Goal: Transaction & Acquisition: Purchase product/service

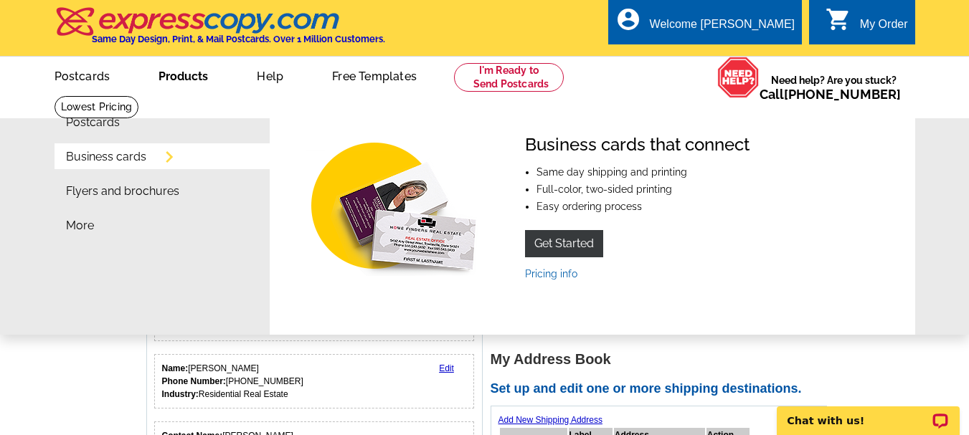
click at [128, 159] on link "Business cards" at bounding box center [106, 156] width 80 height 11
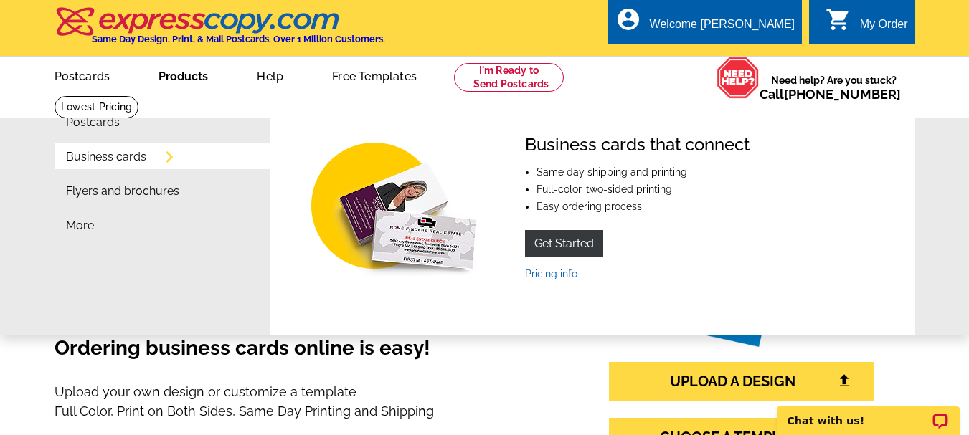
click at [140, 154] on link "Business cards" at bounding box center [106, 156] width 80 height 11
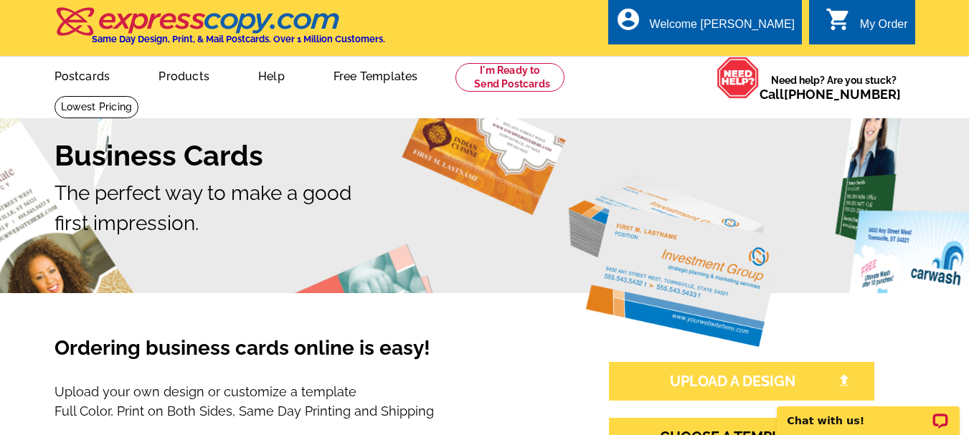
click at [745, 385] on link "UPLOAD A DESIGN" at bounding box center [741, 381] width 265 height 39
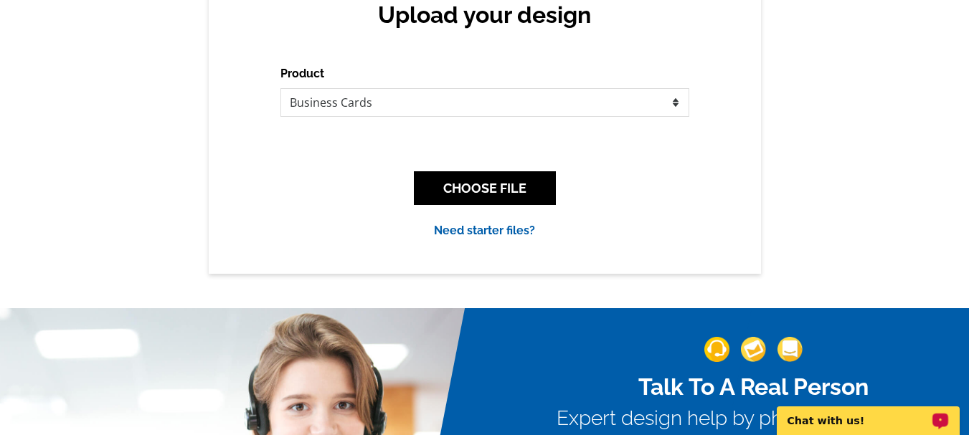
scroll to position [192, 0]
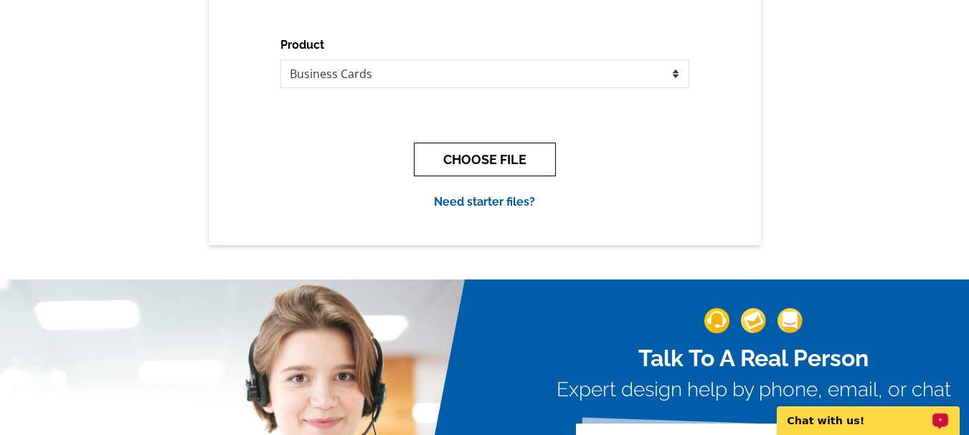
click at [483, 168] on button "CHOOSE FILE" at bounding box center [485, 160] width 142 height 34
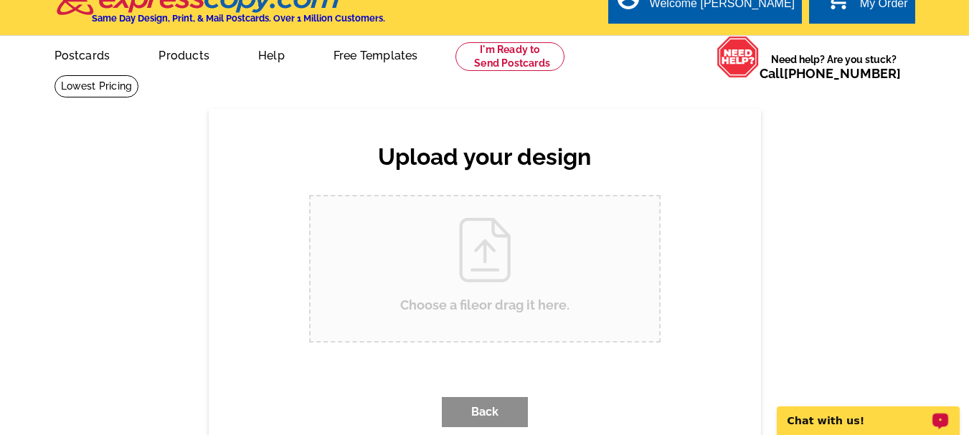
scroll to position [0, 0]
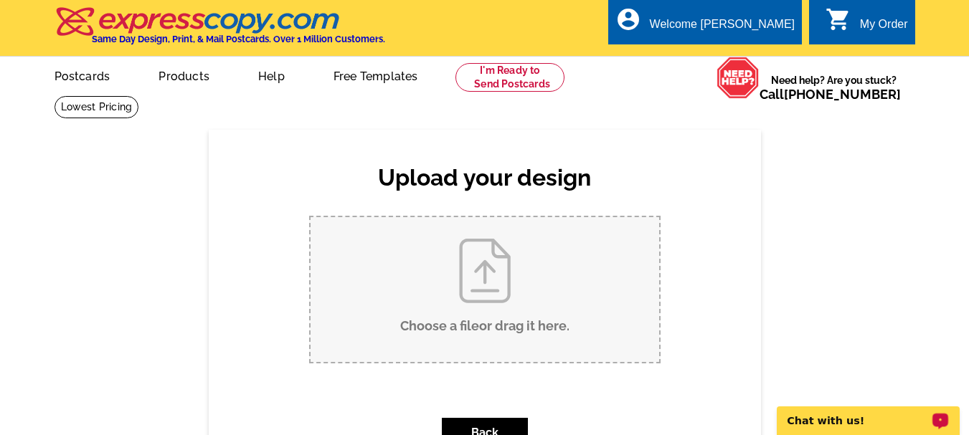
click at [865, 19] on div "My Order" at bounding box center [884, 28] width 48 height 20
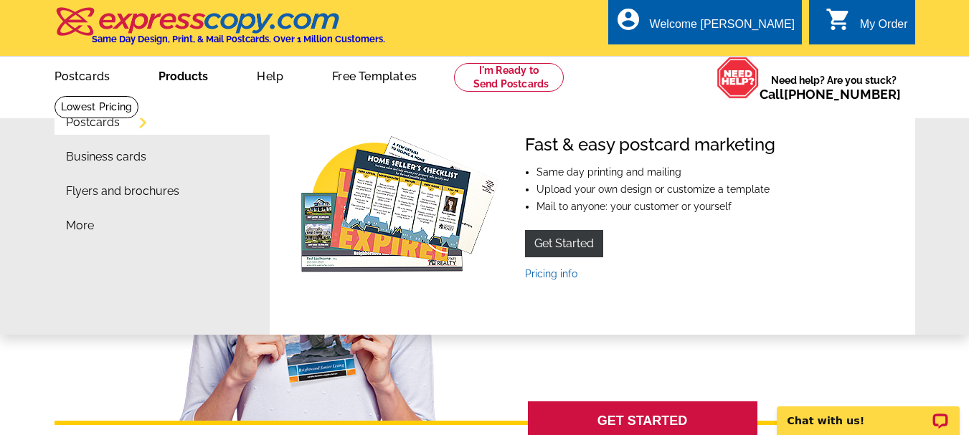
click at [174, 74] on link "Products" at bounding box center [183, 75] width 95 height 34
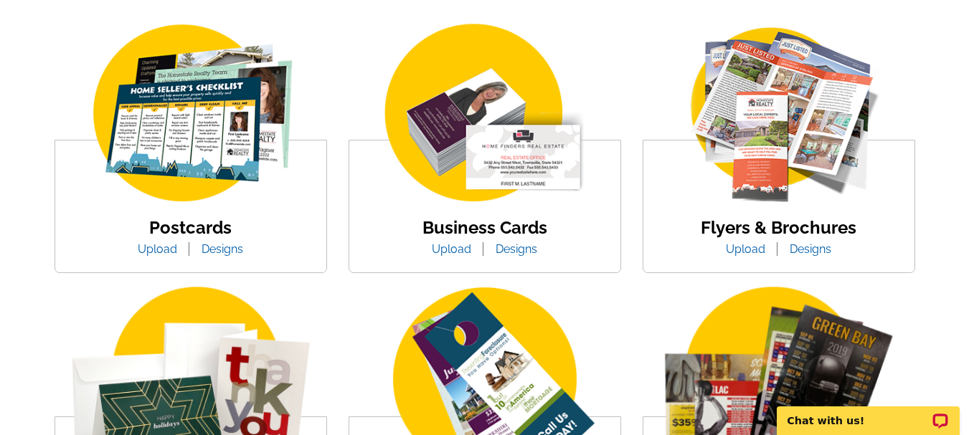
scroll to position [278, 0]
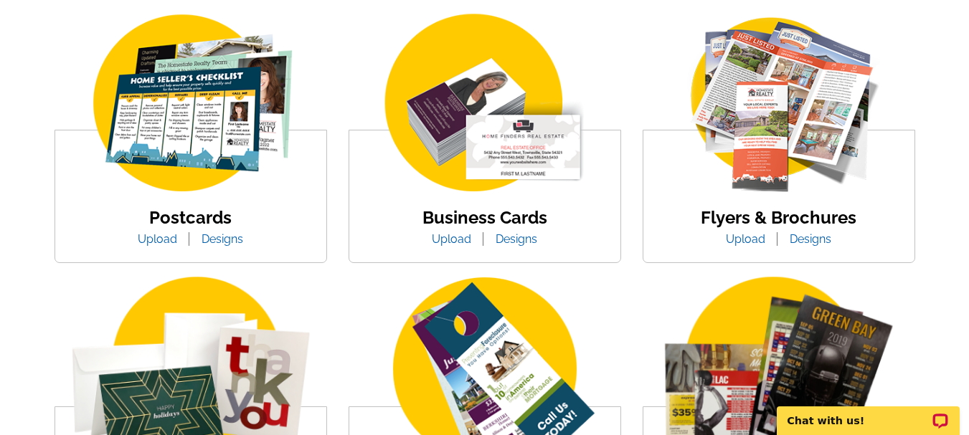
click at [512, 242] on link "Designs" at bounding box center [516, 239] width 63 height 14
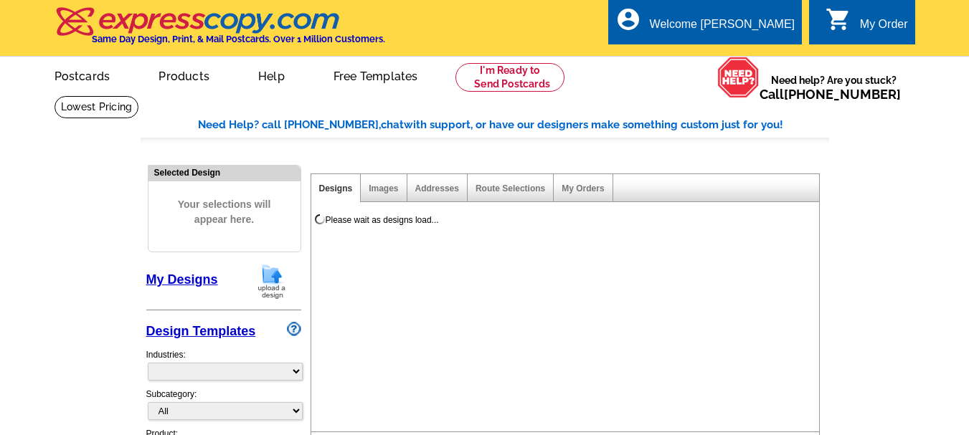
select select "3"
select select "5"
select select "973"
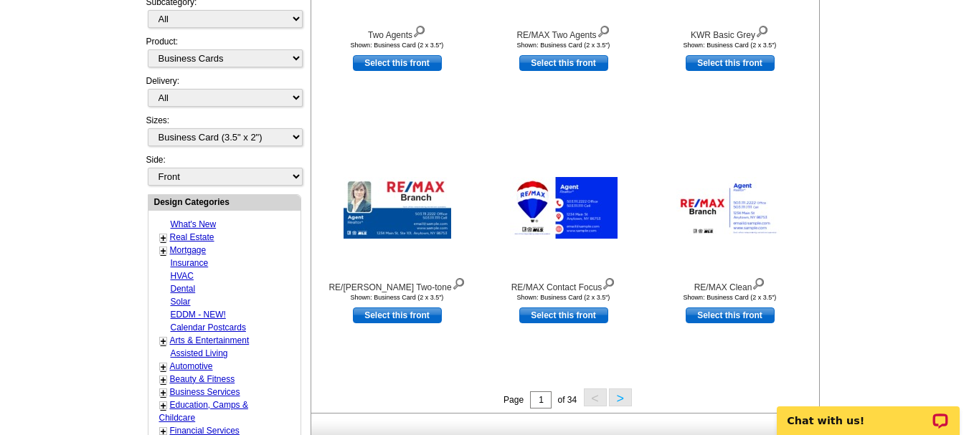
scroll to position [488, 0]
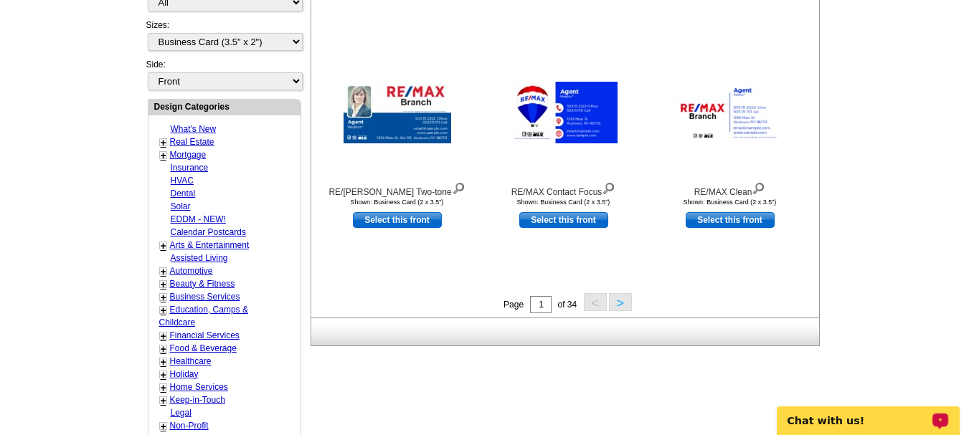
click at [617, 303] on button ">" at bounding box center [620, 302] width 23 height 18
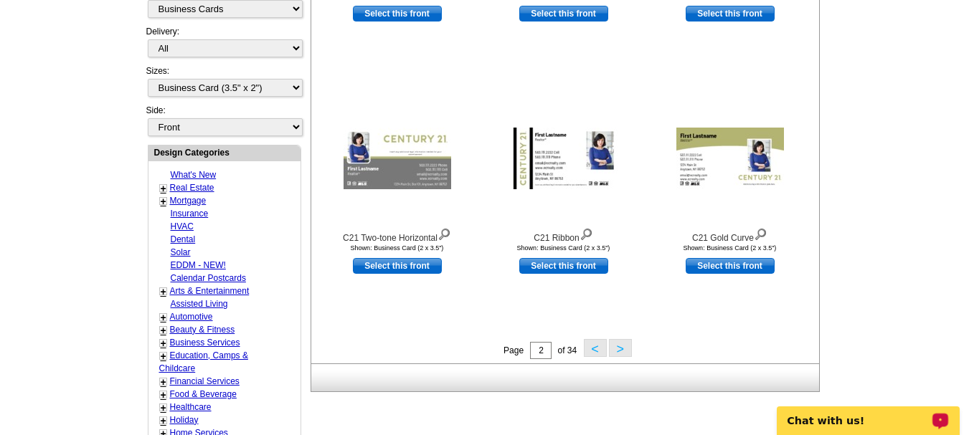
scroll to position [499, 0]
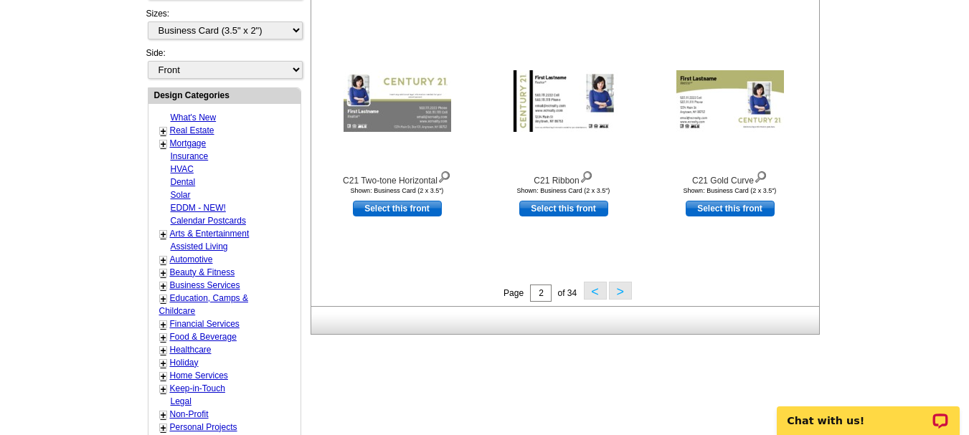
click at [621, 295] on button ">" at bounding box center [620, 291] width 23 height 18
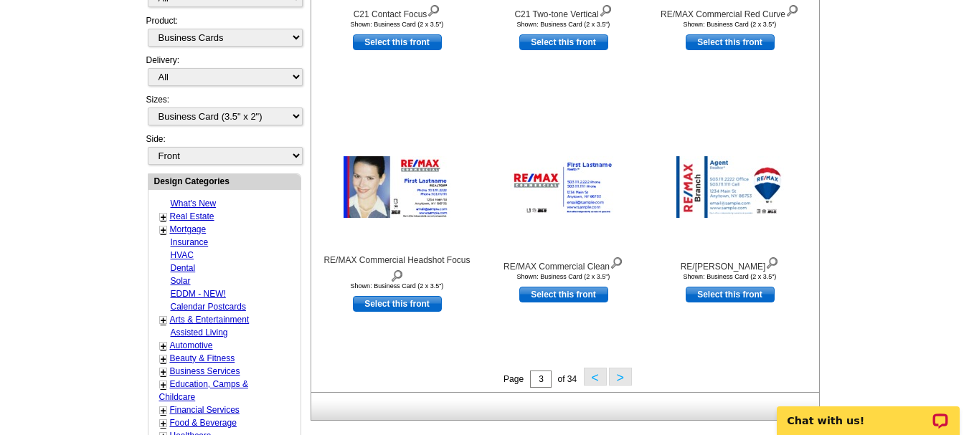
scroll to position [490, 0]
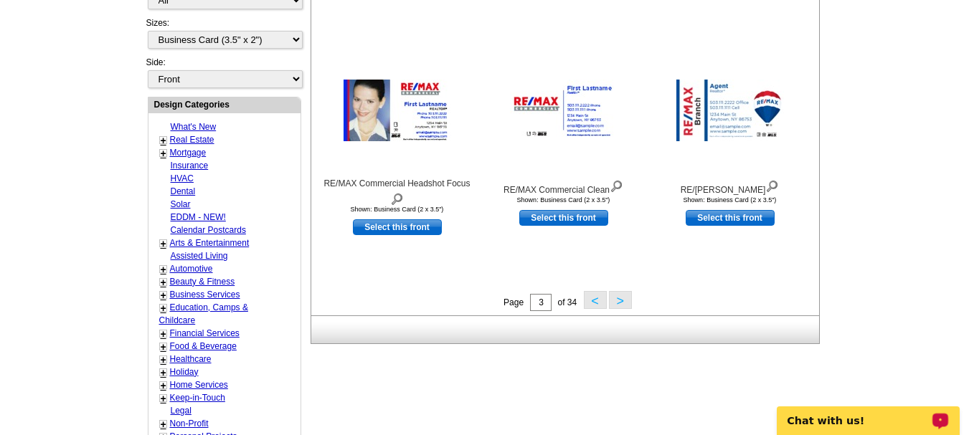
click at [621, 298] on button ">" at bounding box center [620, 300] width 23 height 18
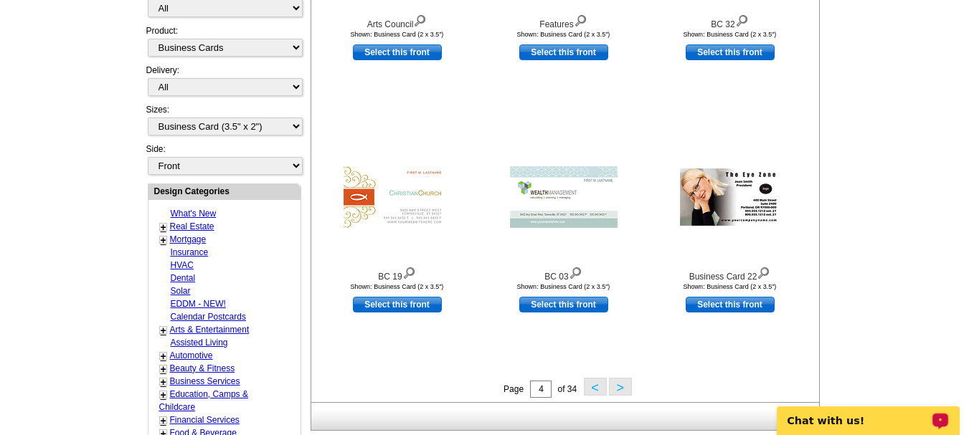
scroll to position [518, 0]
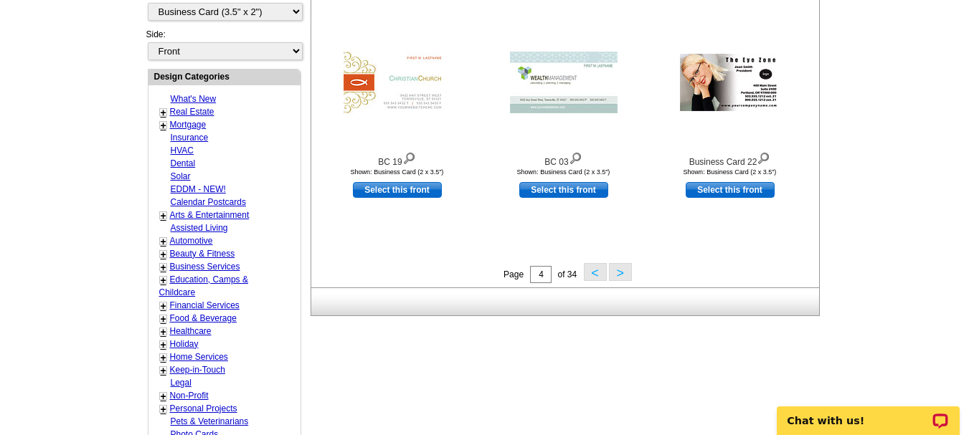
click at [619, 271] on button ">" at bounding box center [620, 272] width 23 height 18
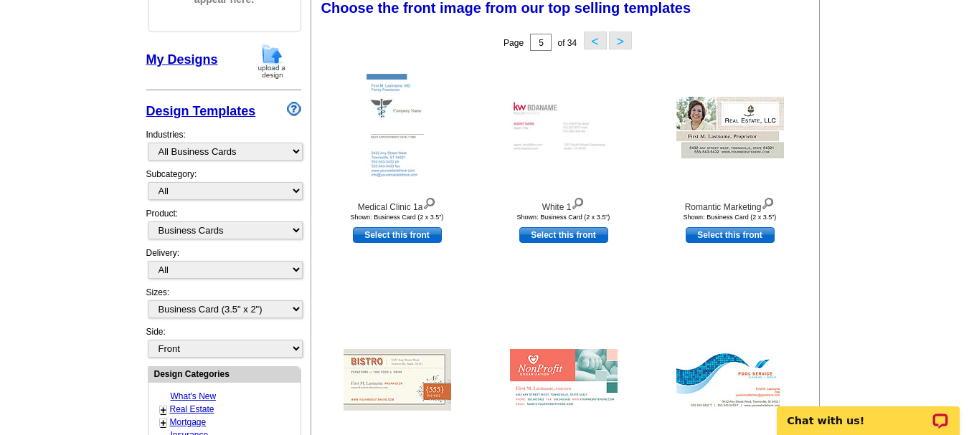
scroll to position [212, 0]
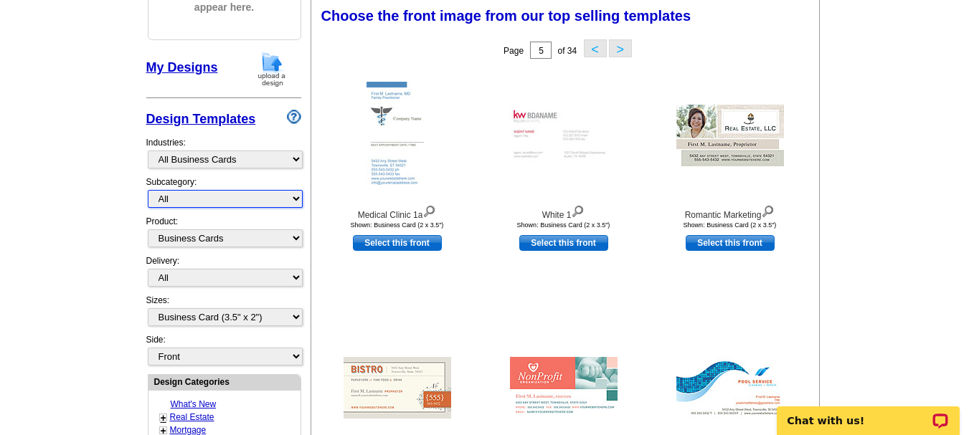
click at [296, 199] on select "All" at bounding box center [225, 199] width 155 height 18
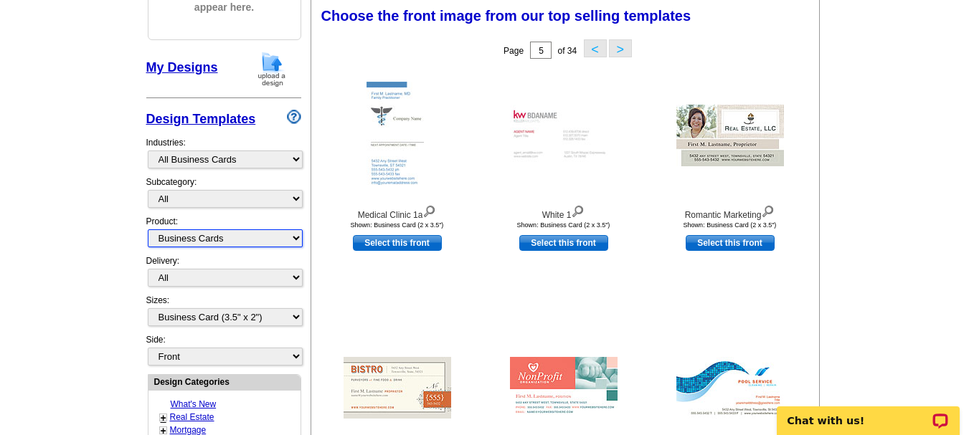
click at [229, 242] on select "All Postcards Letters and flyers Business Cards Door Hangers Greeting Cards" at bounding box center [225, 239] width 155 height 18
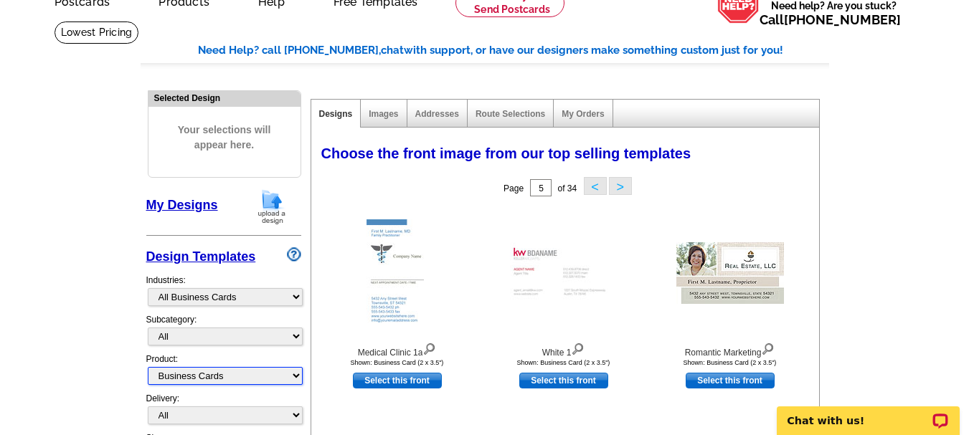
scroll to position [69, 0]
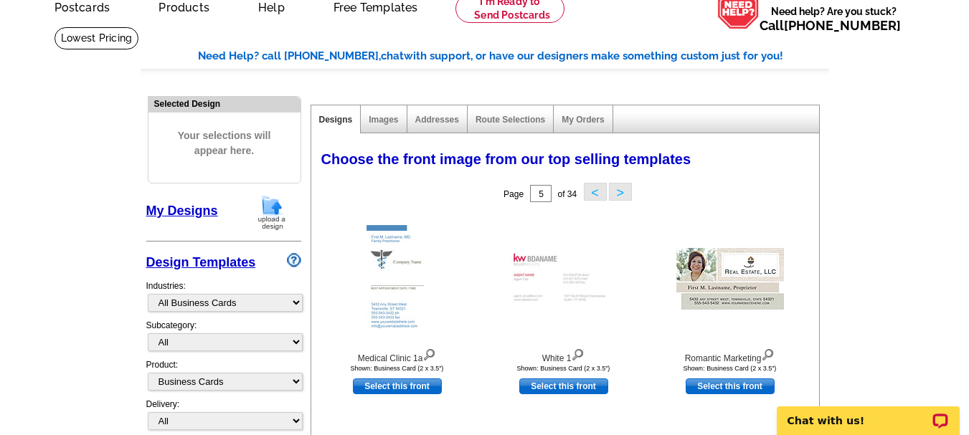
click at [595, 190] on button "<" at bounding box center [595, 192] width 23 height 18
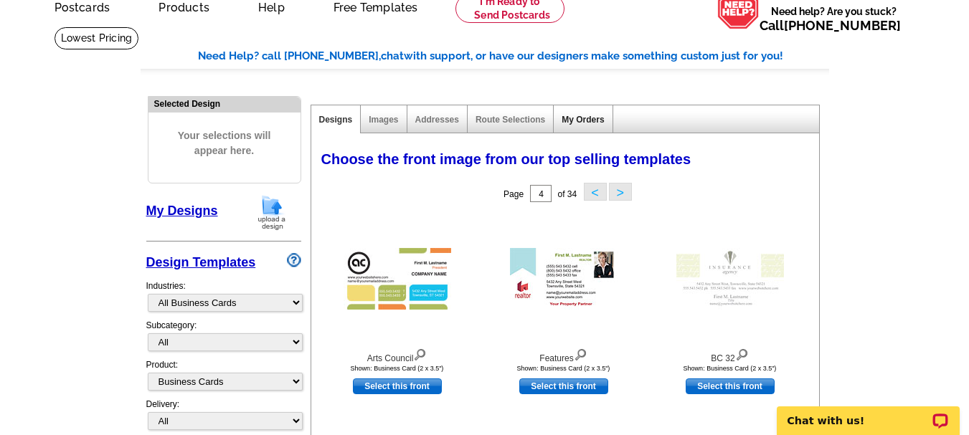
click at [580, 118] on link "My Orders" at bounding box center [583, 120] width 42 height 10
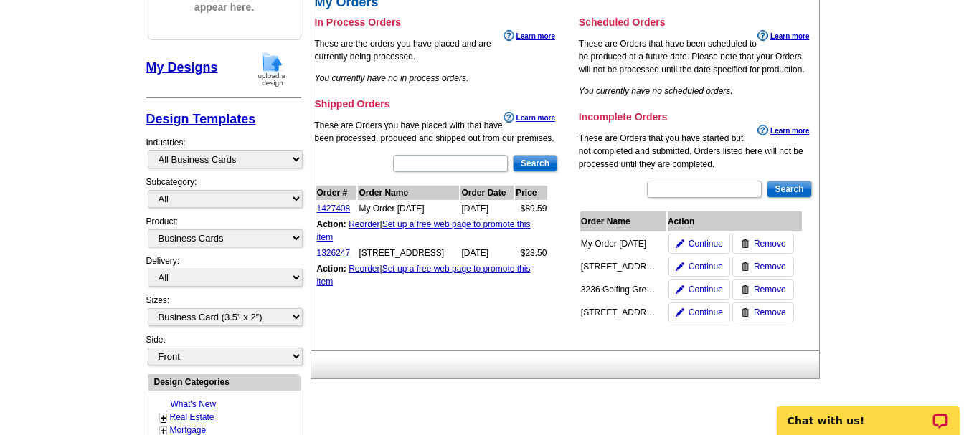
scroll to position [241, 0]
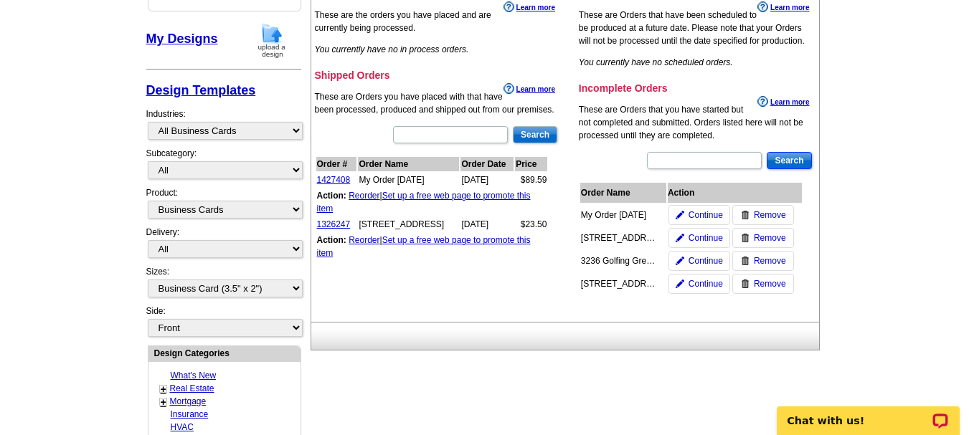
click at [787, 159] on input "Search" at bounding box center [789, 160] width 44 height 17
click at [296, 288] on select "All Business Card (3.5" x 2")" at bounding box center [225, 289] width 155 height 18
click at [148, 281] on select "All Business Card (3.5" x 2")" at bounding box center [225, 289] width 155 height 18
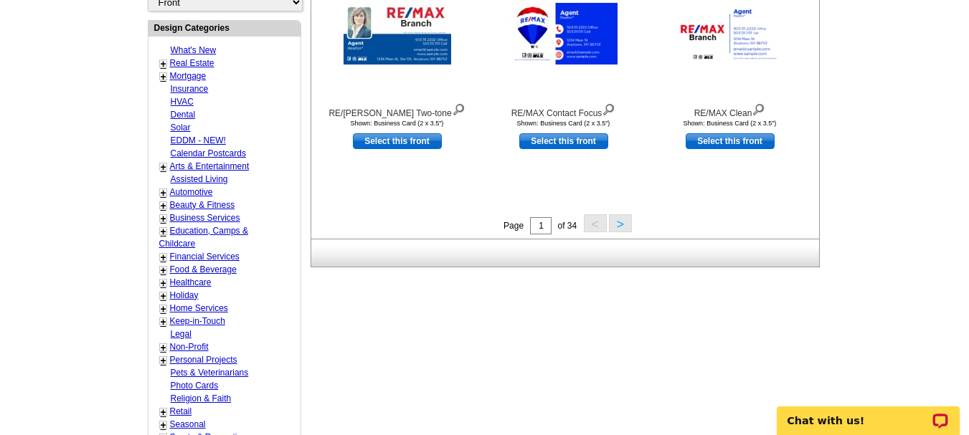
scroll to position [595, 0]
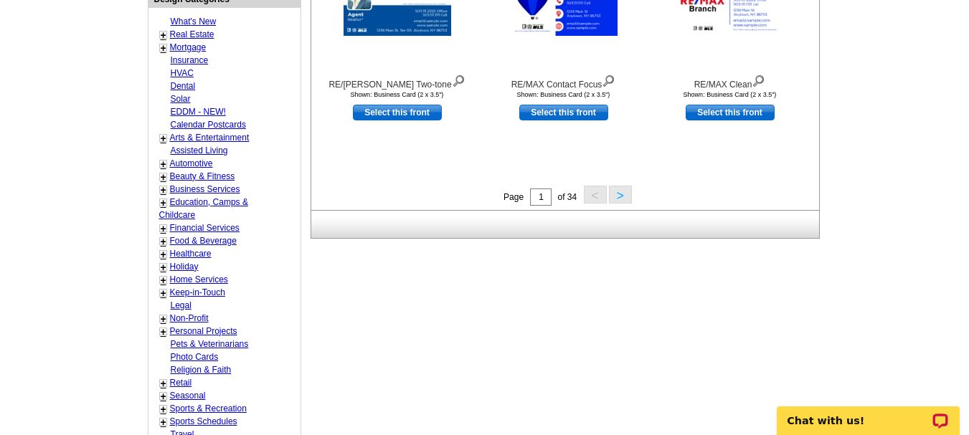
click at [621, 196] on button ">" at bounding box center [620, 195] width 23 height 18
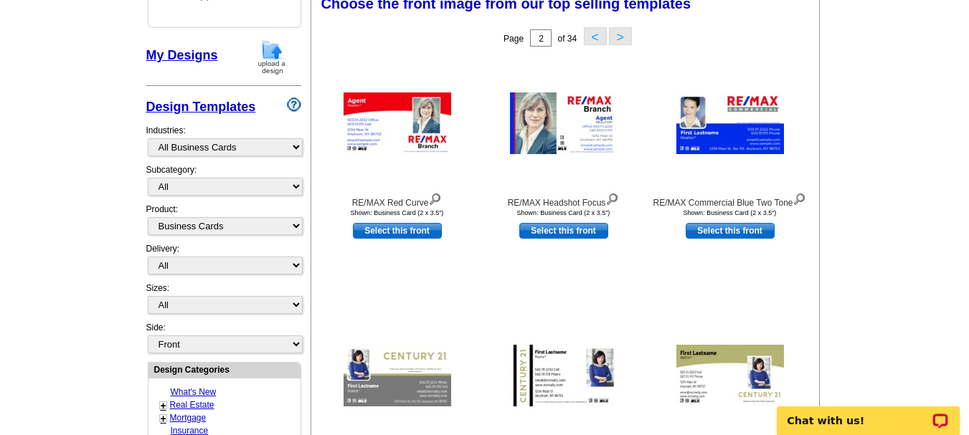
scroll to position [212, 0]
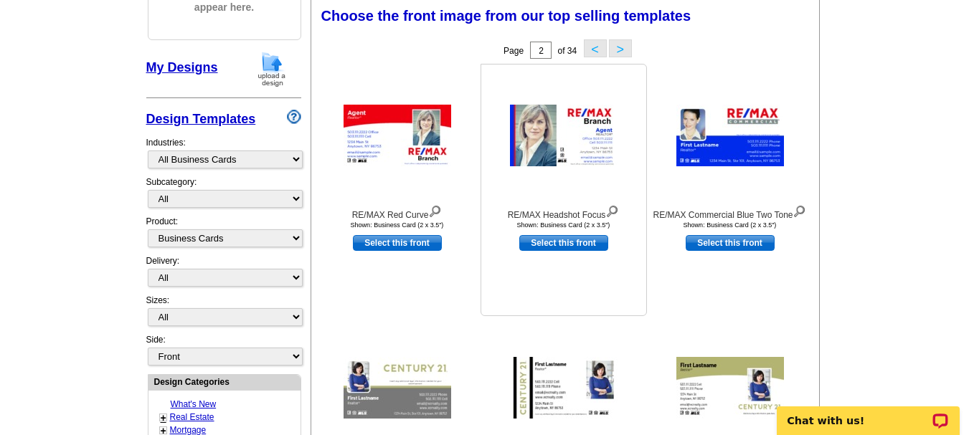
click at [553, 242] on link "Select this front" at bounding box center [563, 243] width 89 height 16
select select "5"
select select "back"
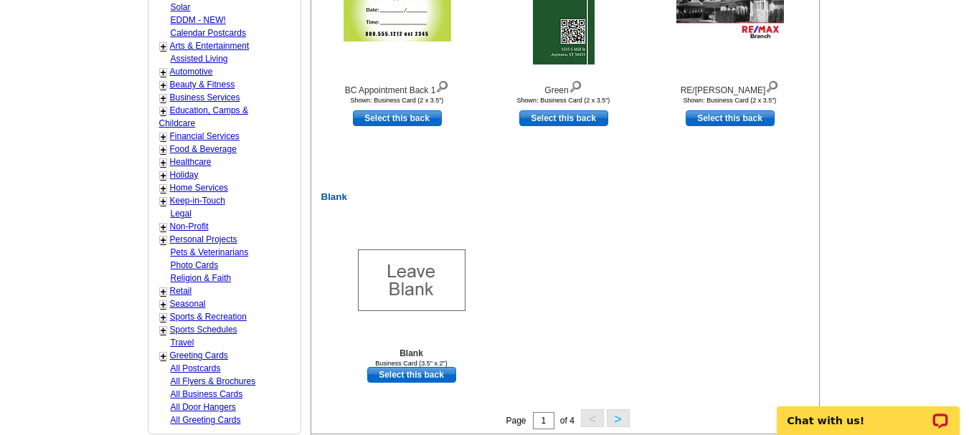
scroll to position [871, 0]
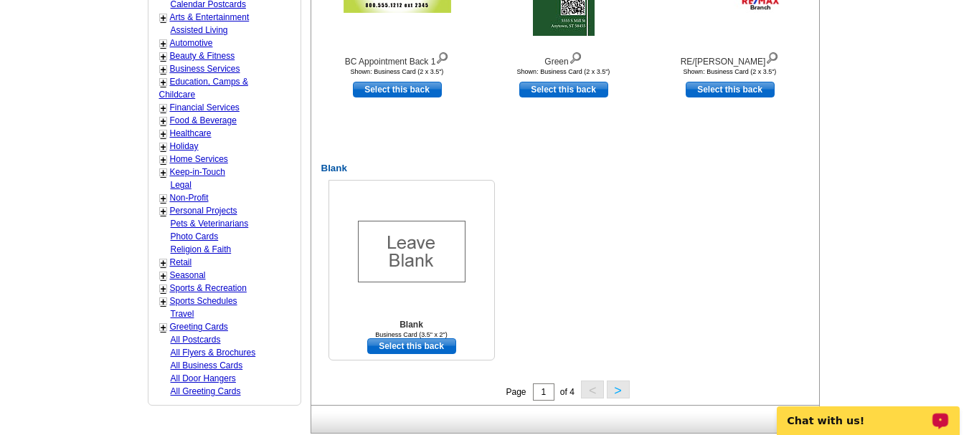
click at [411, 347] on link "Select this back" at bounding box center [411, 347] width 89 height 16
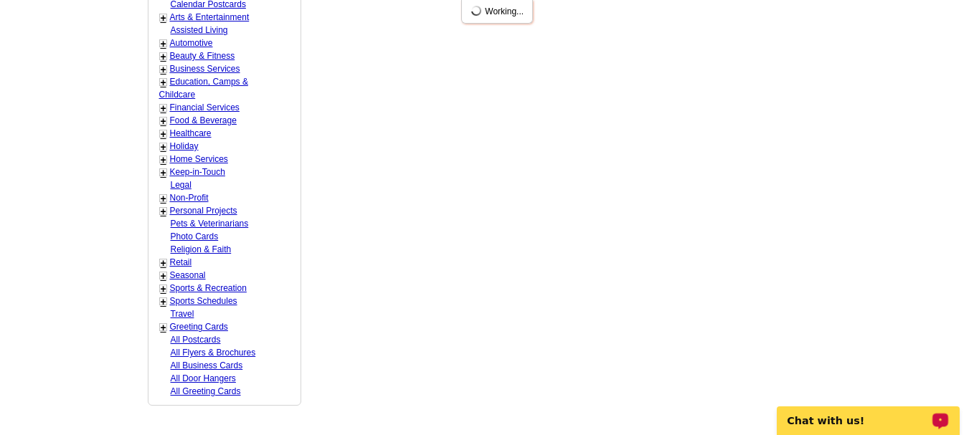
scroll to position [0, 0]
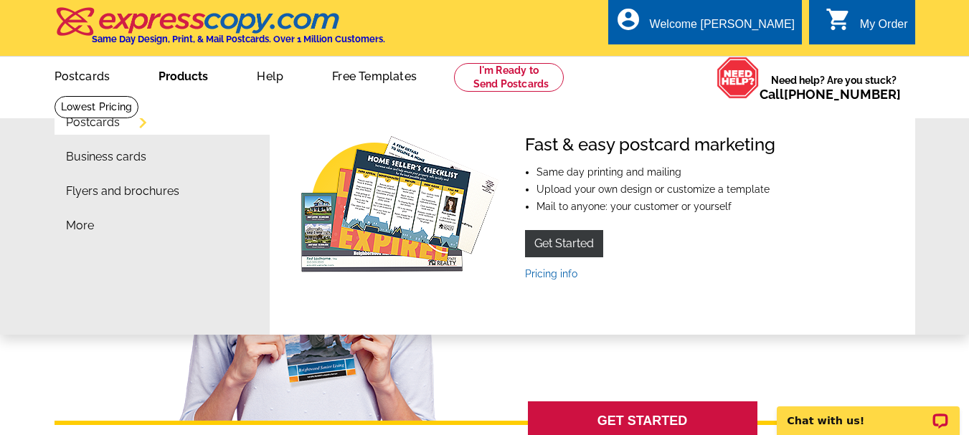
click at [184, 81] on link "Products" at bounding box center [183, 75] width 95 height 34
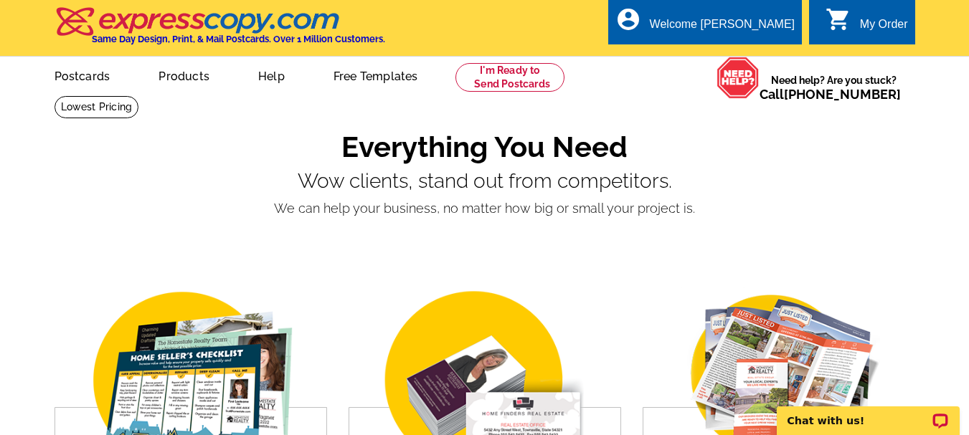
click at [182, 76] on link "Products" at bounding box center [184, 75] width 97 height 34
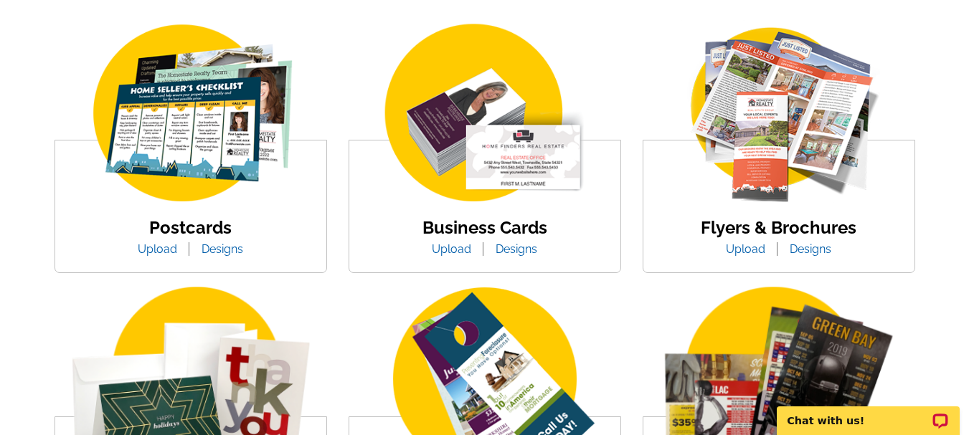
scroll to position [306, 0]
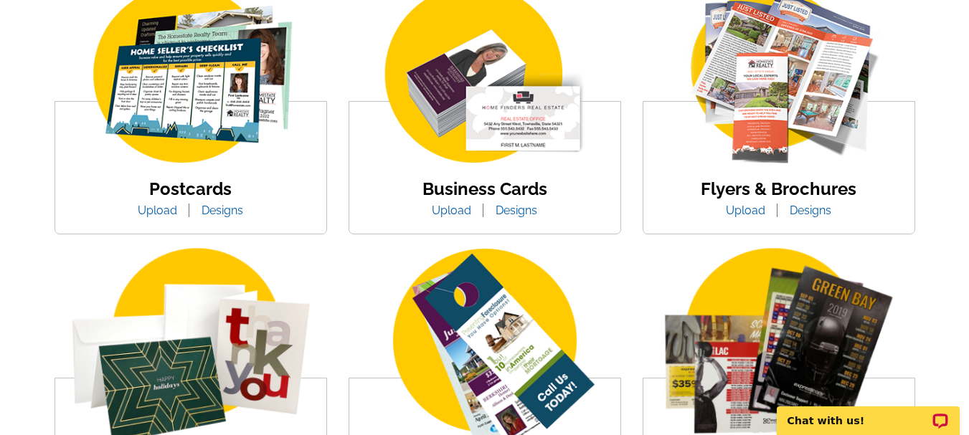
click at [526, 118] on img at bounding box center [485, 75] width 244 height 189
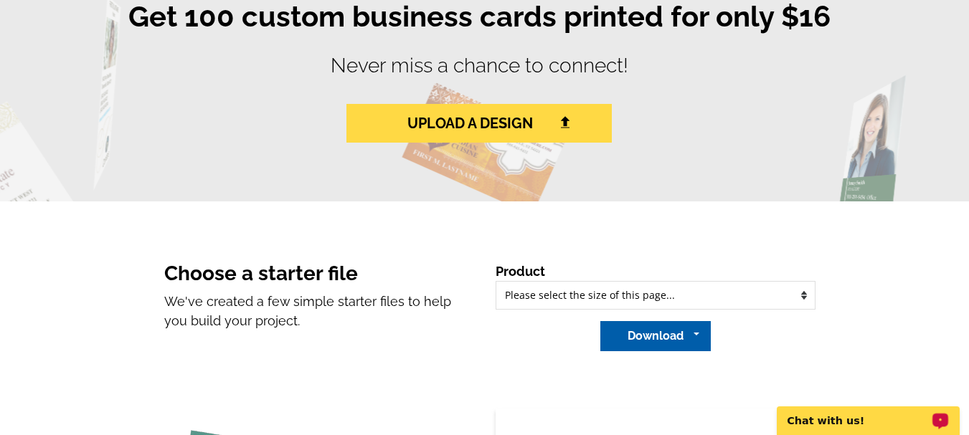
scroll to position [880, 0]
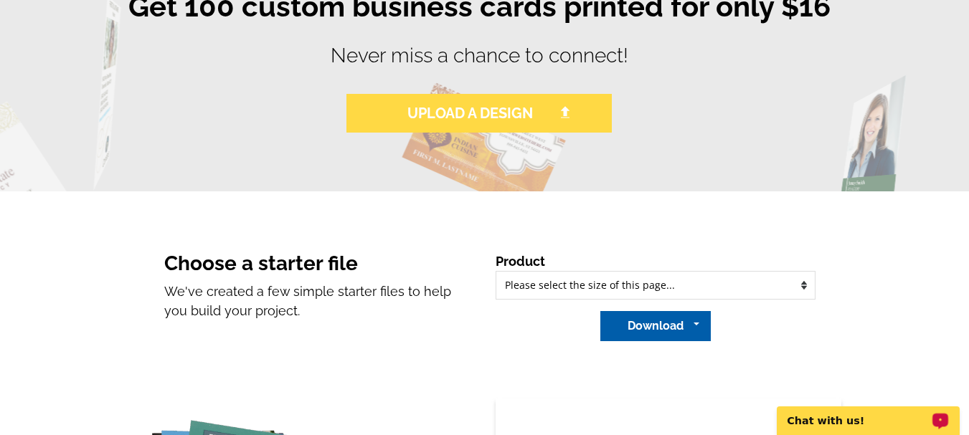
click at [565, 113] on img at bounding box center [565, 112] width 13 height 13
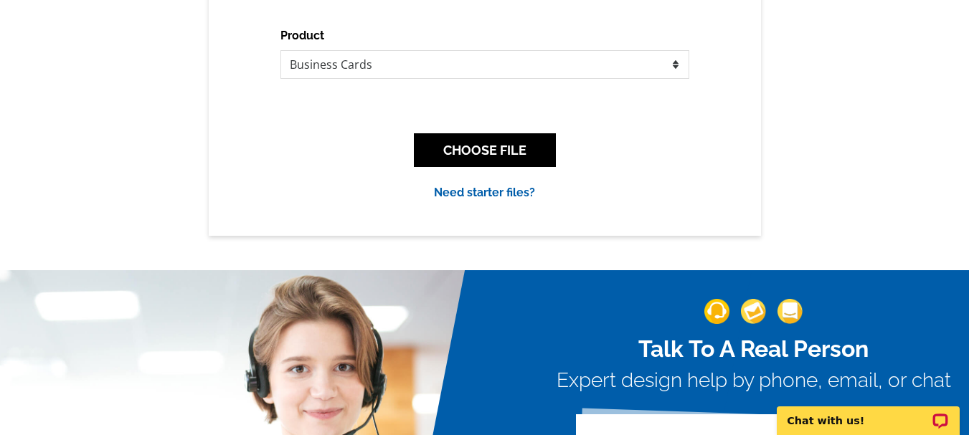
scroll to position [220, 0]
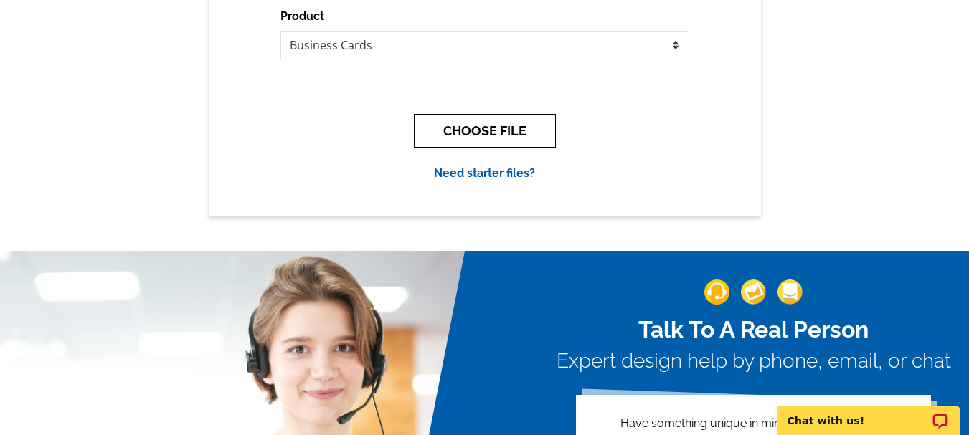
click at [494, 131] on button "CHOOSE FILE" at bounding box center [485, 131] width 142 height 34
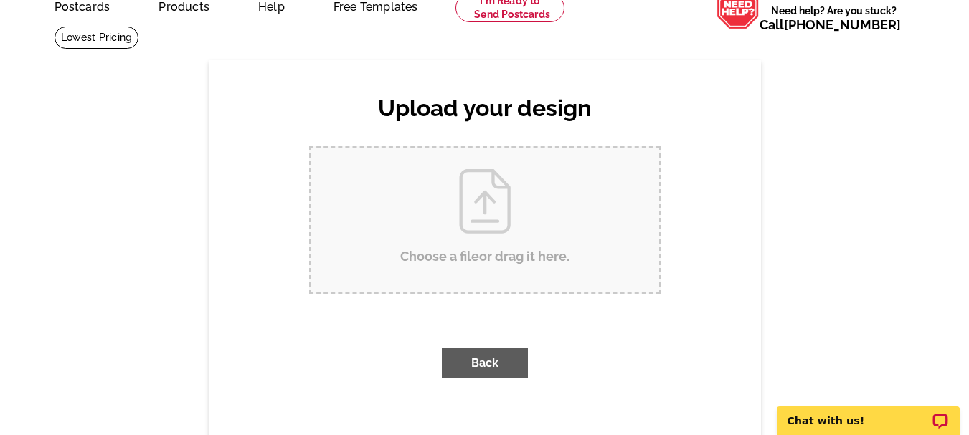
scroll to position [0, 0]
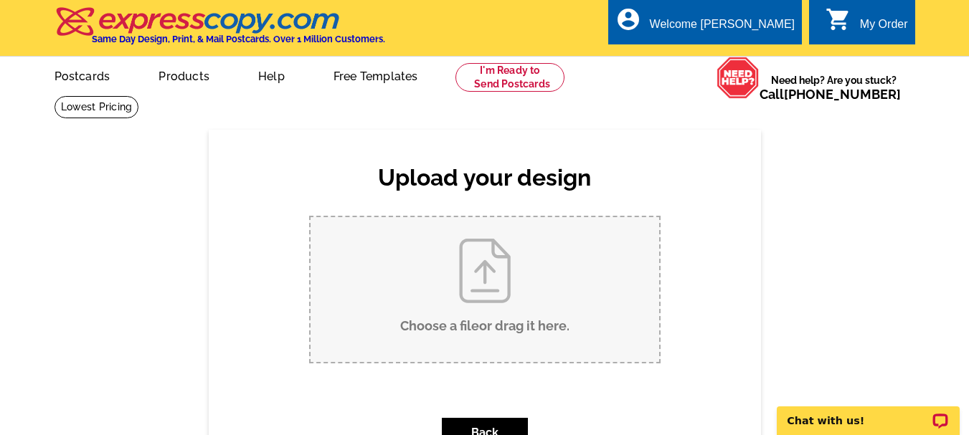
click at [484, 273] on input "Choose a file or drag it here ." at bounding box center [485, 289] width 349 height 145
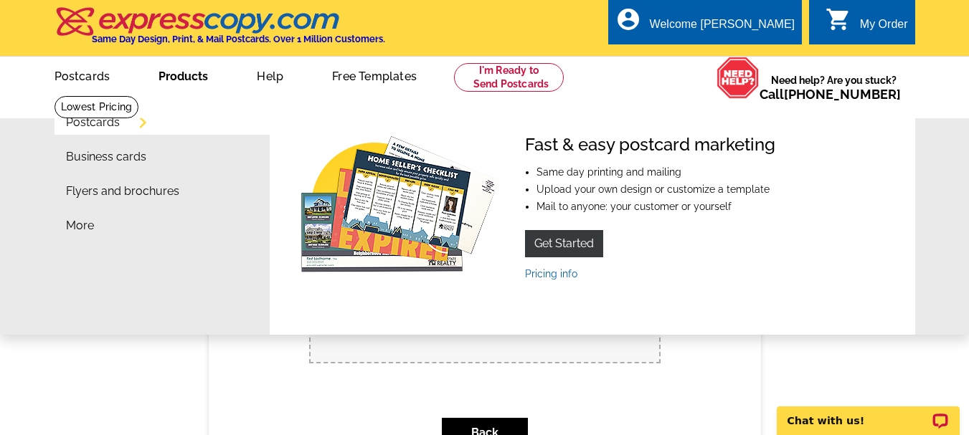
click at [174, 74] on link "Products" at bounding box center [183, 75] width 95 height 34
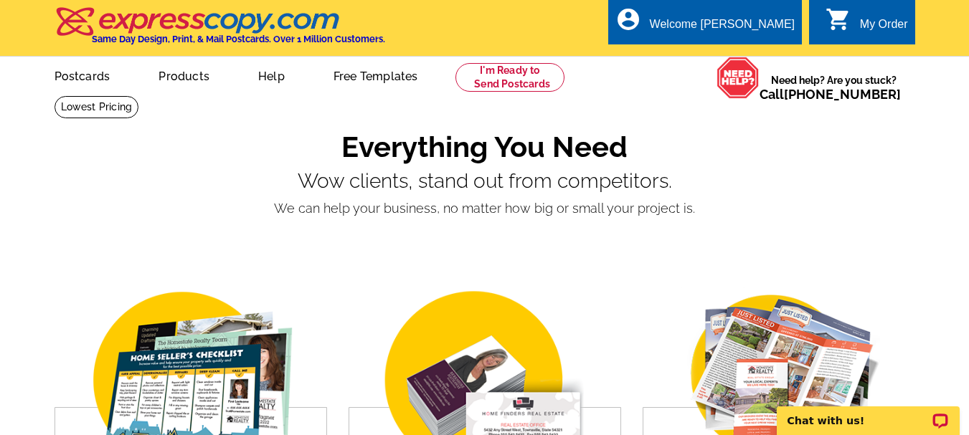
click at [518, 402] on img at bounding box center [485, 382] width 244 height 189
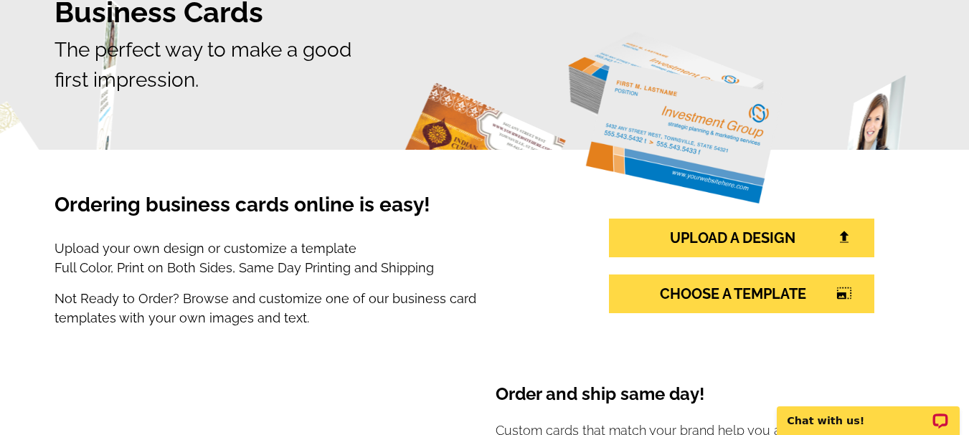
scroll to position [192, 0]
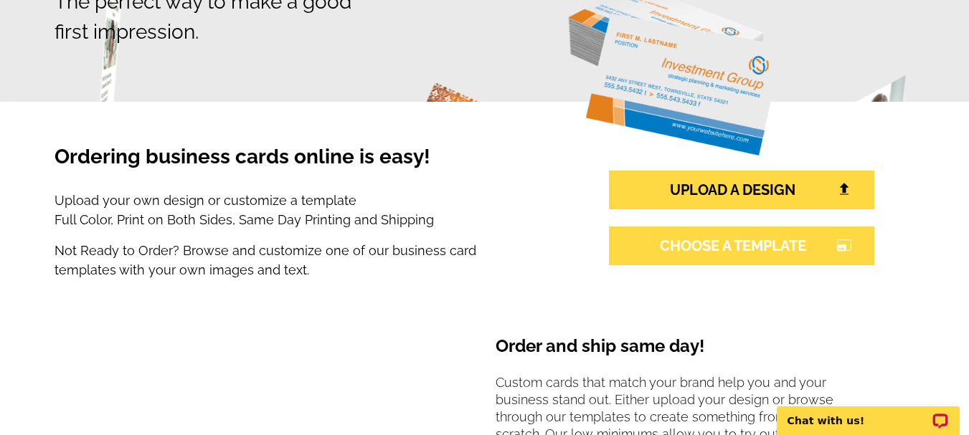
click at [717, 246] on link "CHOOSE A TEMPLATE photo_size_select_large" at bounding box center [741, 246] width 265 height 39
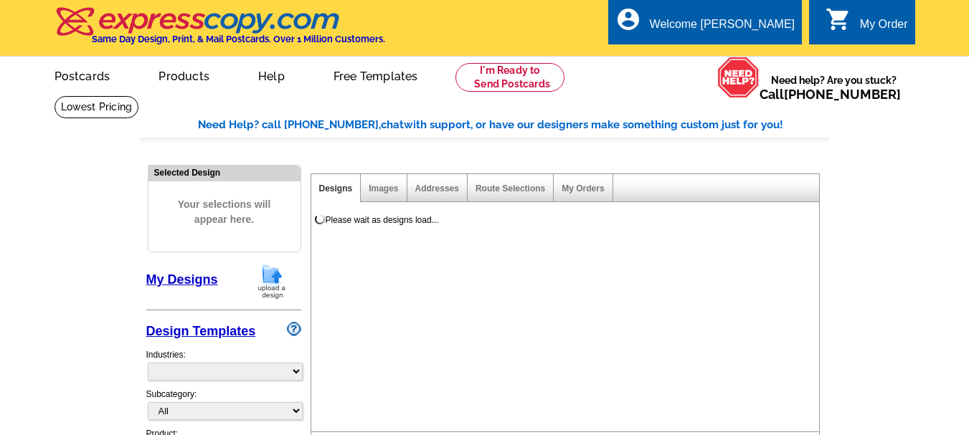
select select "3"
select select "5"
select select "973"
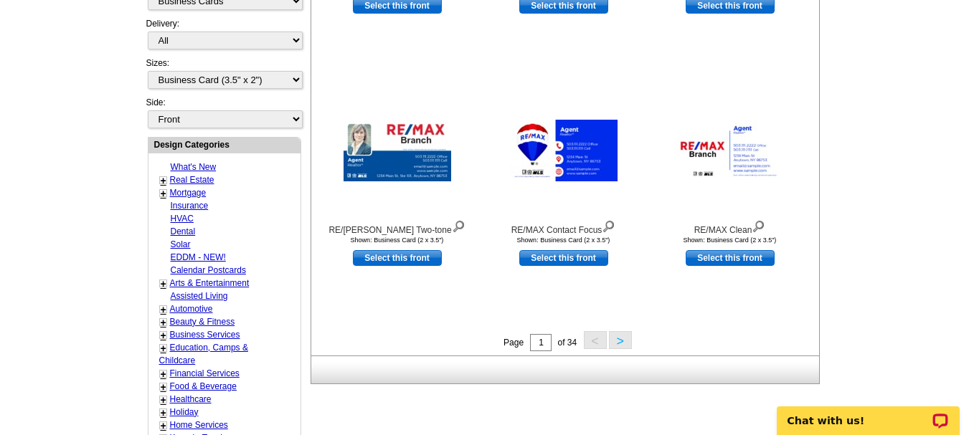
scroll to position [440, 0]
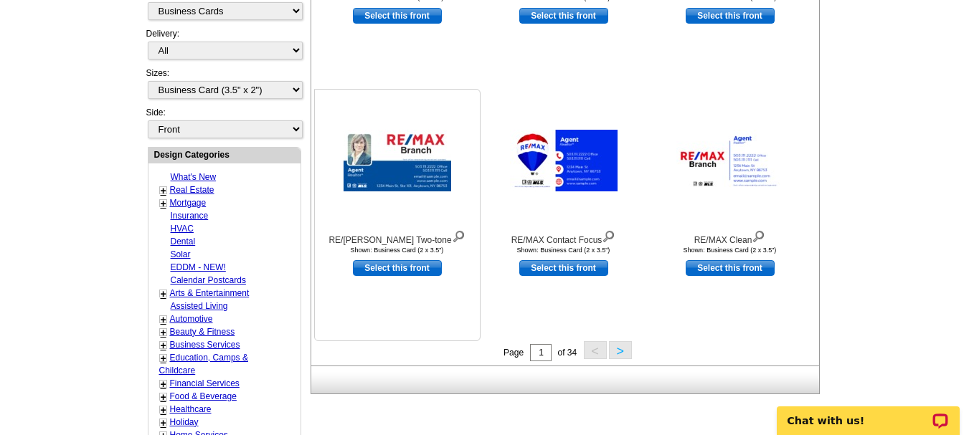
click at [395, 268] on link "Select this front" at bounding box center [397, 268] width 89 height 16
select select "back"
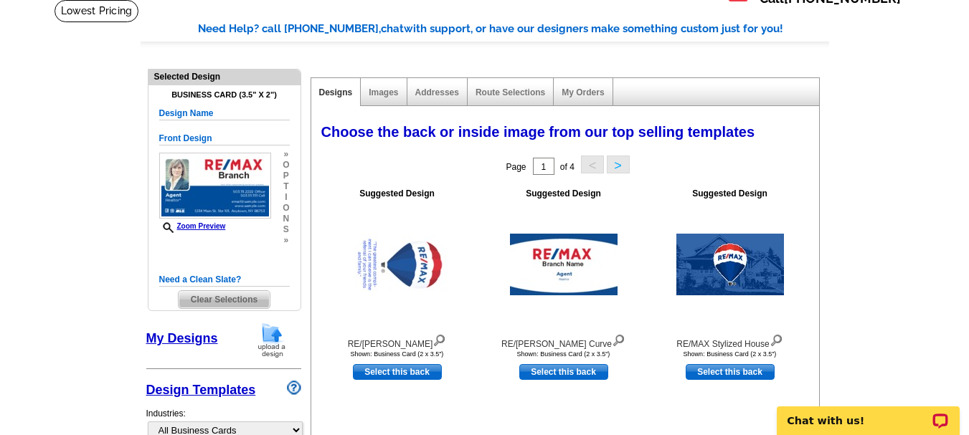
scroll to position [57, 0]
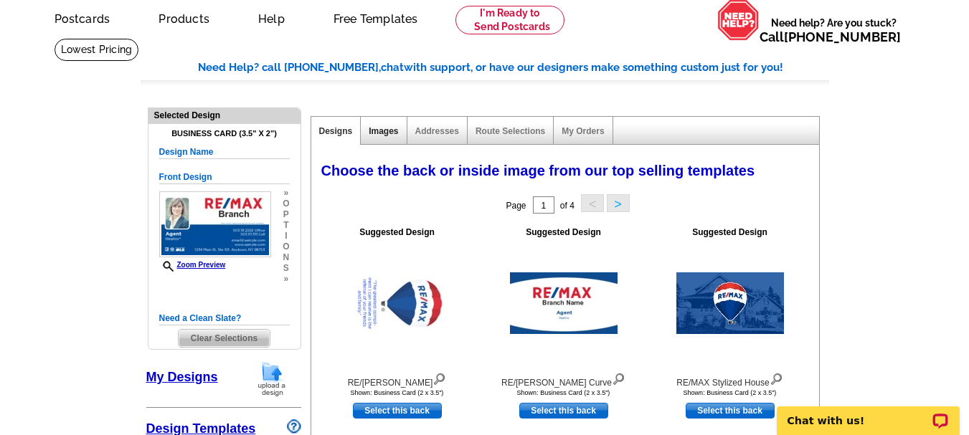
click at [372, 131] on link "Images" at bounding box center [383, 131] width 29 height 10
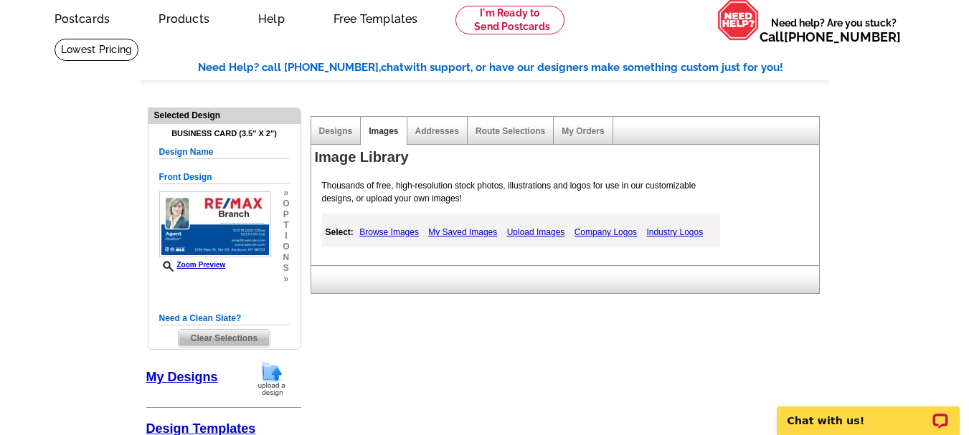
click at [471, 234] on link "My Saved Images" at bounding box center [463, 232] width 76 height 17
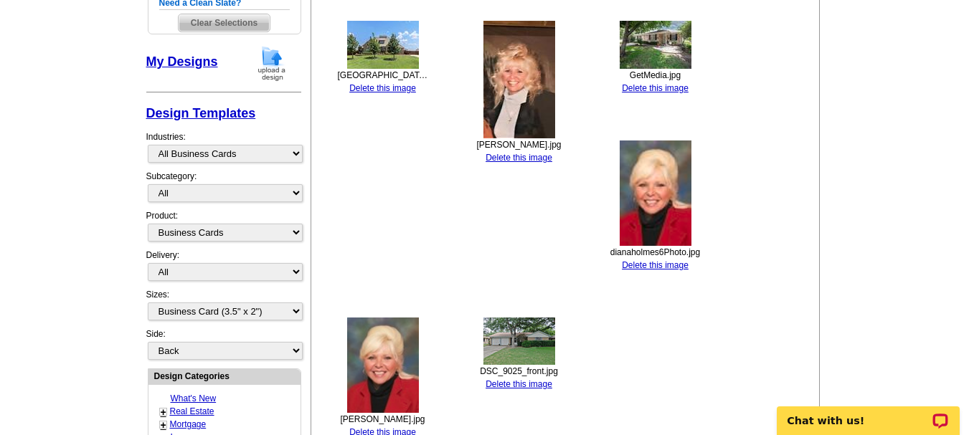
scroll to position [430, 0]
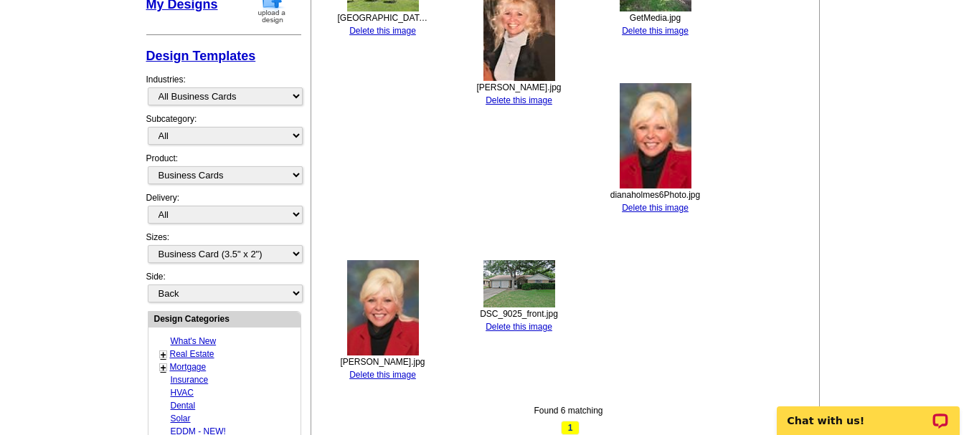
click at [660, 207] on link "Delete this image" at bounding box center [655, 208] width 67 height 10
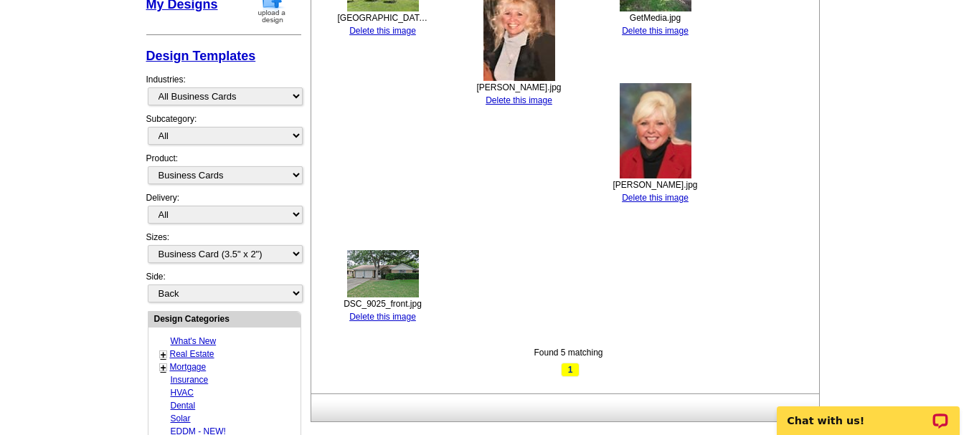
click at [393, 316] on link "Delete this image" at bounding box center [382, 317] width 67 height 10
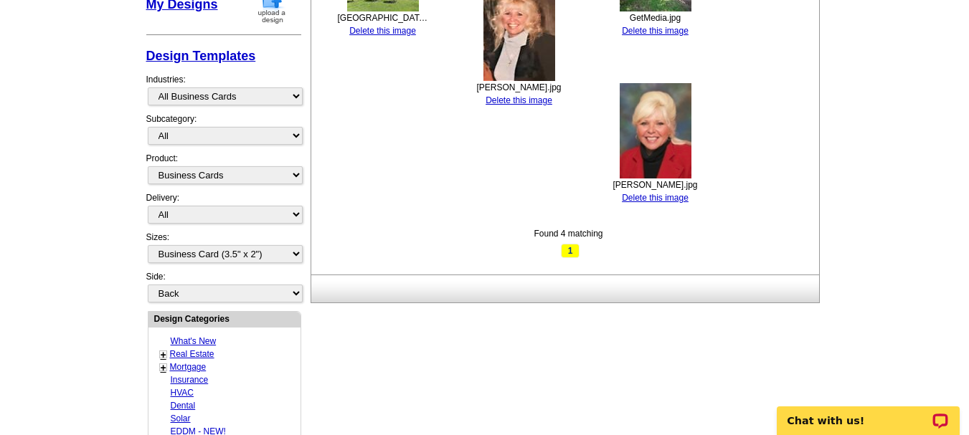
click at [672, 194] on link "Delete this image" at bounding box center [655, 198] width 67 height 10
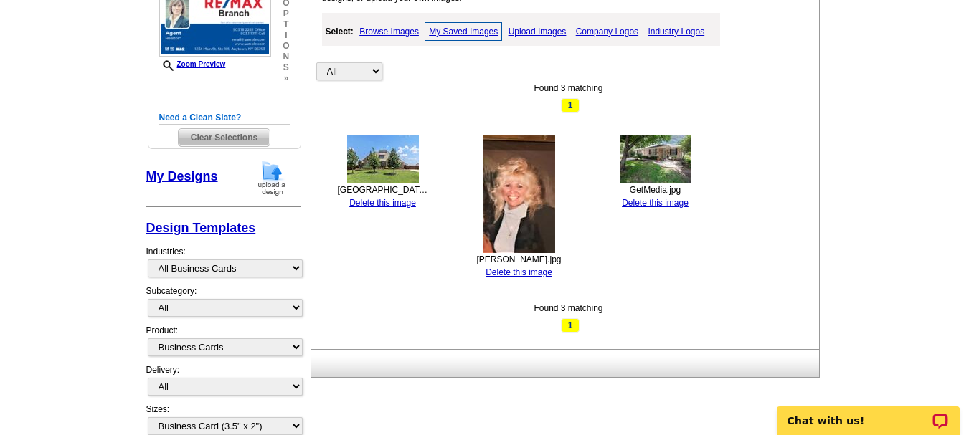
scroll to position [230, 0]
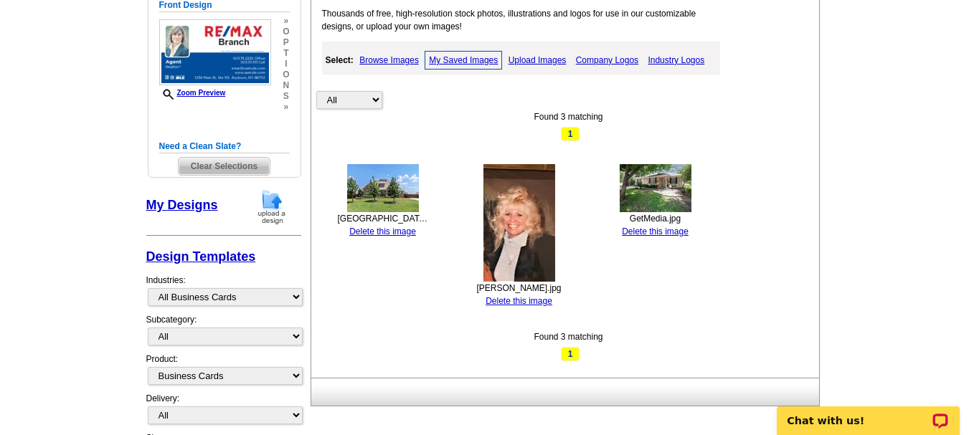
click at [539, 60] on link "Upload Images" at bounding box center [537, 60] width 65 height 17
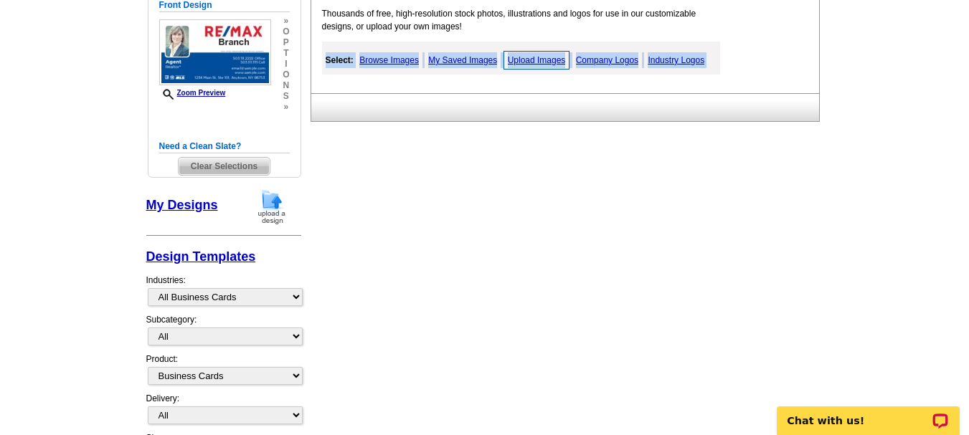
click at [539, 60] on link "Upload Images" at bounding box center [537, 60] width 67 height 19
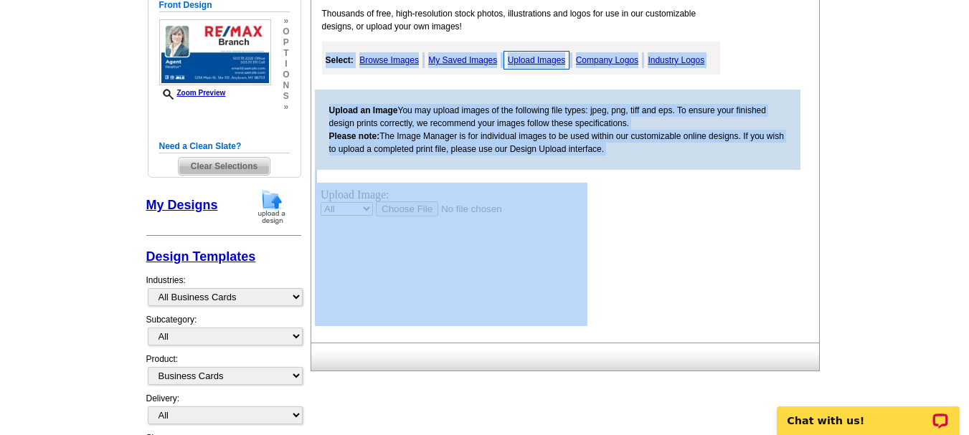
scroll to position [0, 0]
click at [382, 60] on link "Browse Images" at bounding box center [389, 60] width 67 height 17
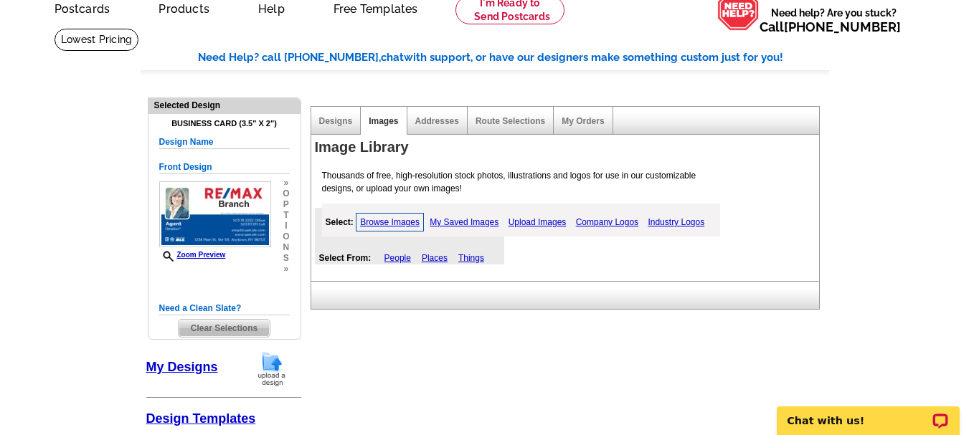
scroll to position [10, 0]
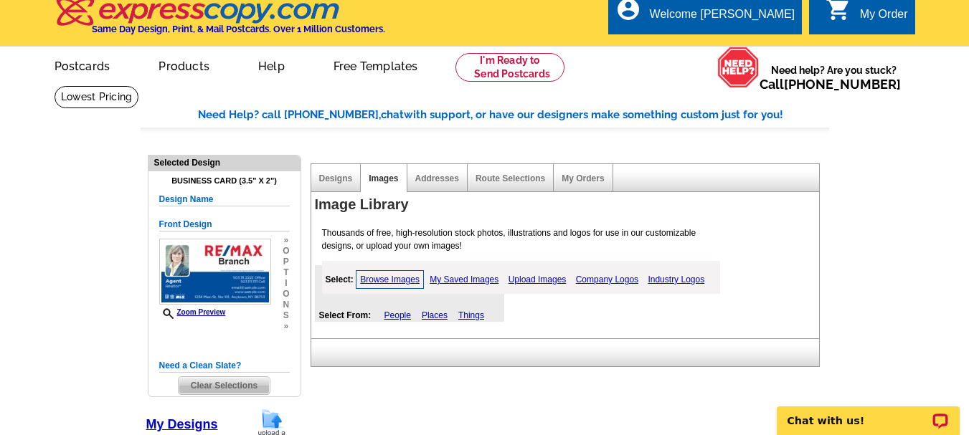
click at [462, 277] on link "My Saved Images" at bounding box center [464, 279] width 76 height 17
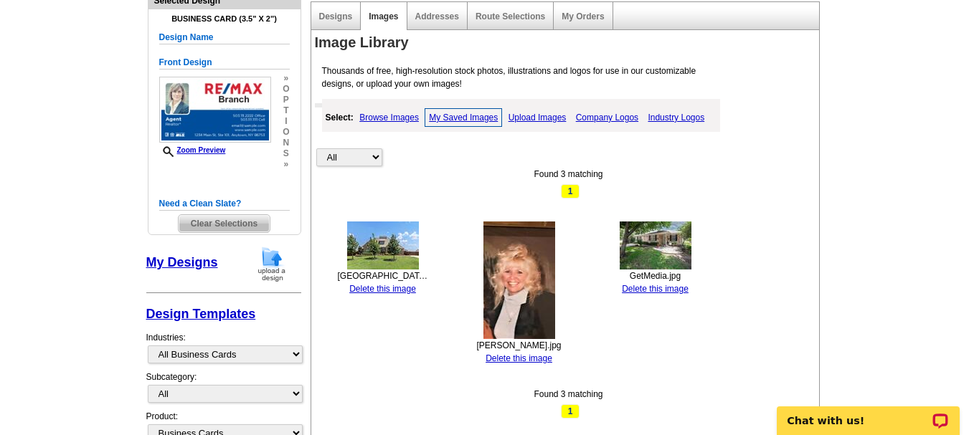
scroll to position [211, 0]
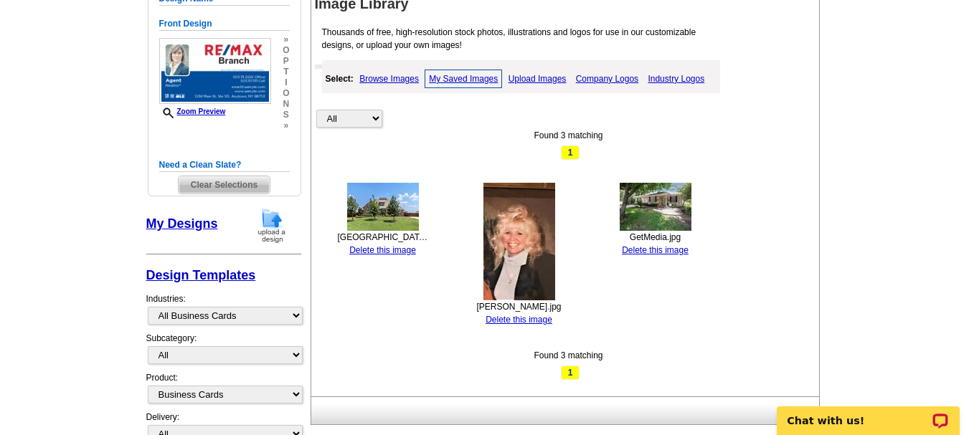
click at [512, 254] on img at bounding box center [520, 242] width 72 height 118
click at [536, 78] on link "Upload Images" at bounding box center [537, 78] width 65 height 17
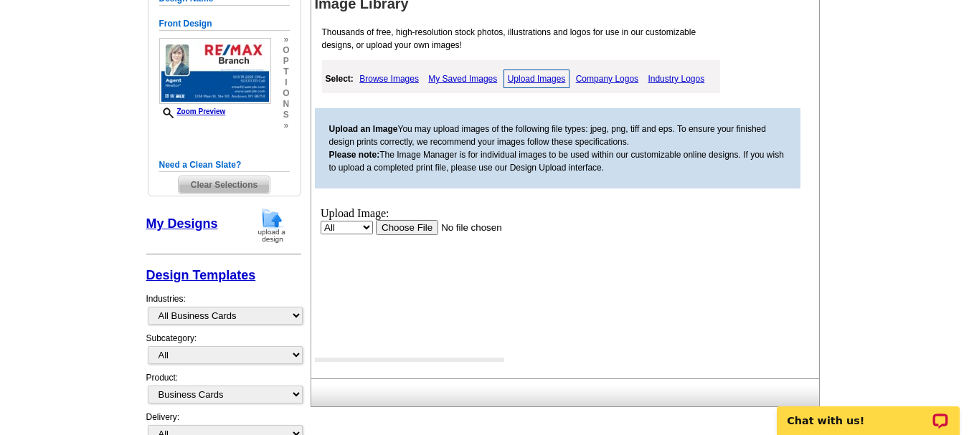
scroll to position [0, 0]
click at [411, 227] on input "file" at bounding box center [466, 227] width 182 height 15
click at [365, 225] on select "All Property" at bounding box center [346, 227] width 52 height 14
click at [320, 220] on select "All Property" at bounding box center [346, 227] width 52 height 14
click at [451, 78] on link "My Saved Images" at bounding box center [463, 78] width 76 height 17
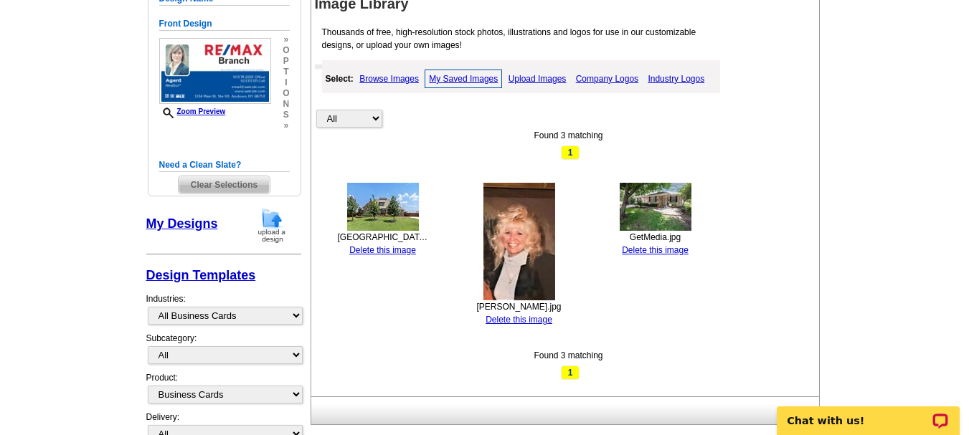
click at [510, 235] on img at bounding box center [520, 242] width 72 height 118
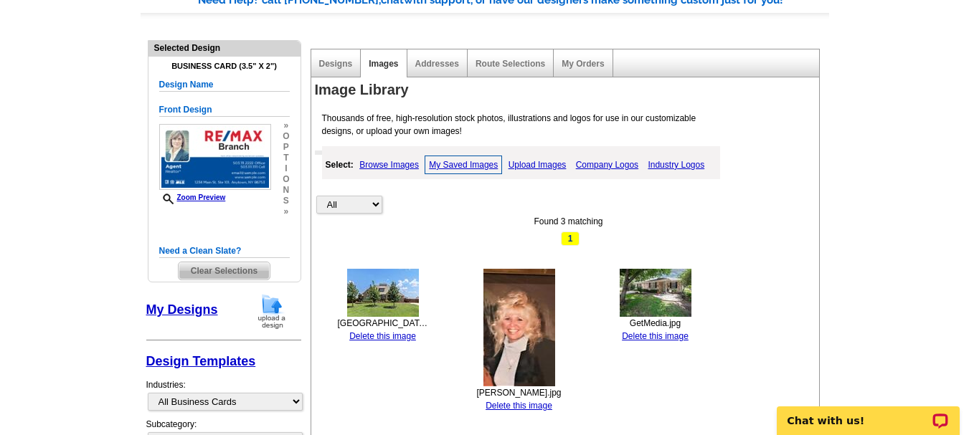
scroll to position [115, 0]
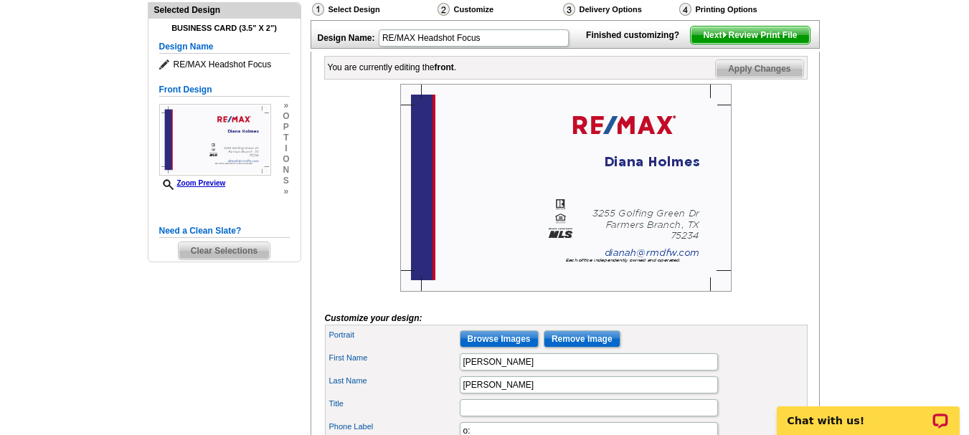
scroll to position [172, 0]
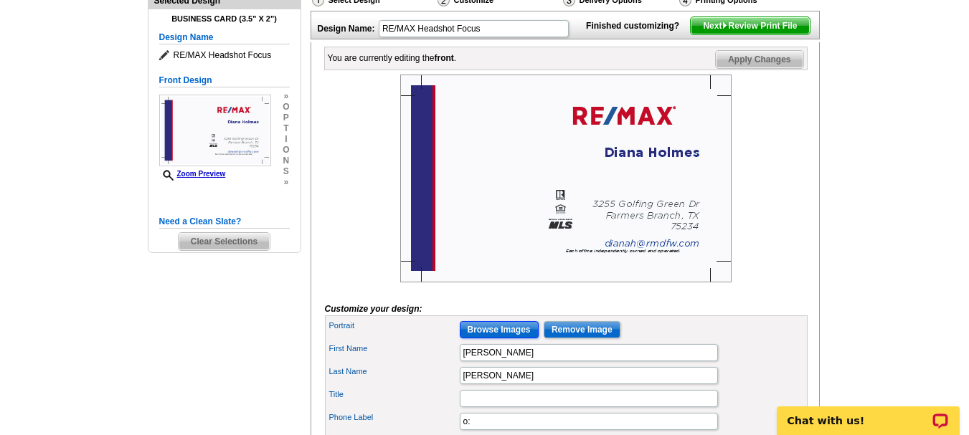
click at [504, 339] on input "Browse Images" at bounding box center [499, 329] width 79 height 17
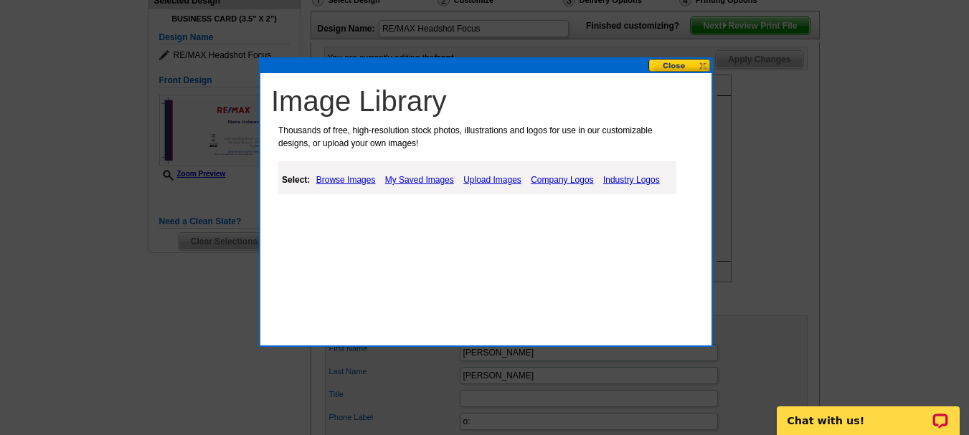
click at [489, 176] on link "Upload Images" at bounding box center [492, 179] width 65 height 17
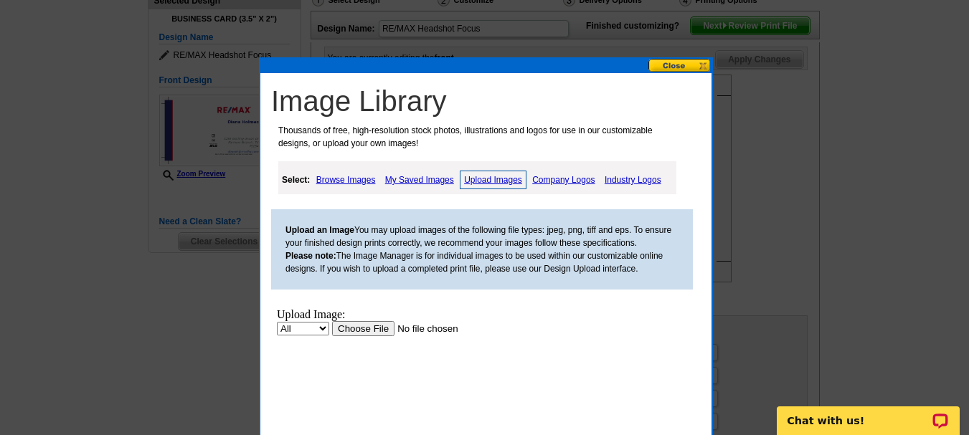
scroll to position [0, 0]
click at [489, 181] on link "Upload Images" at bounding box center [493, 180] width 67 height 19
click at [366, 328] on input "file" at bounding box center [423, 328] width 182 height 15
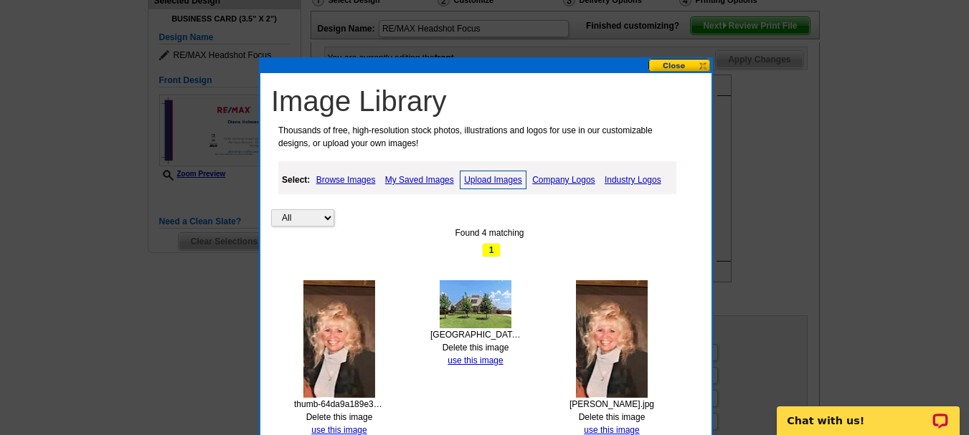
click at [628, 336] on img at bounding box center [612, 340] width 72 height 118
click at [607, 433] on link "use this image" at bounding box center [611, 430] width 55 height 10
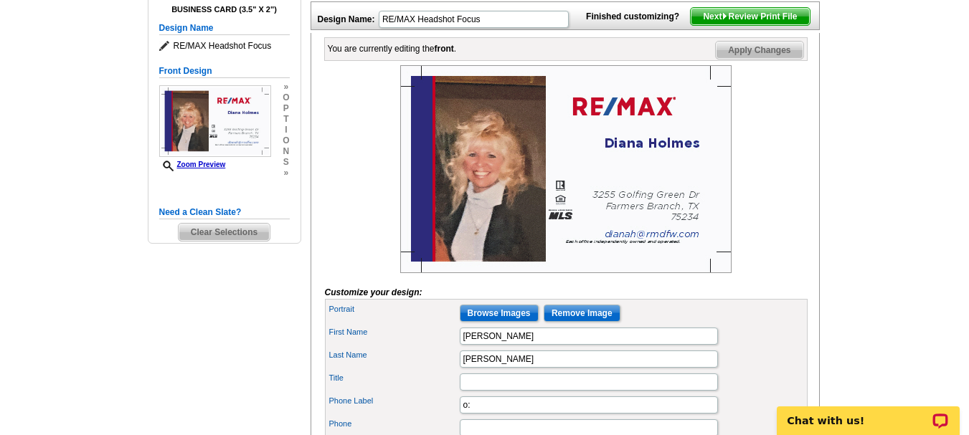
scroll to position [296, 0]
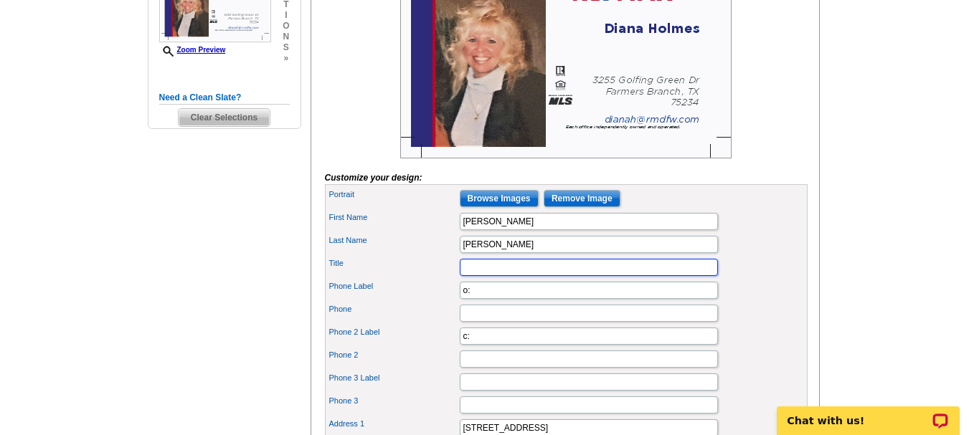
click at [468, 276] on input "Title" at bounding box center [589, 267] width 258 height 17
type input "Broker Associate"
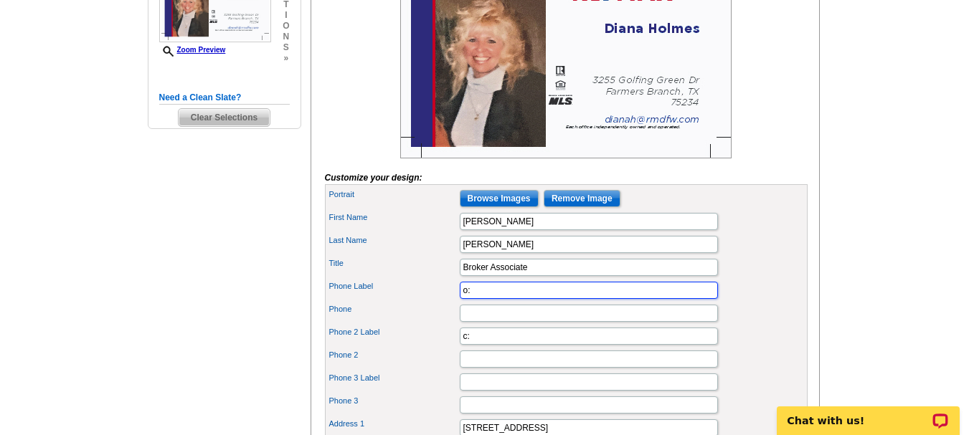
click at [465, 299] on input "o:" at bounding box center [589, 290] width 258 height 17
click at [463, 299] on input "o:" at bounding box center [589, 290] width 258 height 17
type input ":"
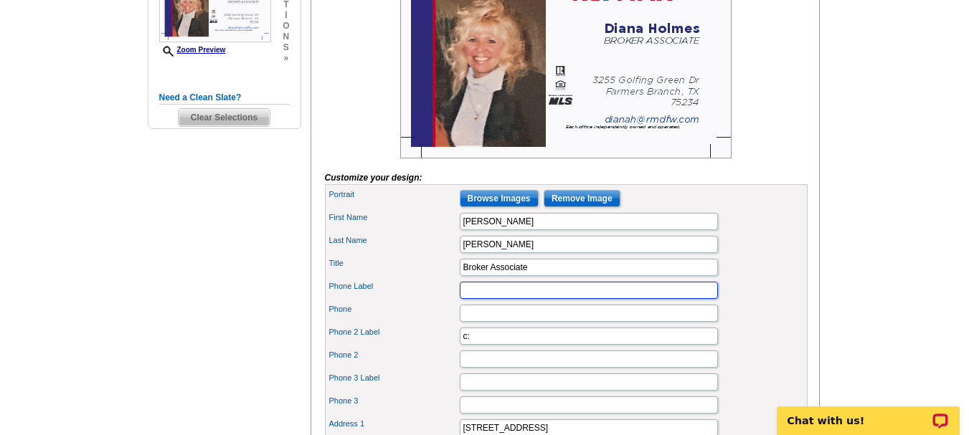
click at [465, 299] on input "Phone Label" at bounding box center [589, 290] width 258 height 17
type input "2142808960"
type input "Suite 201"
click at [476, 299] on input "2142808960" at bounding box center [589, 290] width 258 height 17
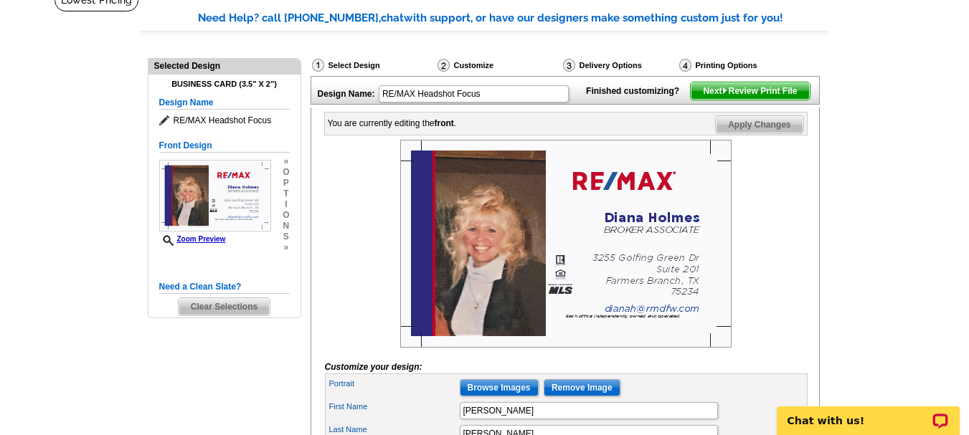
scroll to position [105, 0]
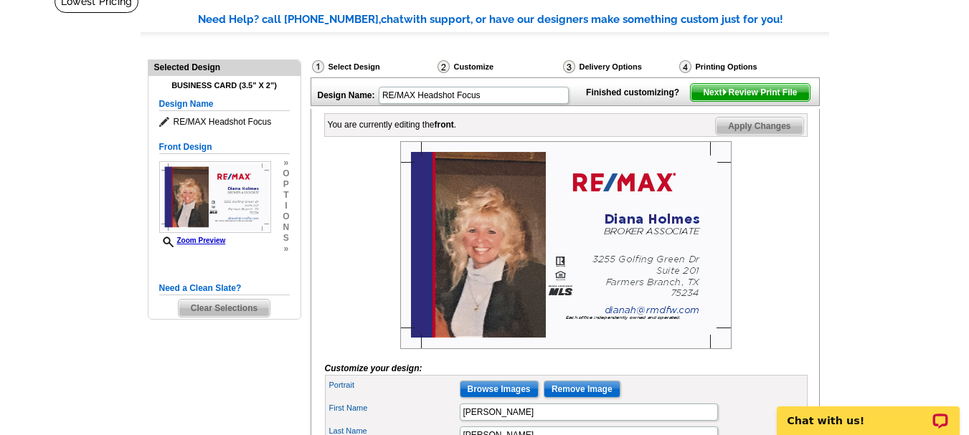
type input "214-280-8960"
click at [771, 135] on span "Apply Changes" at bounding box center [759, 126] width 87 height 17
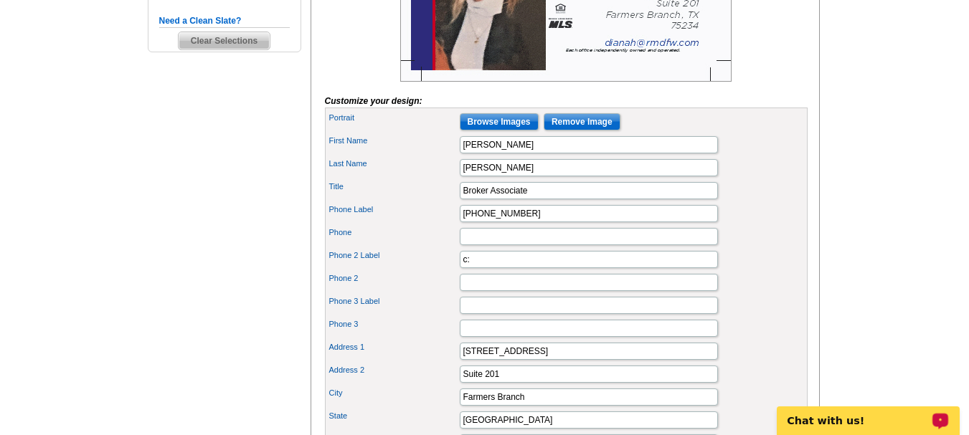
scroll to position [421, 0]
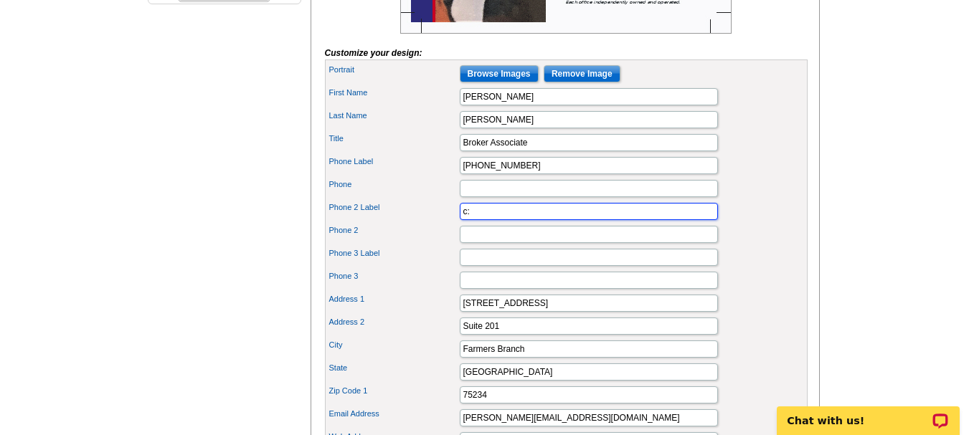
click at [461, 220] on input "c:" at bounding box center [589, 211] width 258 height 17
type input ":"
click at [461, 335] on input "Suite 201" at bounding box center [589, 326] width 258 height 17
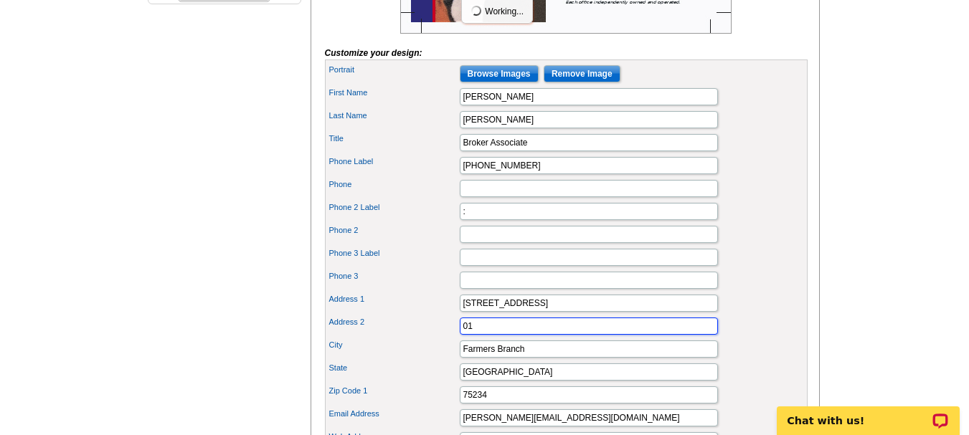
type input "1"
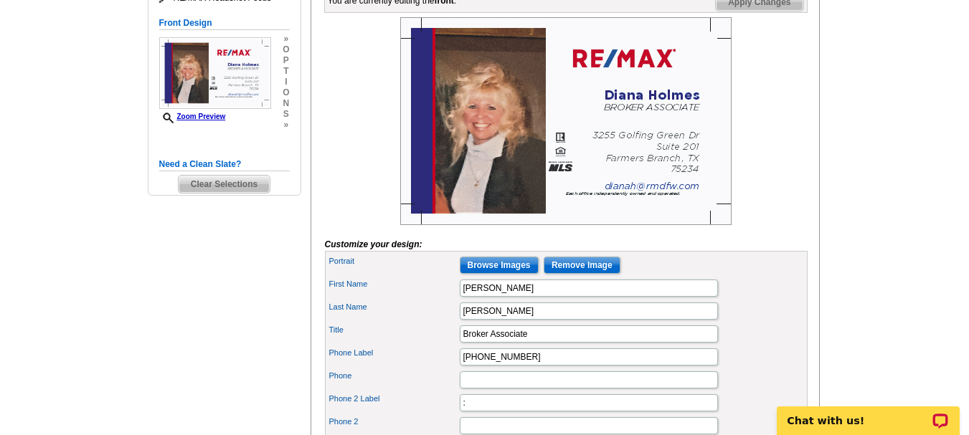
scroll to position [172, 0]
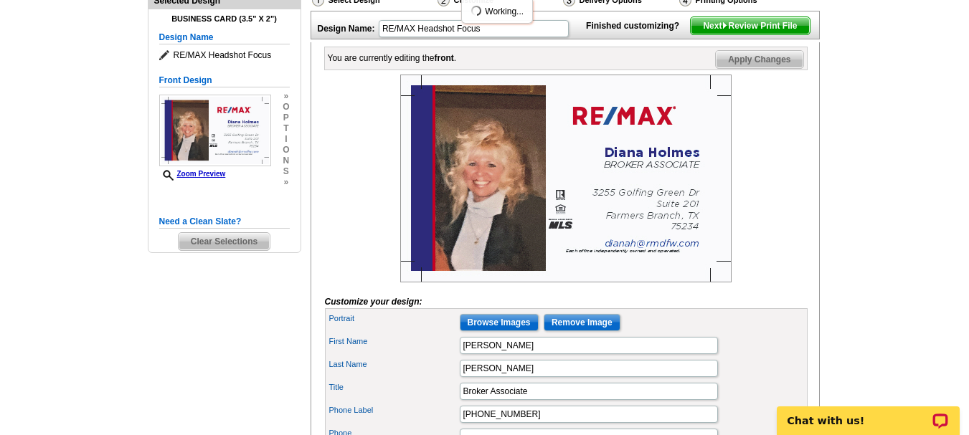
click at [755, 68] on span "Apply Changes" at bounding box center [759, 59] width 87 height 17
click at [730, 68] on span "Apply Changes" at bounding box center [759, 59] width 87 height 17
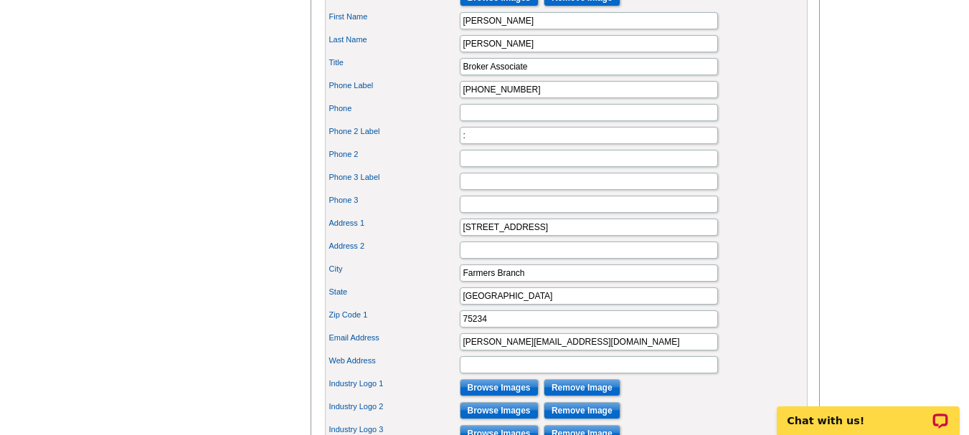
scroll to position [555, 0]
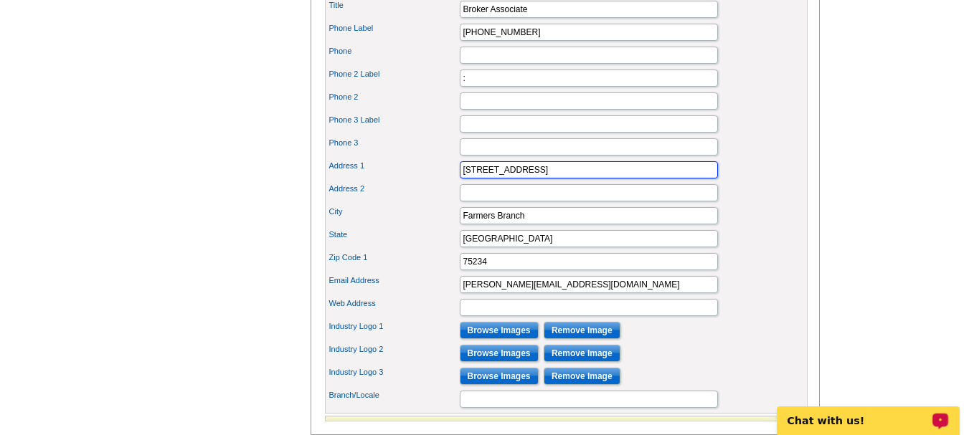
click at [463, 179] on input "3255 Golfing Green Dr" at bounding box center [589, 169] width 258 height 17
click at [461, 179] on input "3255 Golfing Green Dr" at bounding box center [589, 169] width 258 height 17
type input "r"
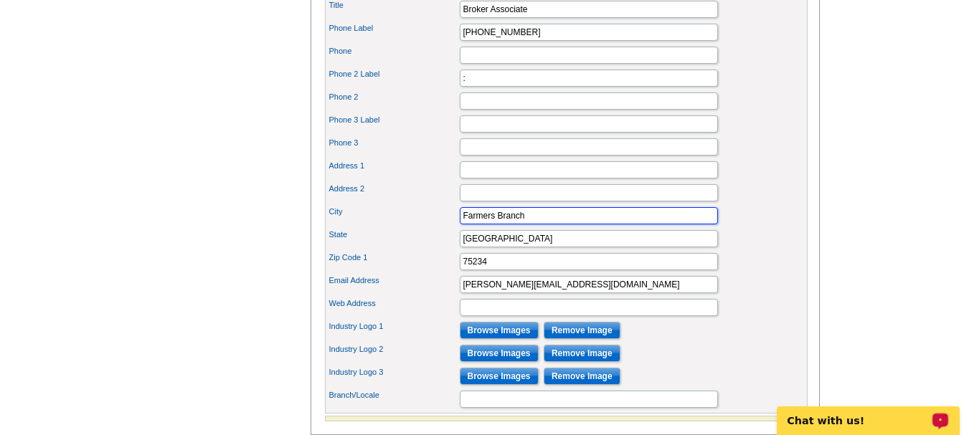
click at [463, 225] on input "Farmers Branch" at bounding box center [589, 215] width 258 height 17
type input "h"
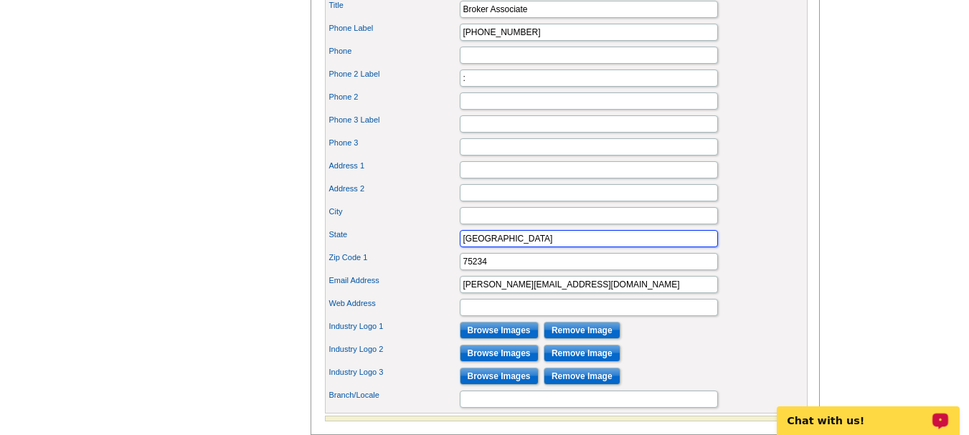
click at [460, 248] on input "TX" at bounding box center [589, 238] width 258 height 17
type input "X"
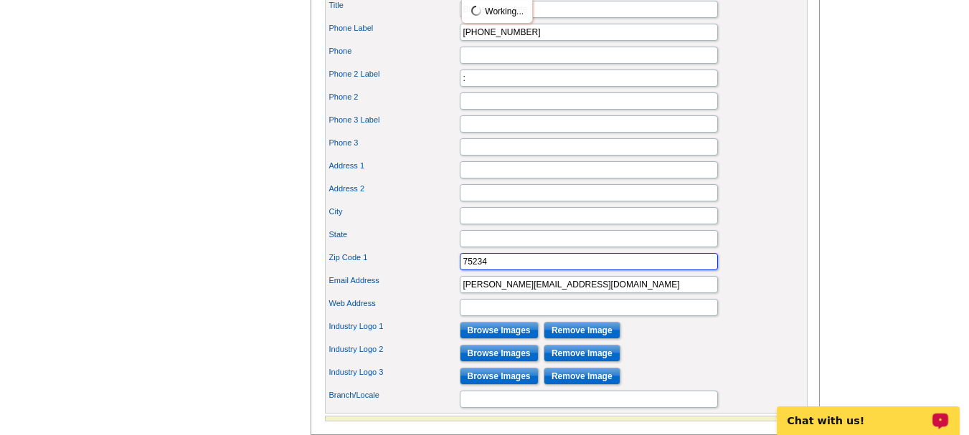
click at [461, 270] on input "75234" at bounding box center [589, 261] width 258 height 17
type input "4"
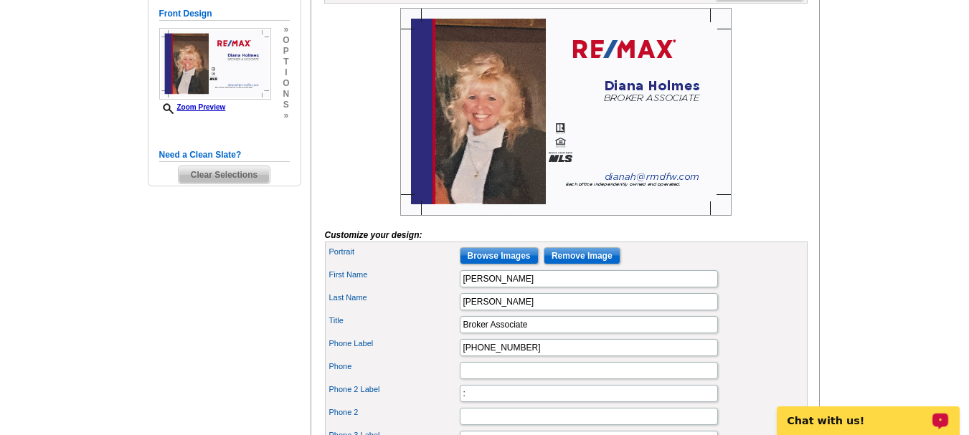
scroll to position [230, 0]
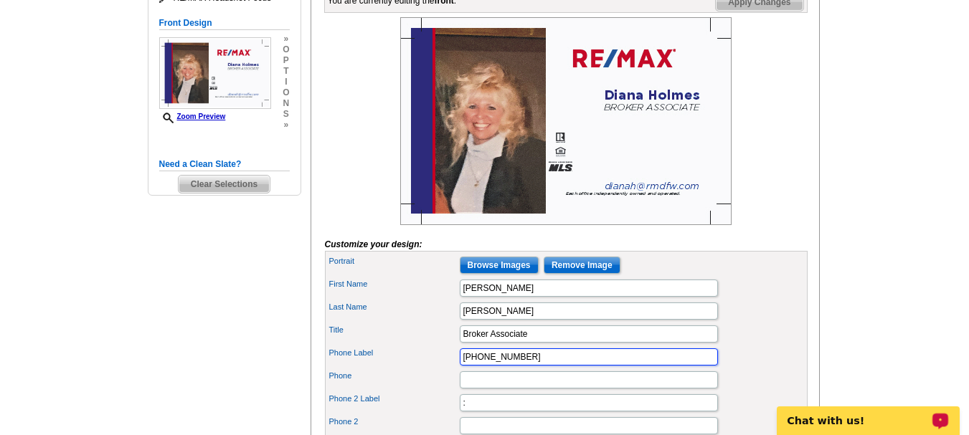
click at [461, 366] on input "214-280-8960" at bounding box center [589, 357] width 258 height 17
type input "0"
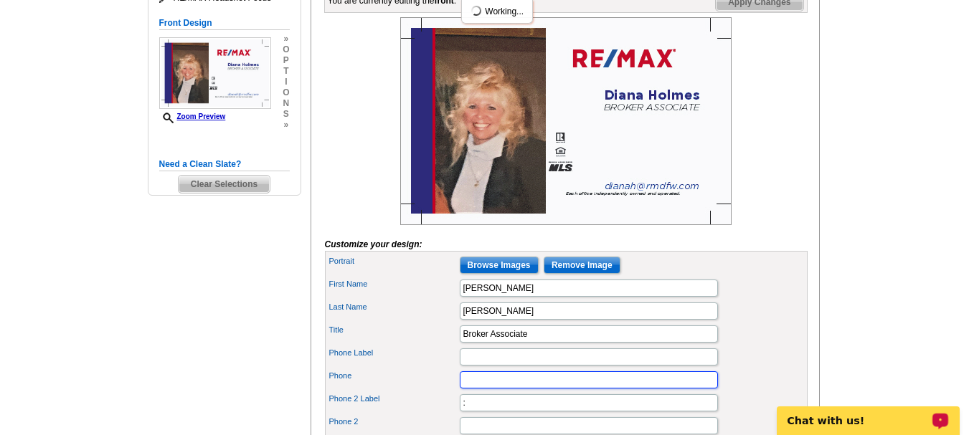
click at [470, 389] on input "Phone" at bounding box center [589, 380] width 258 height 17
type input "214-280-8960"
click at [758, 11] on span "Apply Changes" at bounding box center [759, 2] width 87 height 17
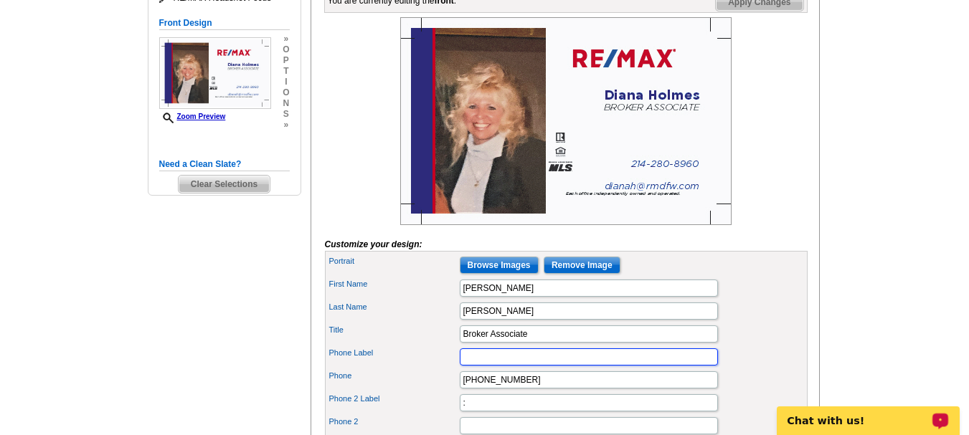
click at [500, 366] on input "Phone Label" at bounding box center [589, 357] width 258 height 17
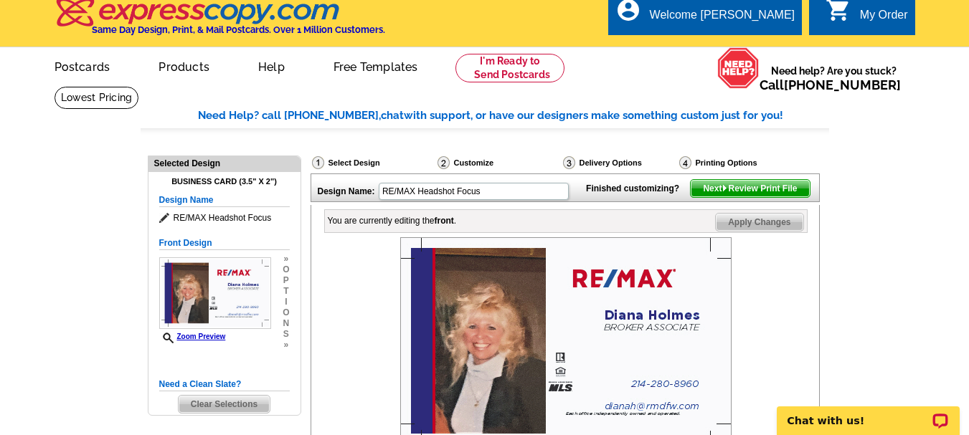
scroll to position [0, 0]
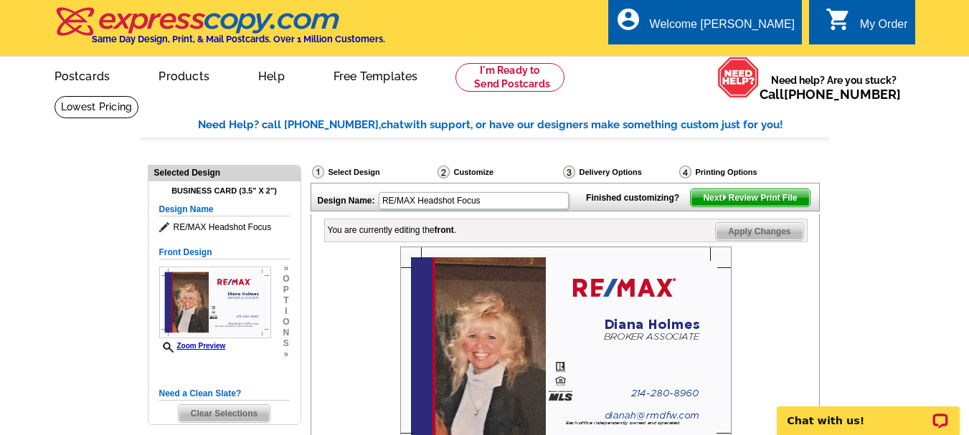
click at [757, 207] on span "Next Review Print File" at bounding box center [750, 197] width 118 height 17
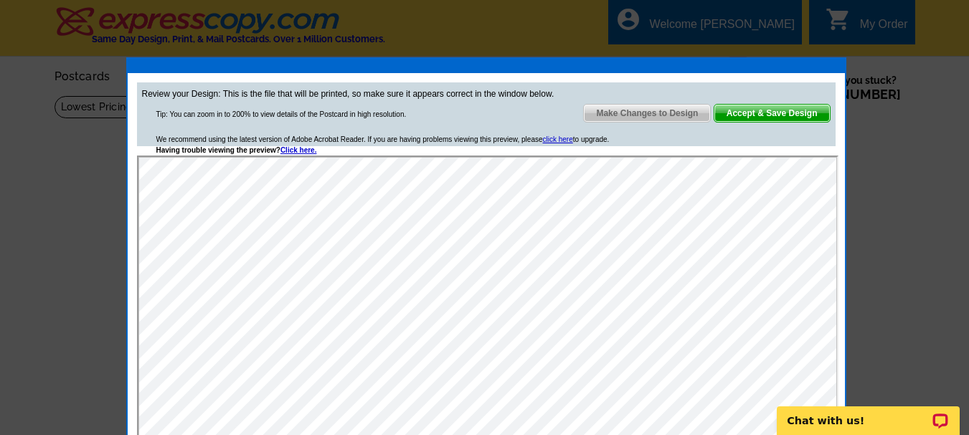
click at [769, 111] on span "Accept & Save Design" at bounding box center [773, 113] width 116 height 17
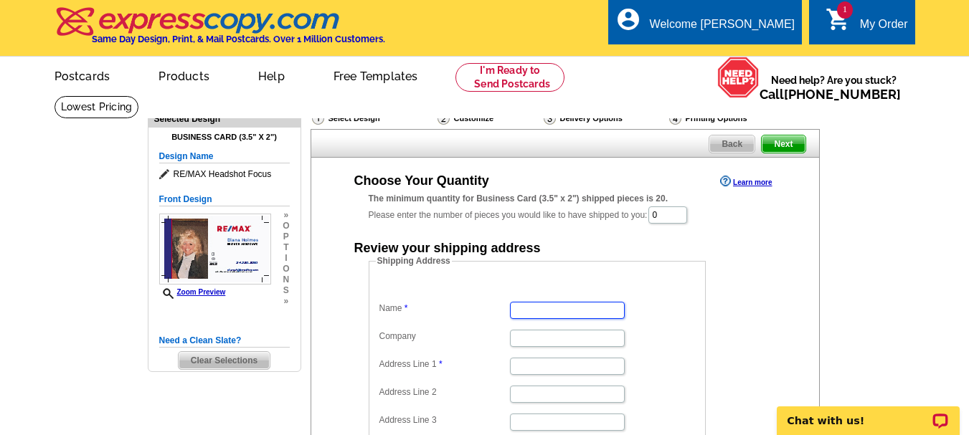
click at [549, 308] on input "Name" at bounding box center [567, 310] width 115 height 17
type input "Diana Holmes"
click at [534, 372] on input "Address Line 1" at bounding box center [567, 366] width 115 height 17
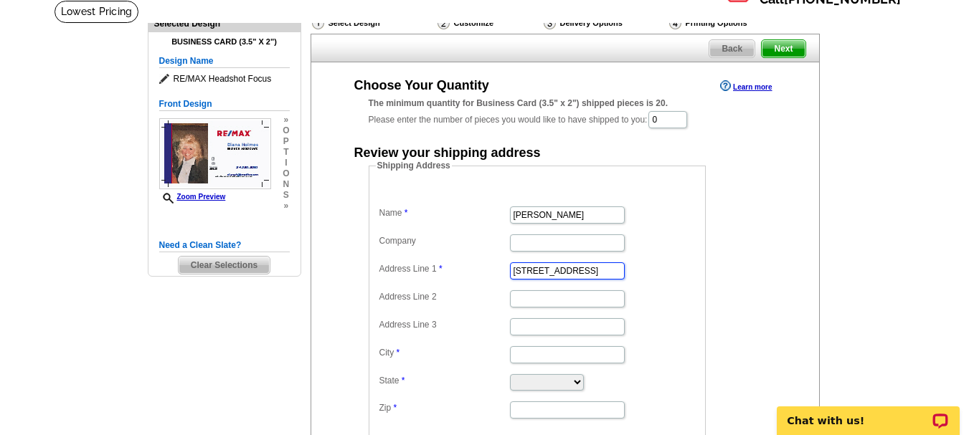
scroll to position [153, 0]
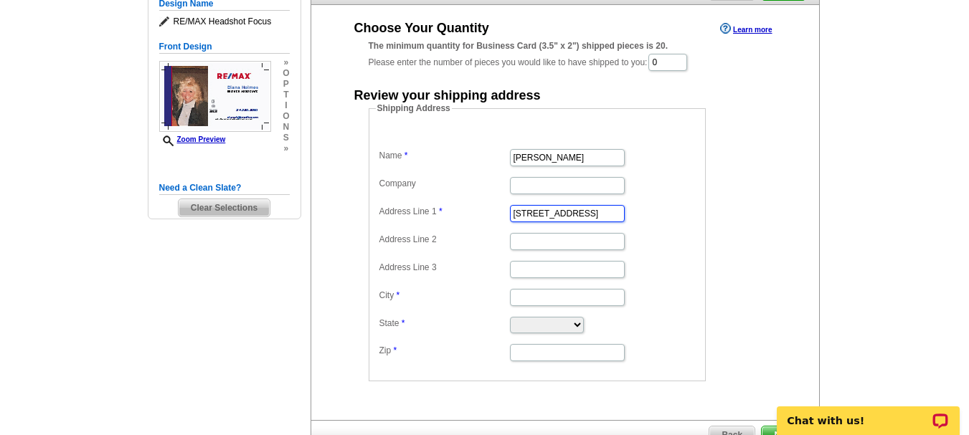
type input "[STREET_ADDRESS]"
click at [537, 300] on input "City" at bounding box center [567, 297] width 115 height 17
type input "Farmers Branch"
click at [584, 324] on select "Alabama Alaska Arizona Arkansas California Colorado Connecticut District of Col…" at bounding box center [547, 325] width 74 height 17
select select "TX"
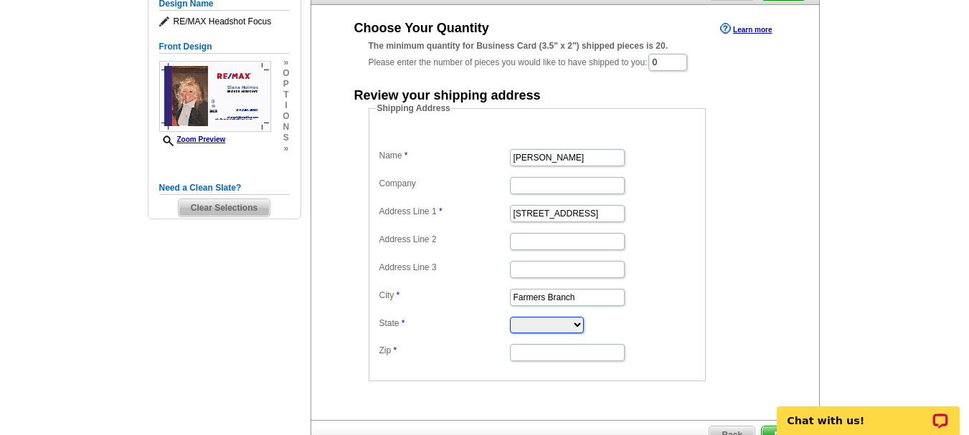
click at [510, 319] on select "Alabama Alaska Arizona Arkansas California Colorado Connecticut District of Col…" at bounding box center [547, 325] width 74 height 17
click at [529, 355] on input "Zip" at bounding box center [567, 352] width 115 height 17
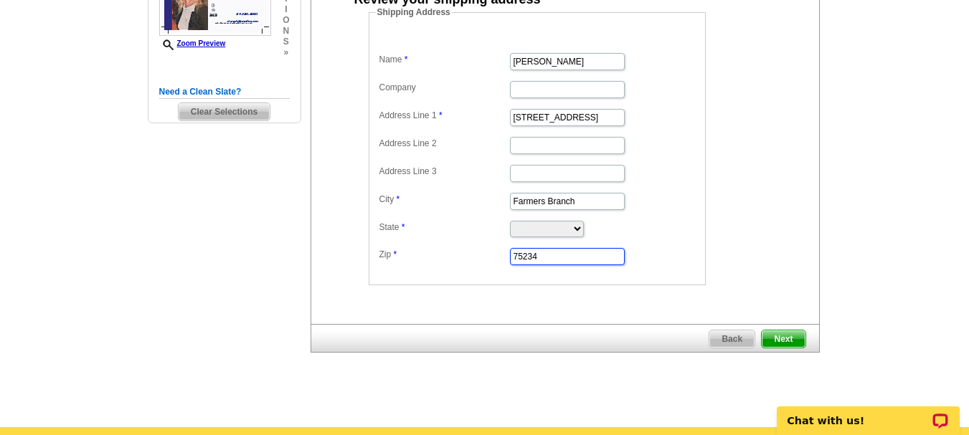
scroll to position [306, 0]
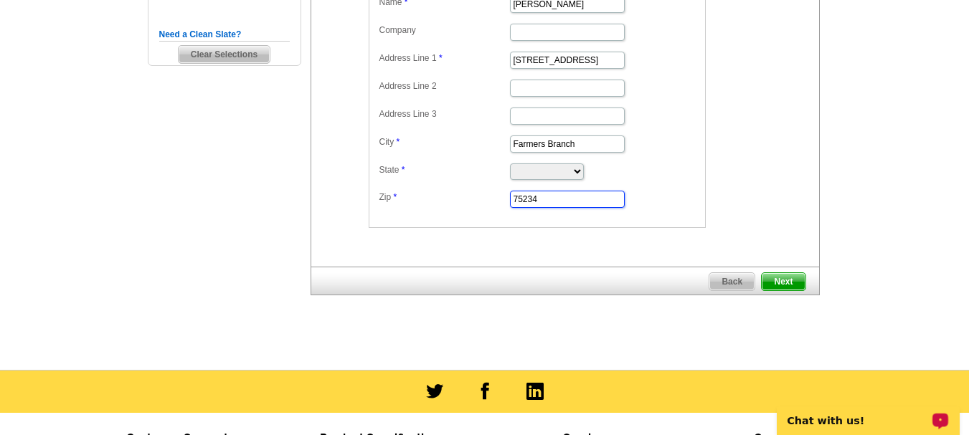
type input "75234"
click at [779, 283] on span "Next" at bounding box center [783, 281] width 43 height 17
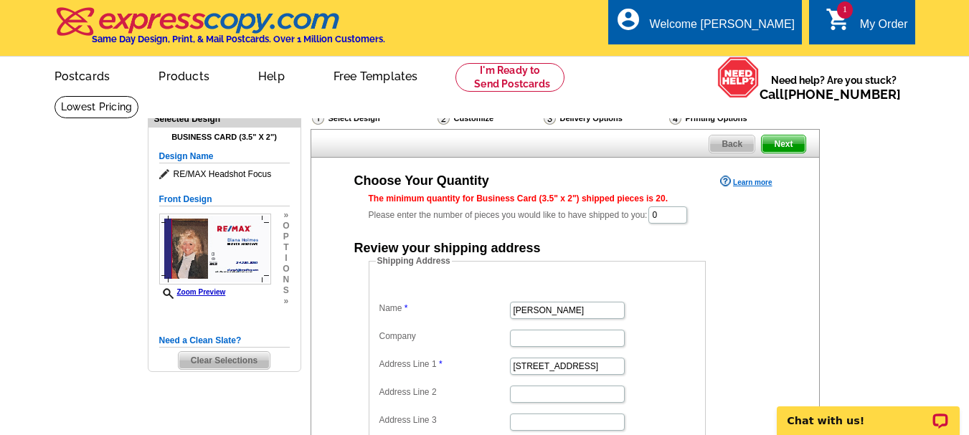
click at [751, 183] on link "Learn more" at bounding box center [746, 181] width 52 height 11
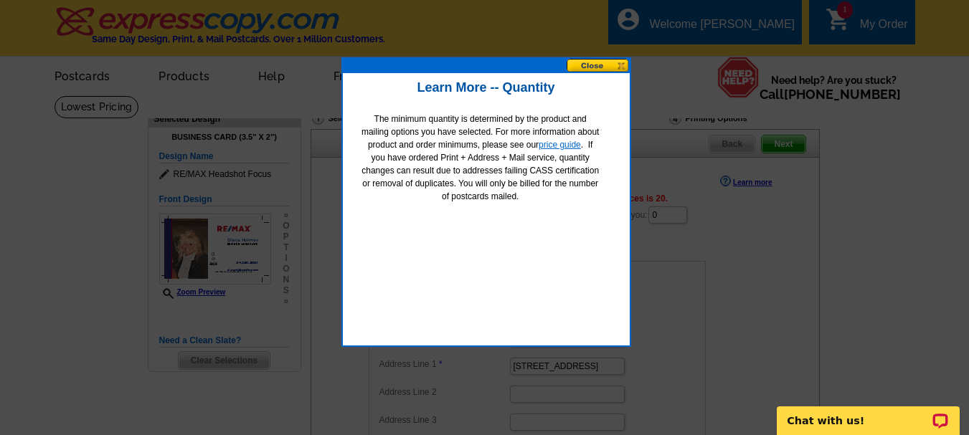
click at [566, 143] on link "price guide" at bounding box center [560, 145] width 42 height 10
click at [590, 62] on button at bounding box center [598, 66] width 63 height 14
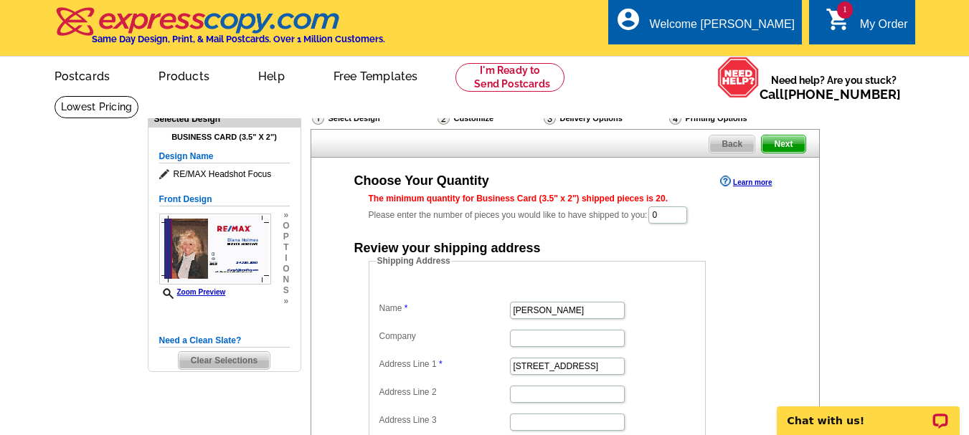
click at [726, 144] on span "Back" at bounding box center [732, 144] width 45 height 17
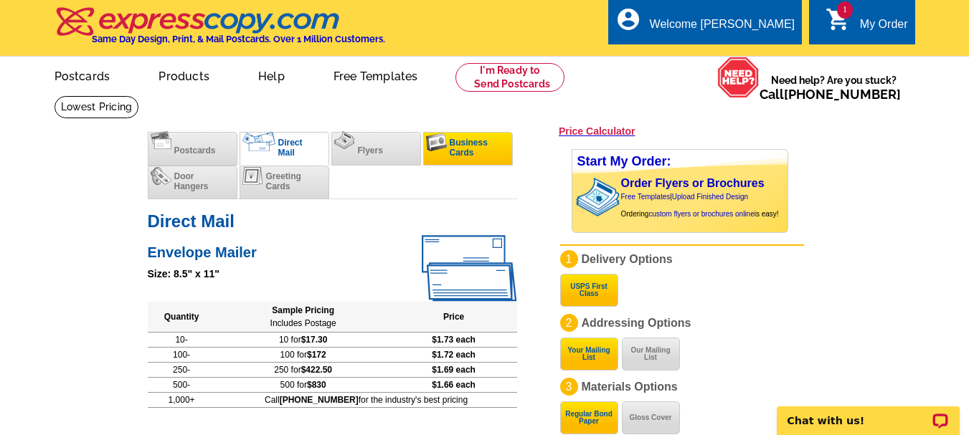
click at [458, 151] on span "Business Cards" at bounding box center [469, 148] width 38 height 20
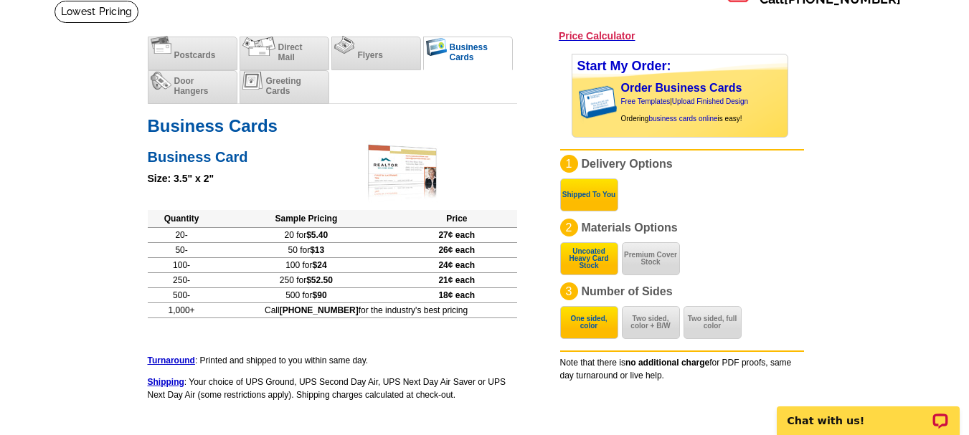
scroll to position [134, 0]
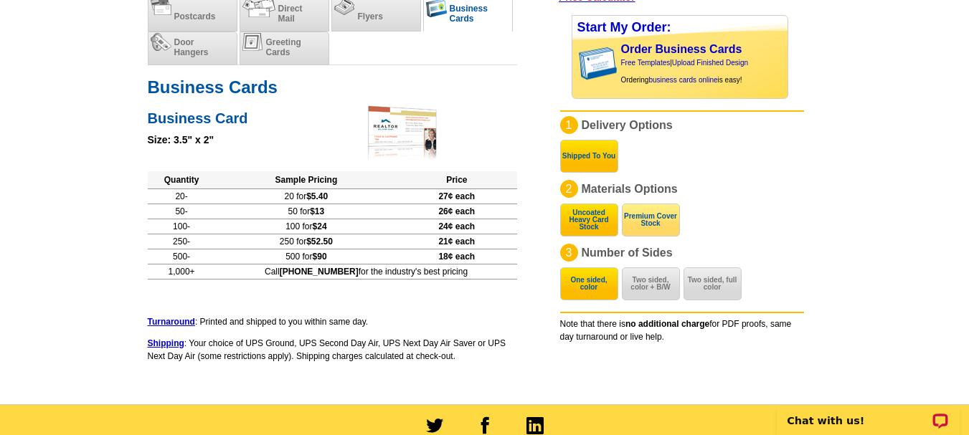
click at [643, 225] on button "Premium Cover Stock" at bounding box center [651, 220] width 58 height 33
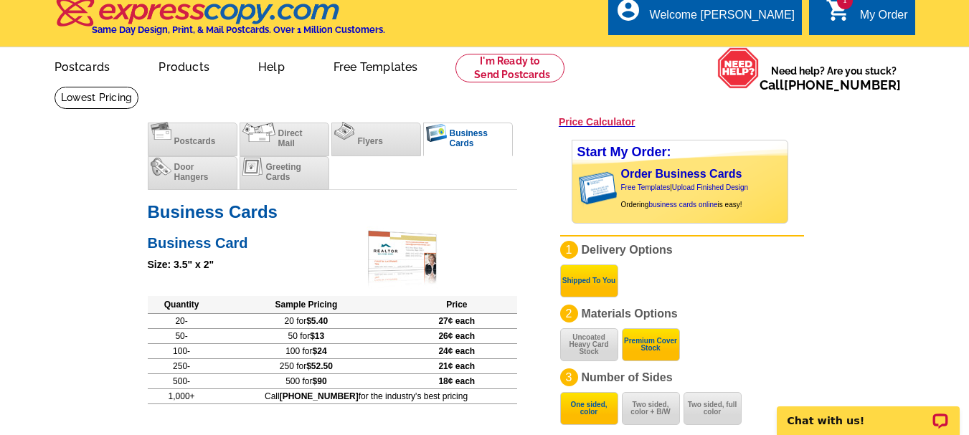
scroll to position [0, 0]
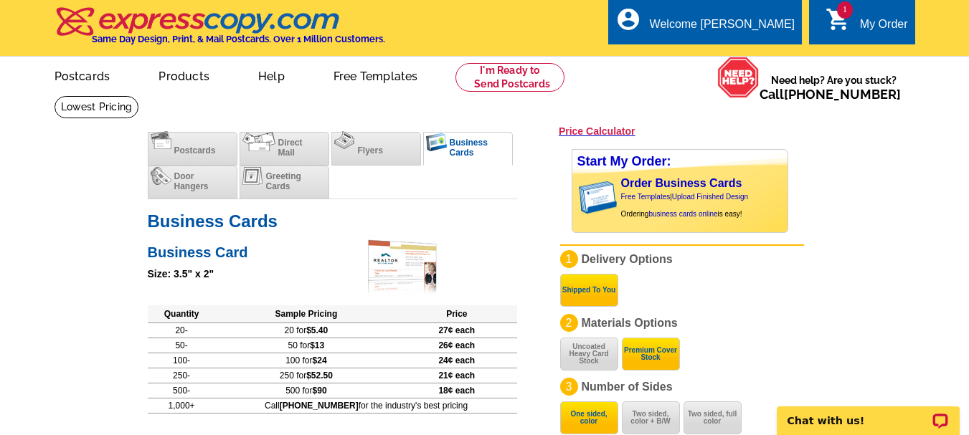
click at [854, 23] on link "1 shopping_cart My Order" at bounding box center [867, 25] width 83 height 18
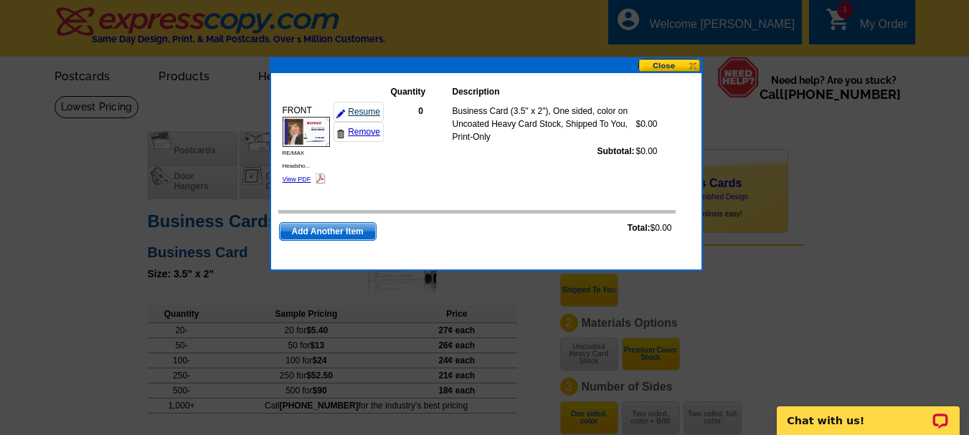
click at [365, 111] on link "Resume" at bounding box center [359, 112] width 50 height 20
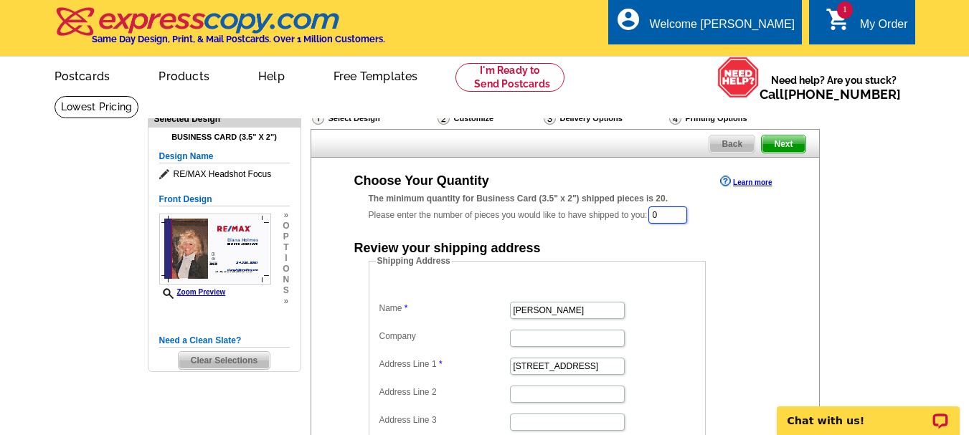
click at [659, 215] on input "0" at bounding box center [668, 215] width 39 height 17
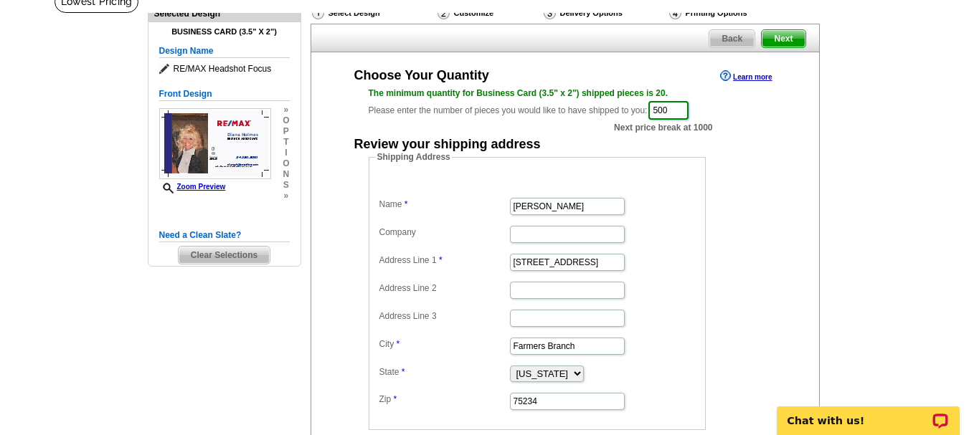
scroll to position [163, 0]
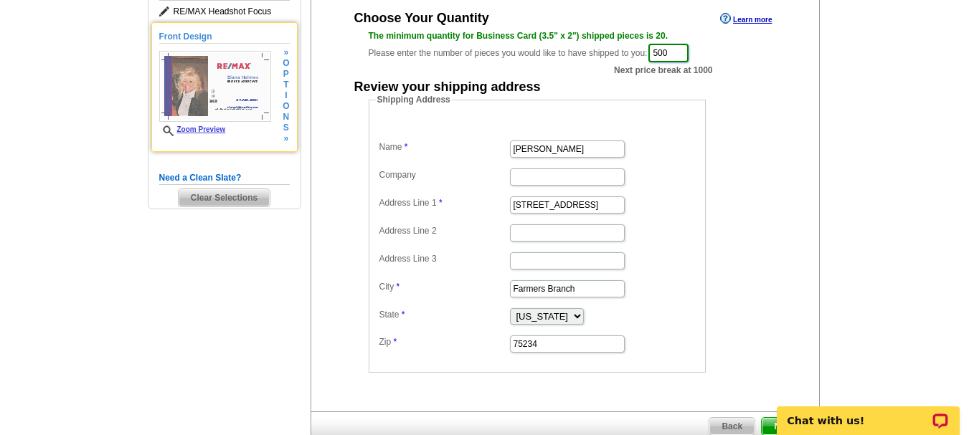
type input "500"
click at [197, 128] on link "Zoom Preview" at bounding box center [192, 130] width 67 height 8
click at [197, 77] on img at bounding box center [215, 86] width 112 height 71
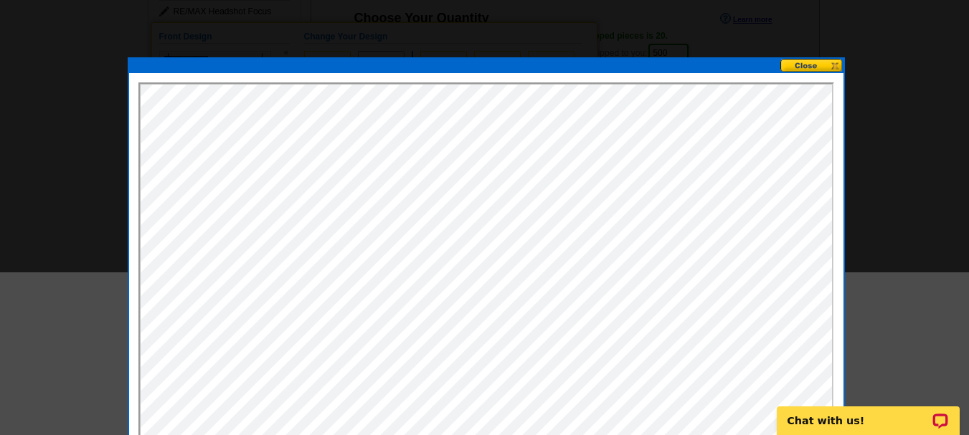
scroll to position [0, 0]
click at [802, 67] on button at bounding box center [812, 66] width 63 height 14
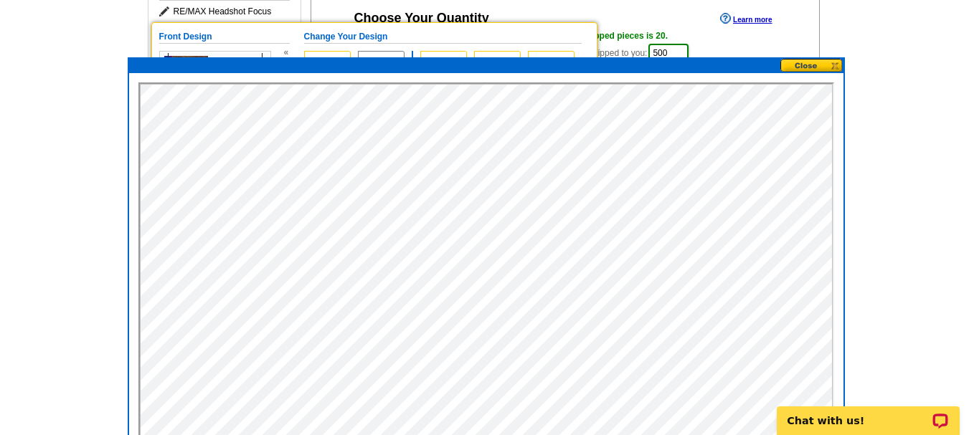
click at [802, 67] on button at bounding box center [812, 66] width 63 height 14
click at [799, 64] on button at bounding box center [812, 66] width 63 height 14
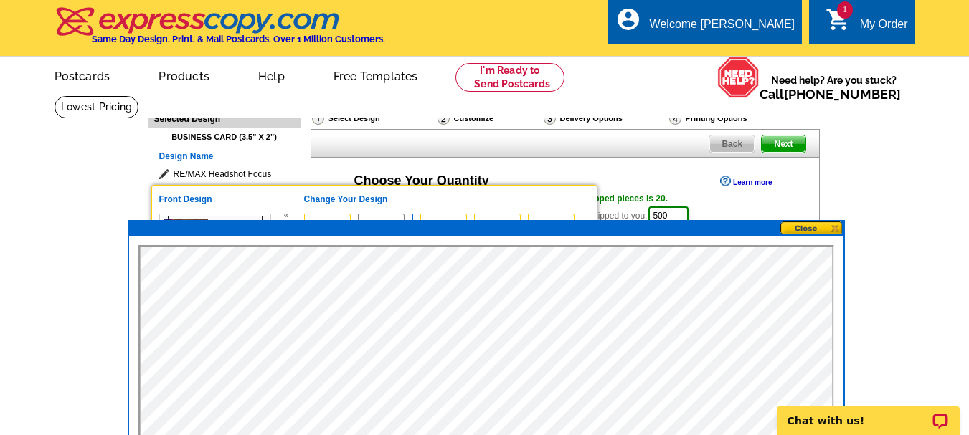
click at [809, 227] on button at bounding box center [812, 229] width 63 height 14
click at [834, 226] on button at bounding box center [812, 229] width 63 height 14
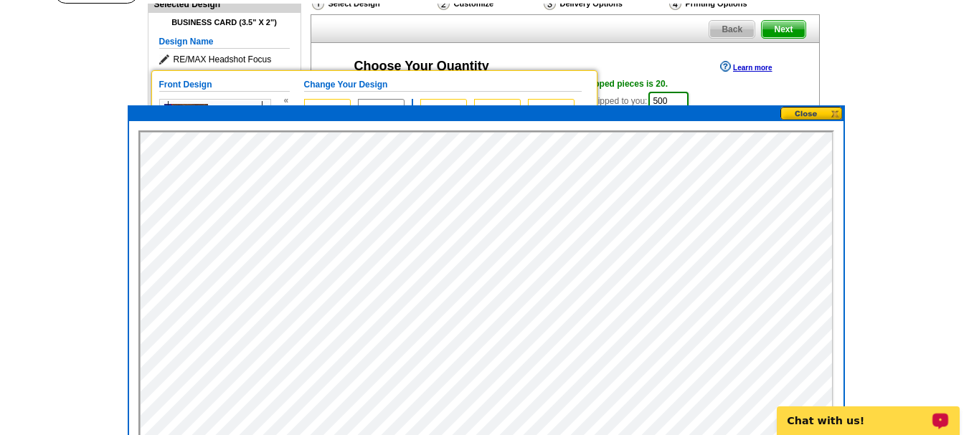
scroll to position [172, 0]
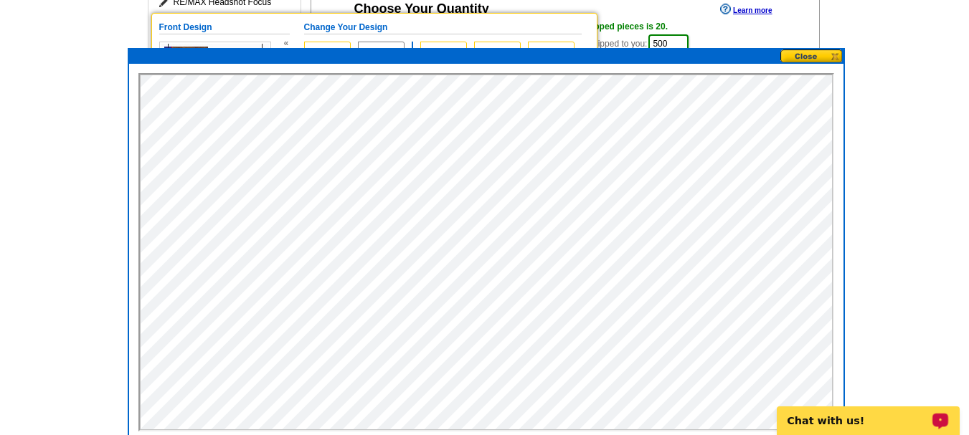
click at [810, 53] on button at bounding box center [812, 57] width 63 height 14
click at [834, 55] on button at bounding box center [812, 57] width 63 height 14
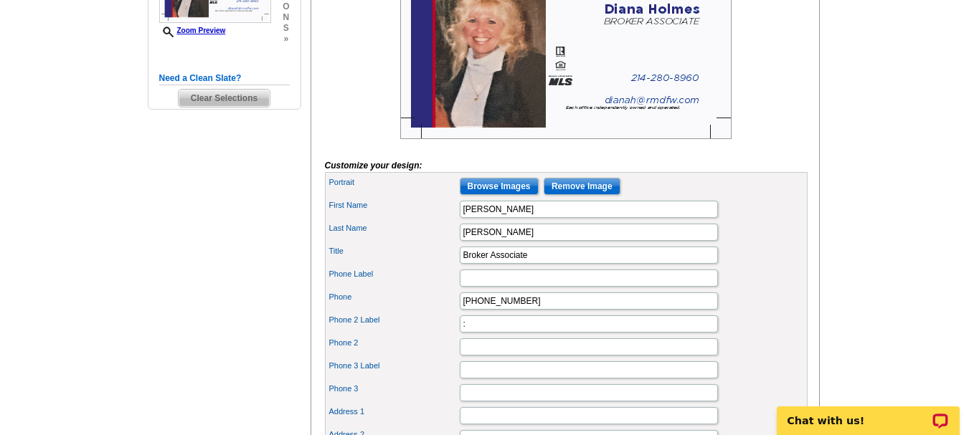
scroll to position [335, 0]
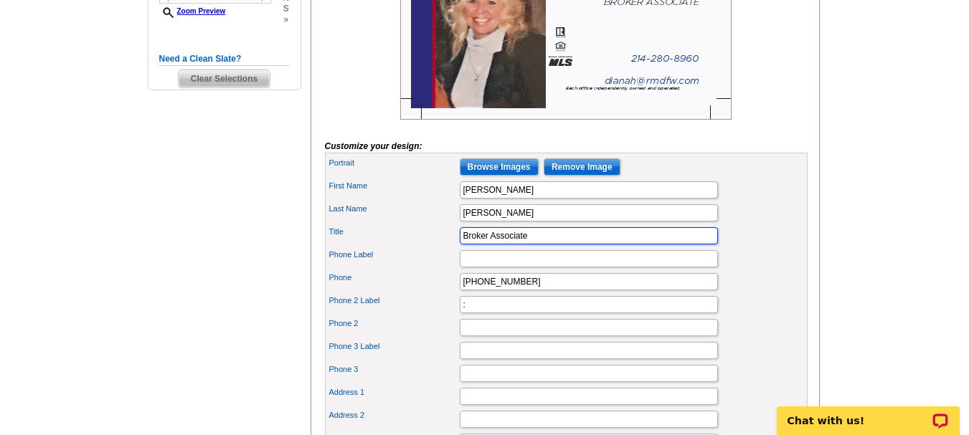
click at [541, 245] on input "Broker Associate" at bounding box center [589, 235] width 258 height 17
click at [529, 245] on input "Broker Associate 500 Million Sold" at bounding box center [589, 235] width 258 height 17
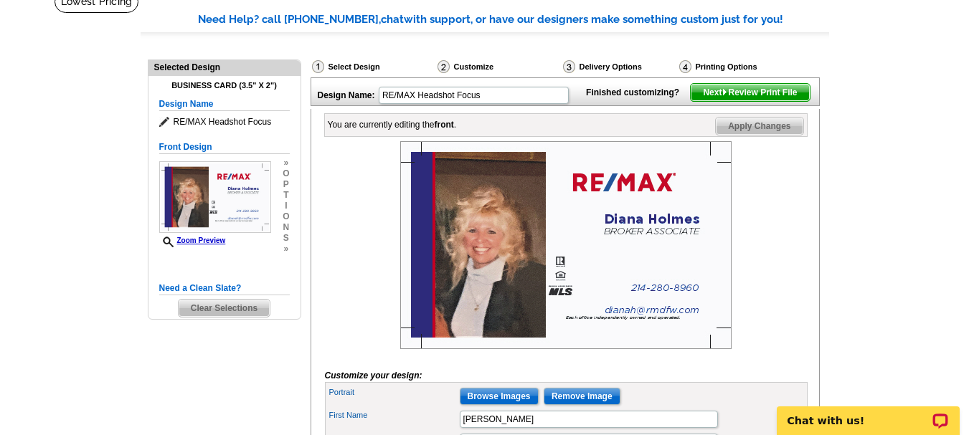
scroll to position [48, 0]
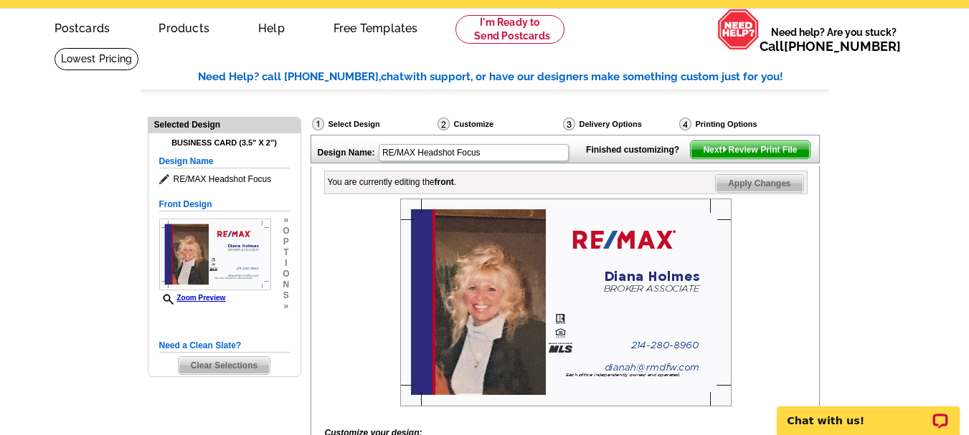
type input "Broker Associate Multi Millions Sold Serving Entire DFW"
click at [760, 192] on span "Apply Changes" at bounding box center [759, 183] width 87 height 17
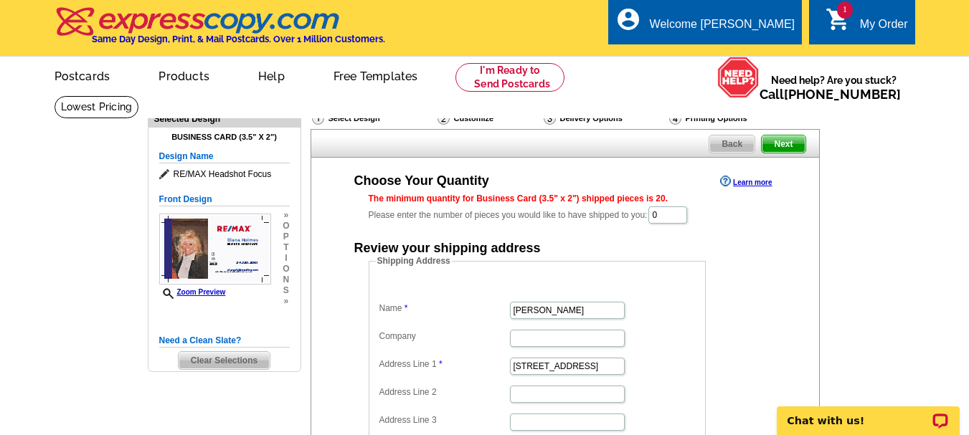
click at [783, 146] on span "Next" at bounding box center [783, 144] width 43 height 17
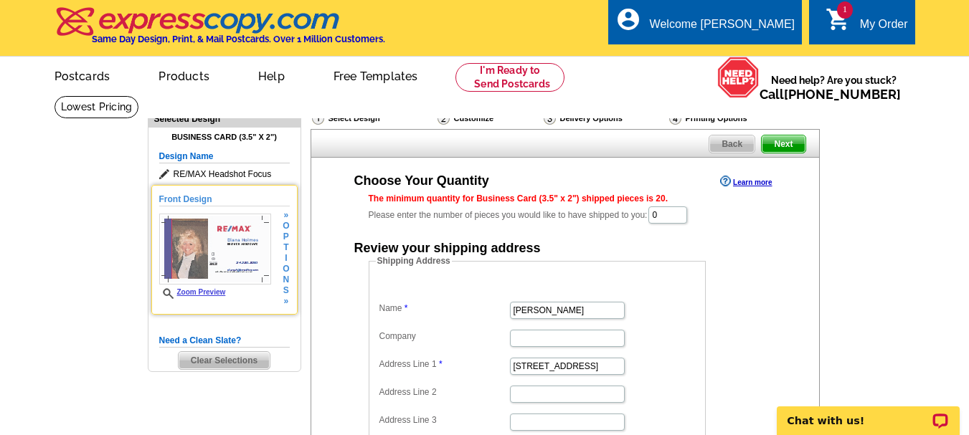
click at [202, 291] on link "Zoom Preview" at bounding box center [192, 292] width 67 height 8
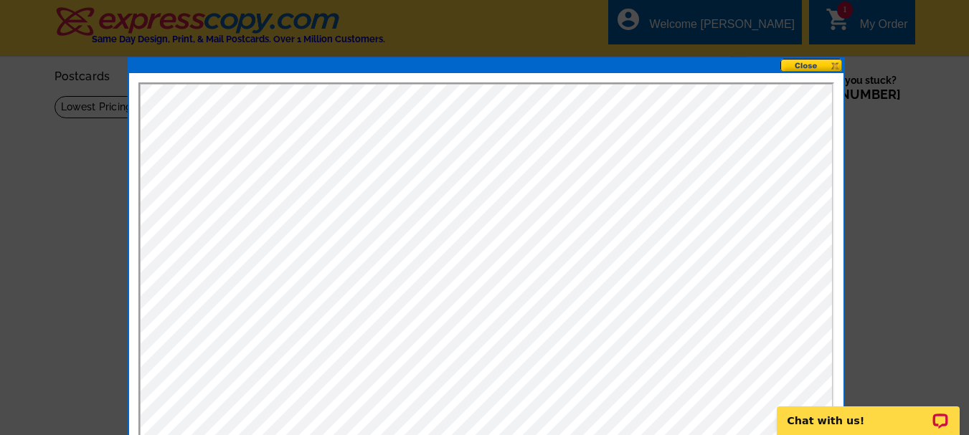
click at [808, 66] on button at bounding box center [812, 66] width 63 height 14
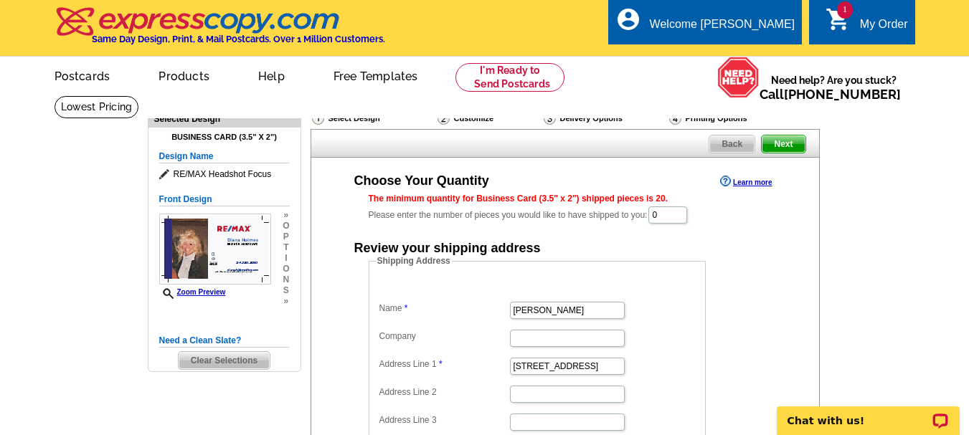
click at [845, 13] on span "1" at bounding box center [845, 9] width 16 height 17
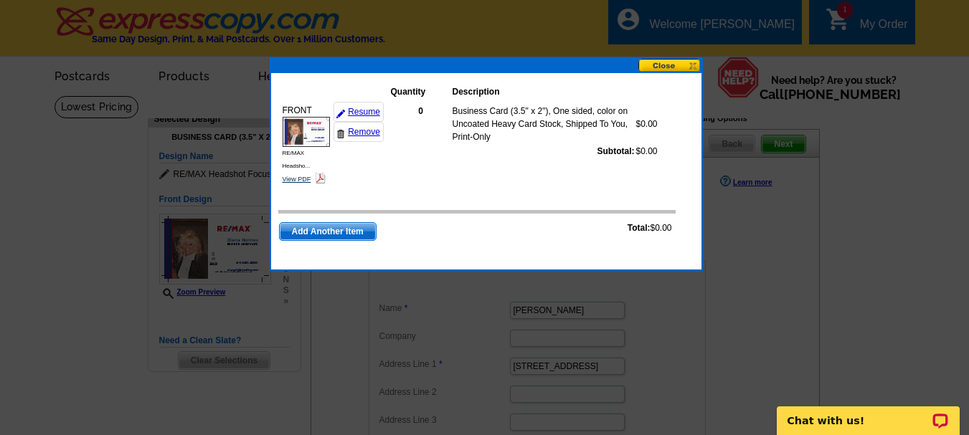
click at [291, 176] on link "View PDF" at bounding box center [297, 179] width 29 height 7
click at [326, 230] on span "Add Another Item" at bounding box center [328, 231] width 96 height 17
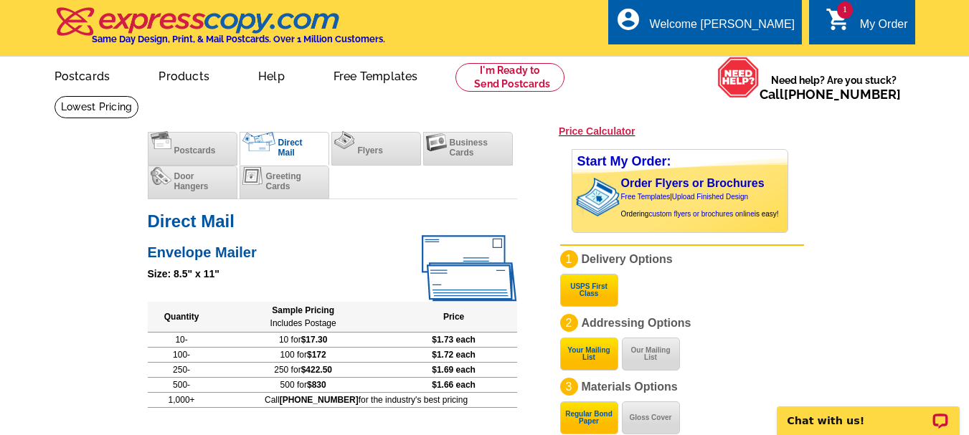
click at [862, 26] on div "My Order" at bounding box center [884, 28] width 48 height 20
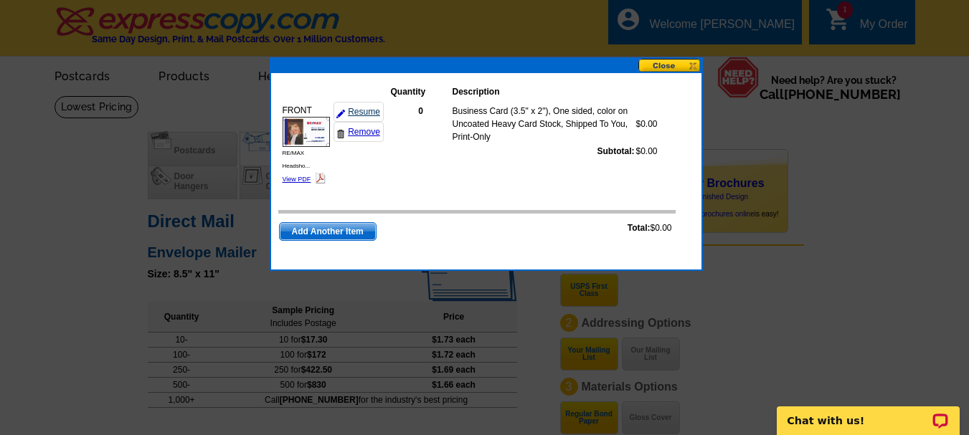
click at [371, 112] on link "Resume" at bounding box center [359, 112] width 50 height 20
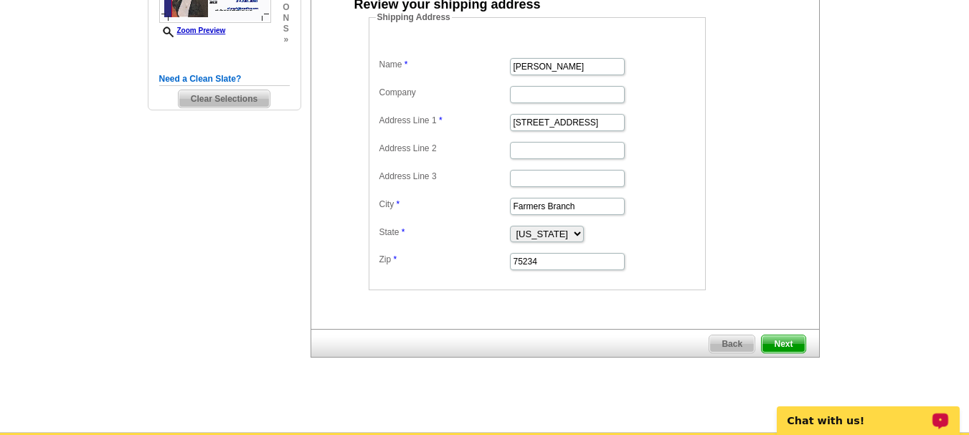
scroll to position [249, 0]
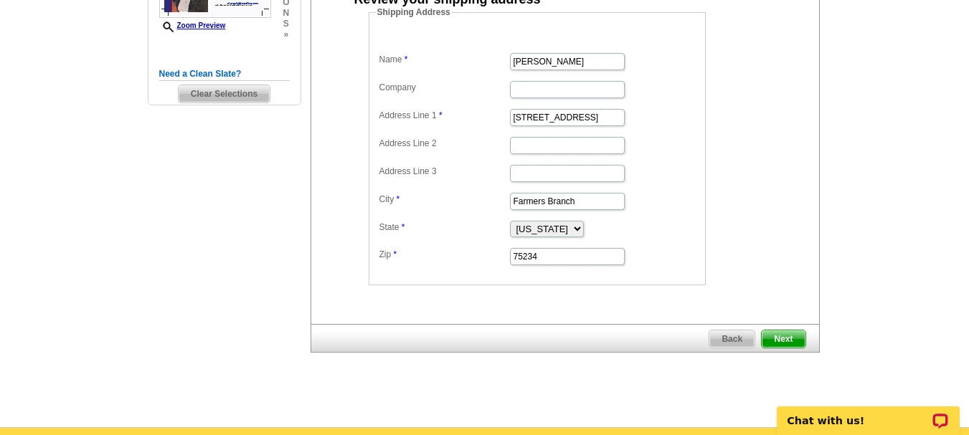
click at [779, 340] on span "Next" at bounding box center [783, 339] width 43 height 17
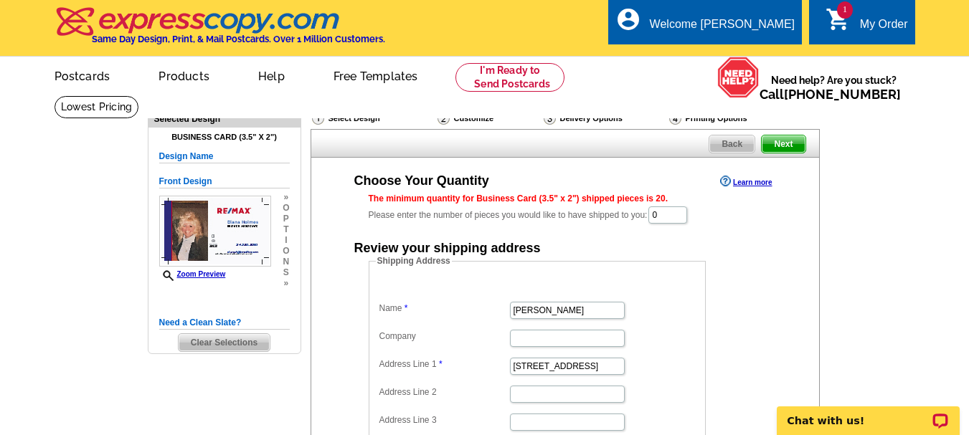
click at [733, 138] on span "Back" at bounding box center [732, 144] width 45 height 17
click at [729, 144] on span "Back" at bounding box center [732, 144] width 45 height 17
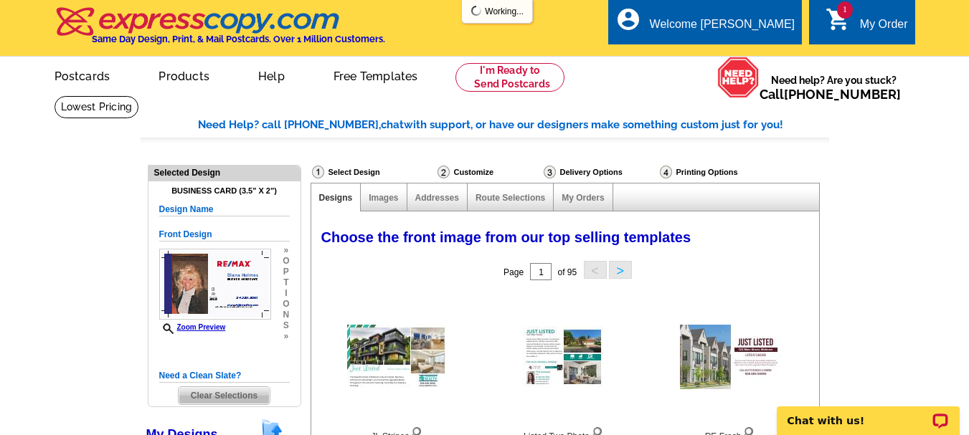
select select "785"
click at [854, 16] on link "1 shopping_cart My Order" at bounding box center [867, 25] width 83 height 18
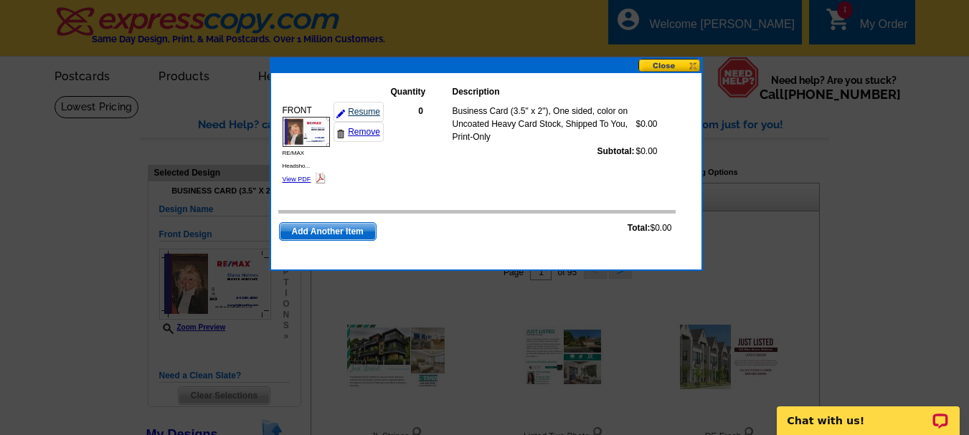
click at [352, 110] on link "Resume" at bounding box center [359, 112] width 50 height 20
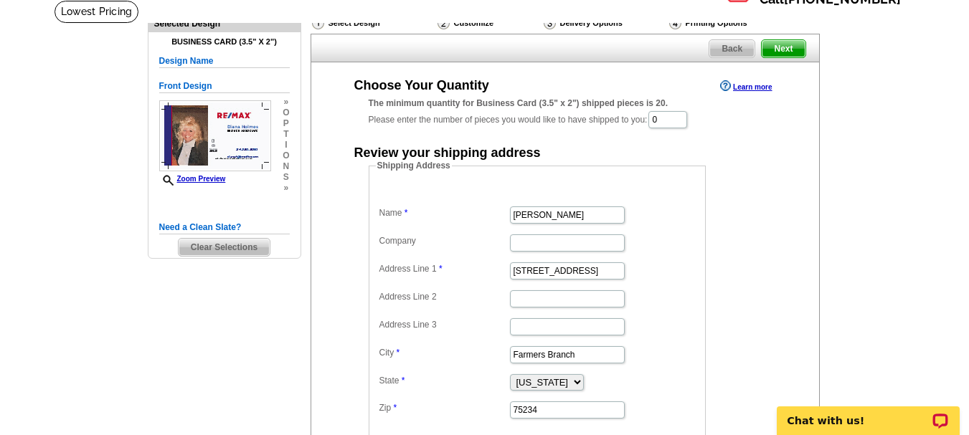
scroll to position [143, 0]
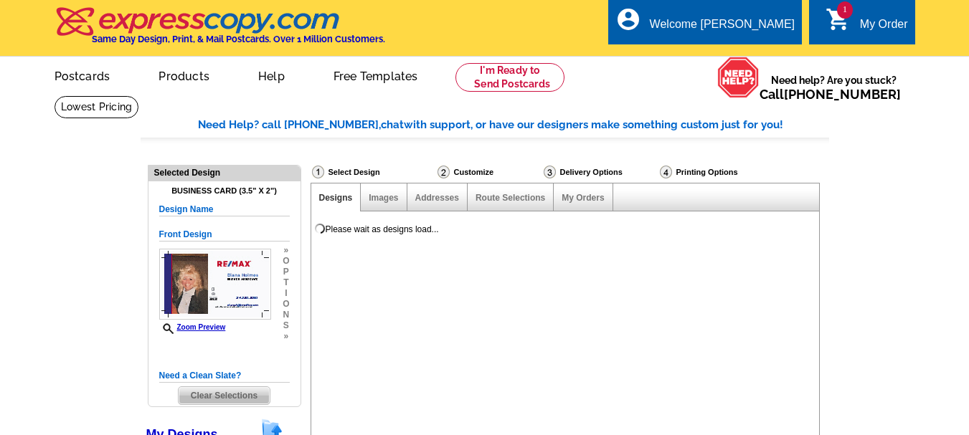
select select
select select "785"
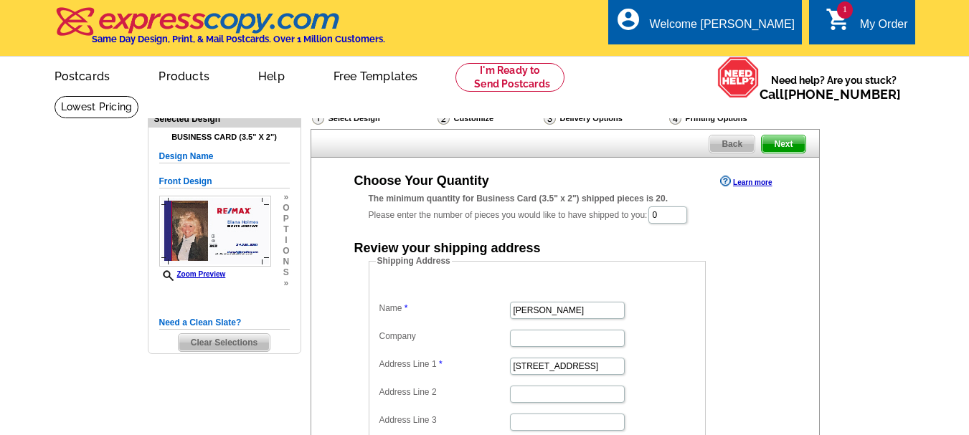
scroll to position [249, 0]
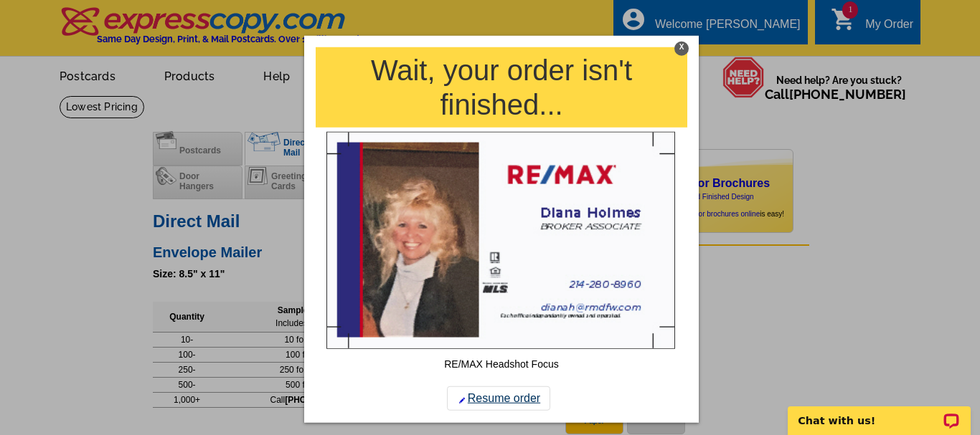
click at [492, 397] on link "Resume order" at bounding box center [498, 399] width 103 height 24
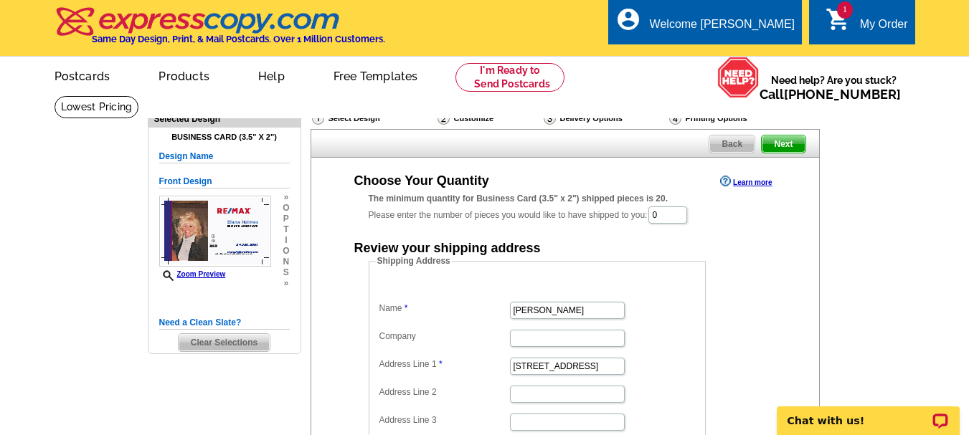
click at [732, 146] on span "Back" at bounding box center [732, 144] width 45 height 17
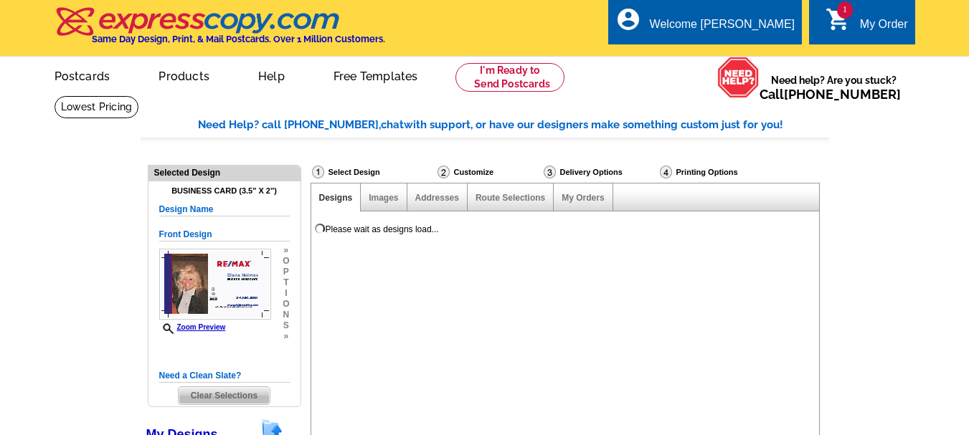
select select "785"
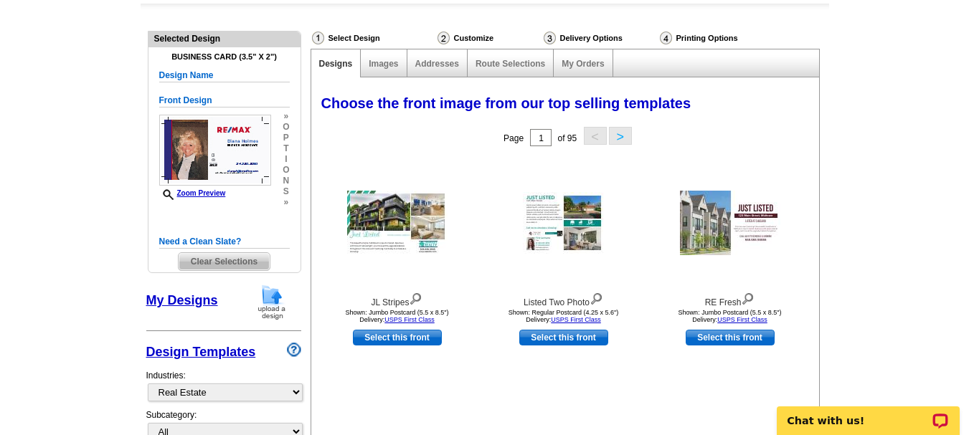
scroll to position [201, 0]
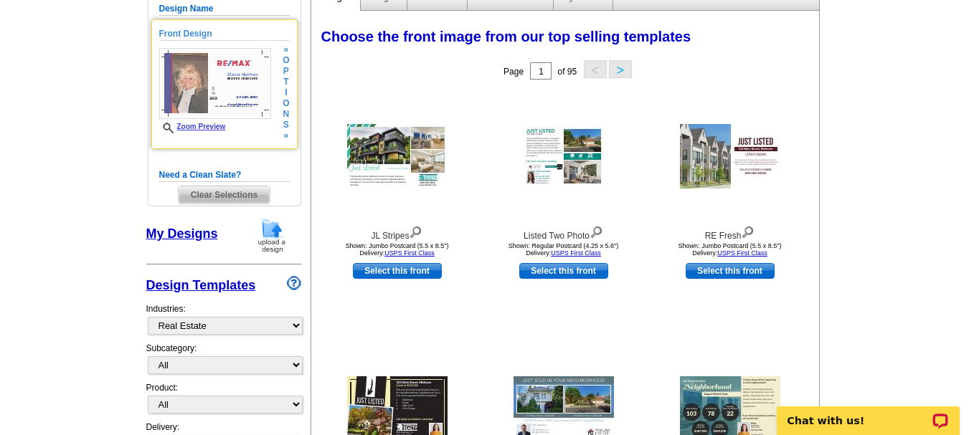
click at [198, 123] on span "Zoom Preview" at bounding box center [215, 128] width 112 height 11
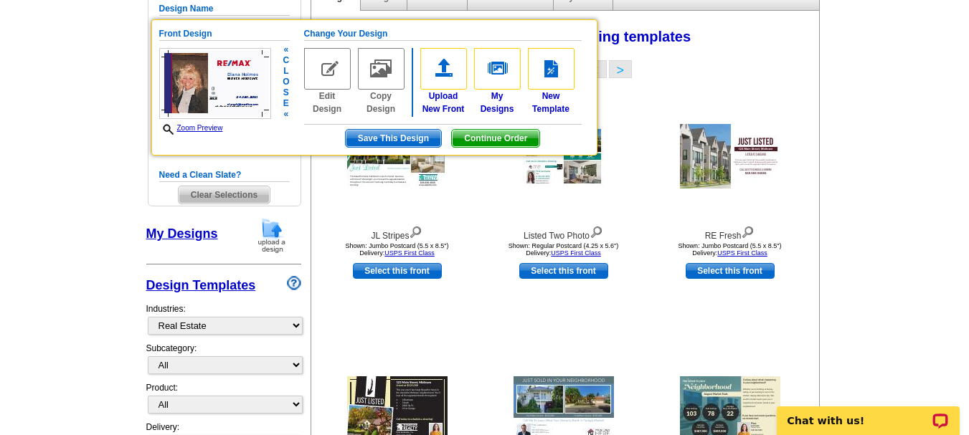
click at [385, 139] on span "Save This Design" at bounding box center [393, 138] width 95 height 17
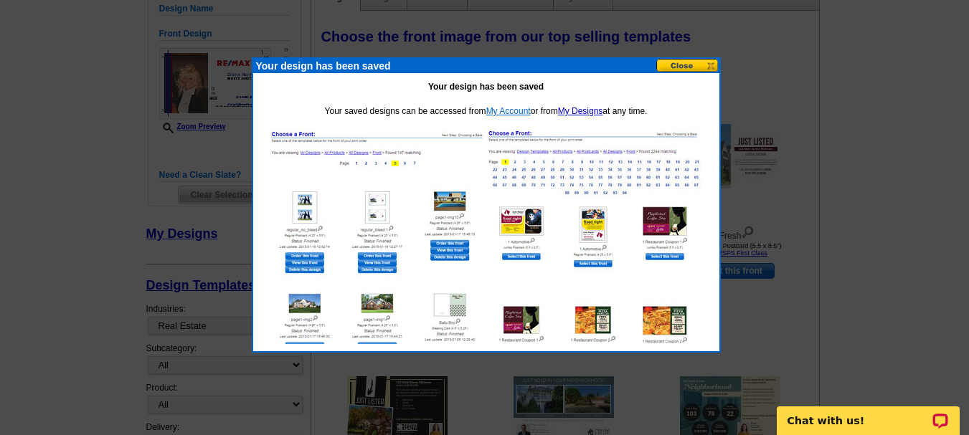
click at [512, 110] on link "My Account" at bounding box center [508, 111] width 44 height 10
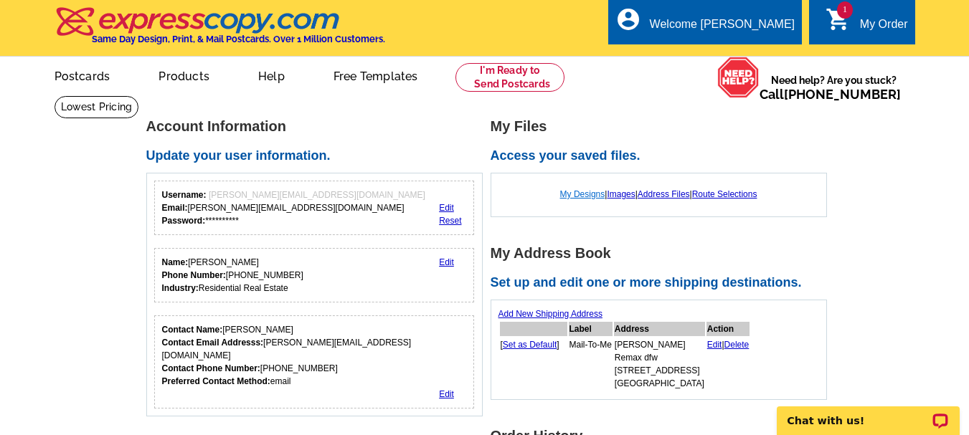
click at [571, 194] on link "My Designs" at bounding box center [582, 194] width 45 height 10
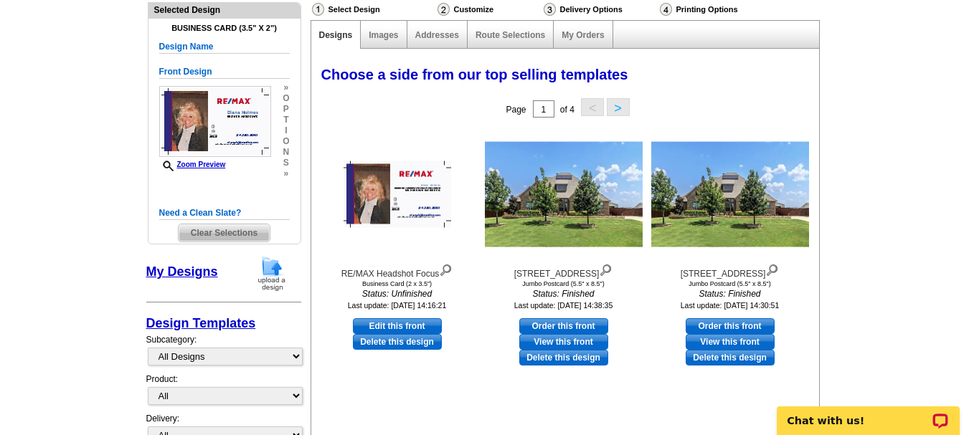
scroll to position [182, 0]
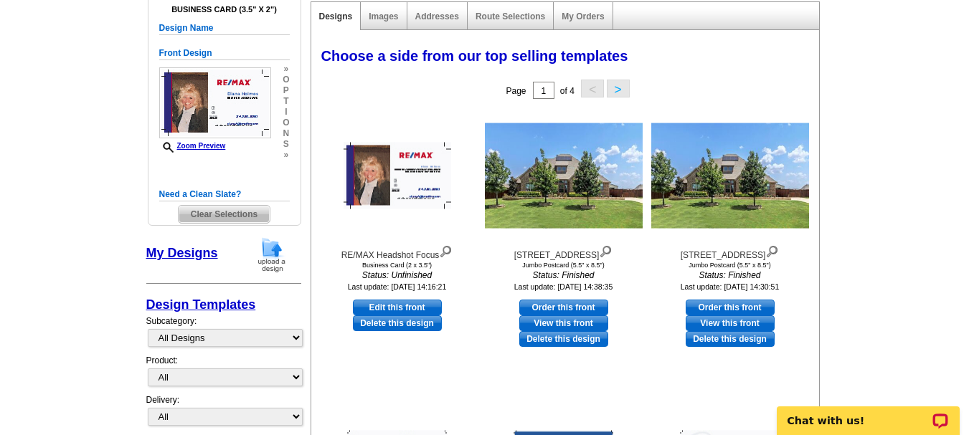
click at [392, 308] on link "Edit this front" at bounding box center [397, 308] width 89 height 16
select select "5"
select select "back"
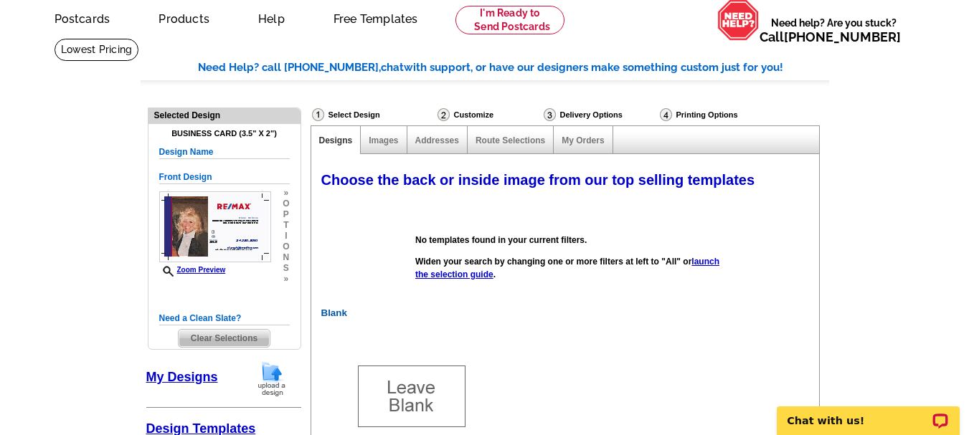
scroll to position [0, 0]
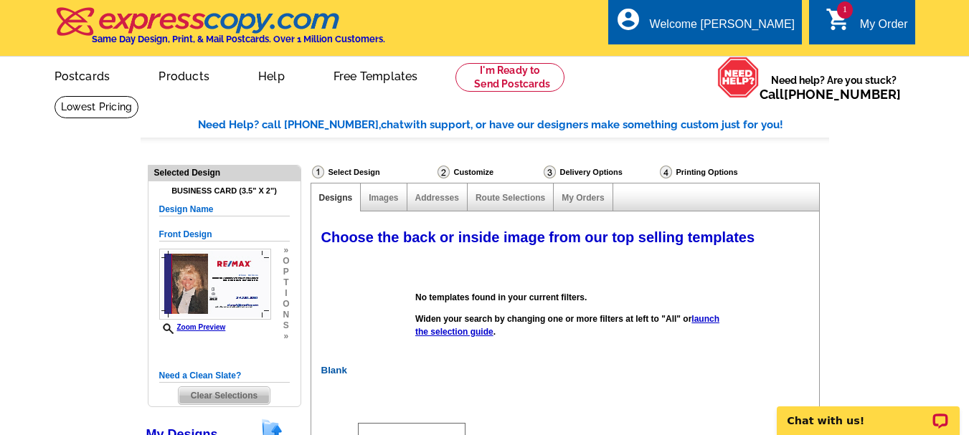
click at [877, 22] on div "My Order" at bounding box center [884, 28] width 48 height 20
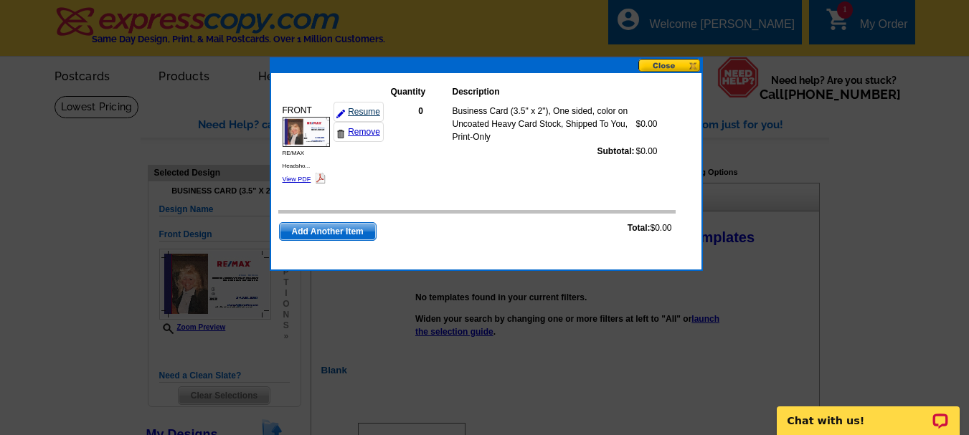
click at [367, 109] on link "Resume" at bounding box center [359, 112] width 50 height 20
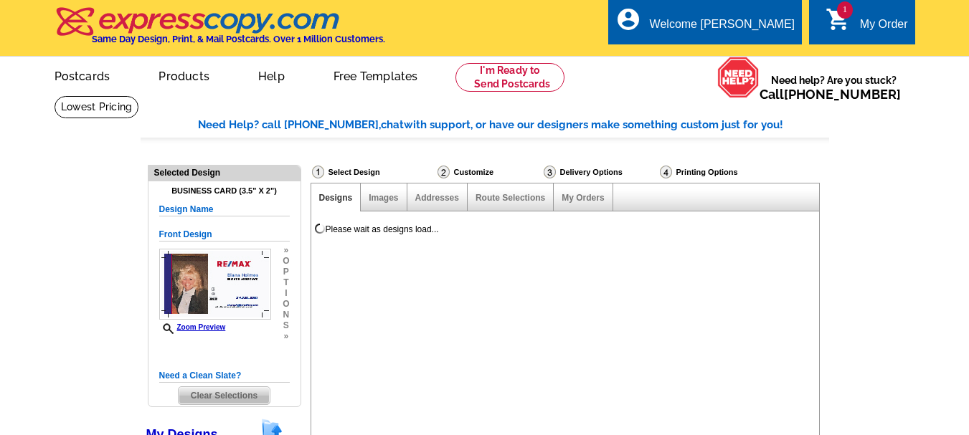
select select "785"
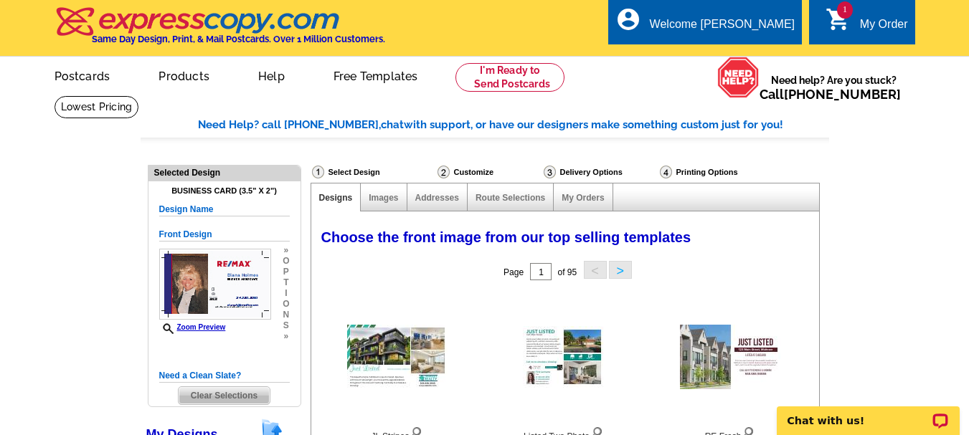
click at [881, 22] on div "My Order" at bounding box center [884, 28] width 48 height 20
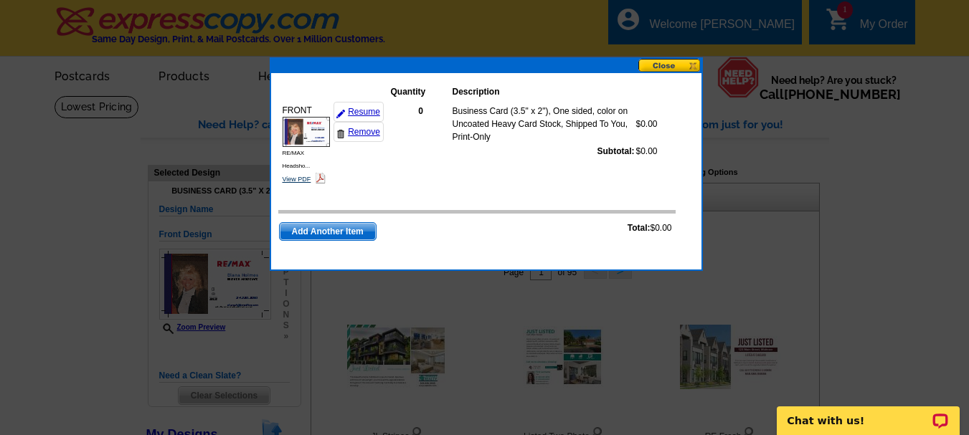
click at [294, 181] on link "View PDF" at bounding box center [297, 179] width 29 height 7
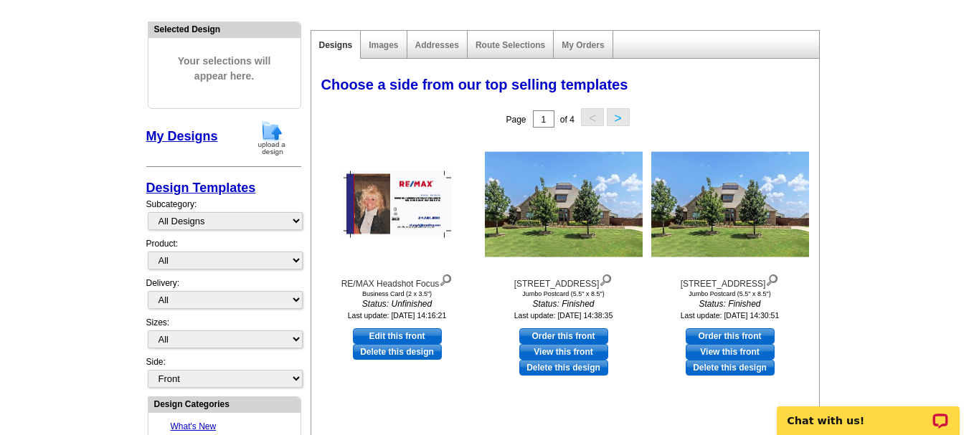
scroll to position [172, 0]
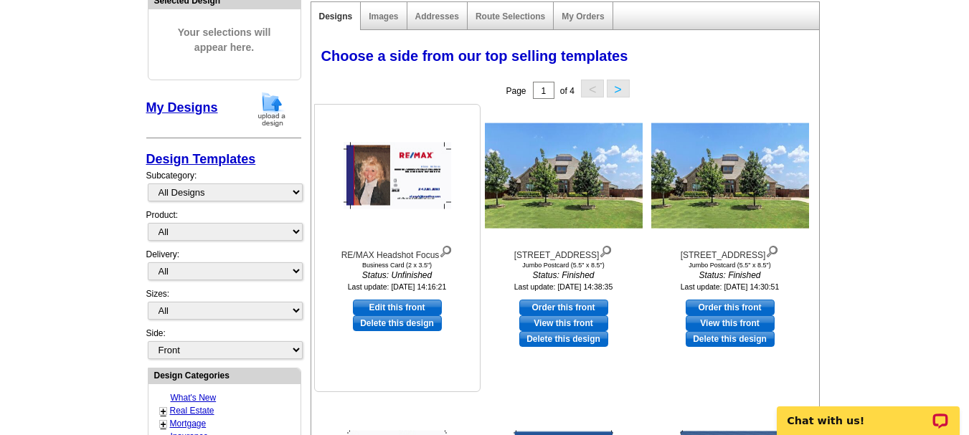
click at [390, 308] on link "Edit this front" at bounding box center [397, 308] width 89 height 16
select select "5"
select select "back"
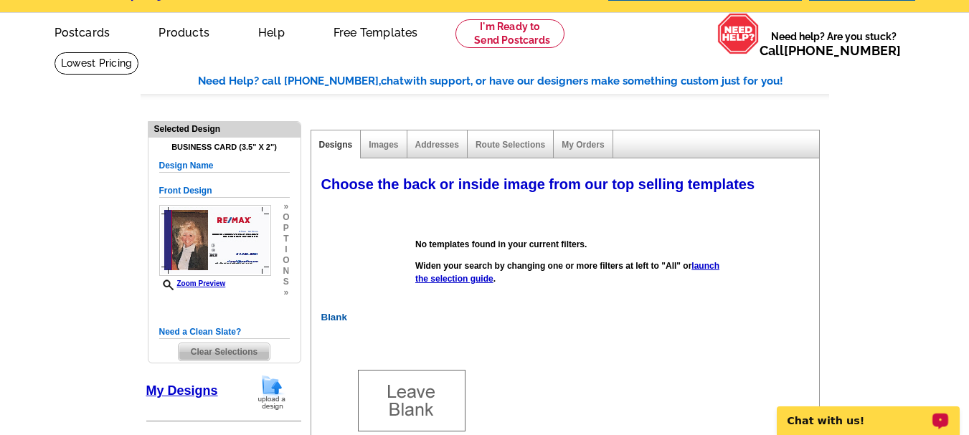
scroll to position [38, 0]
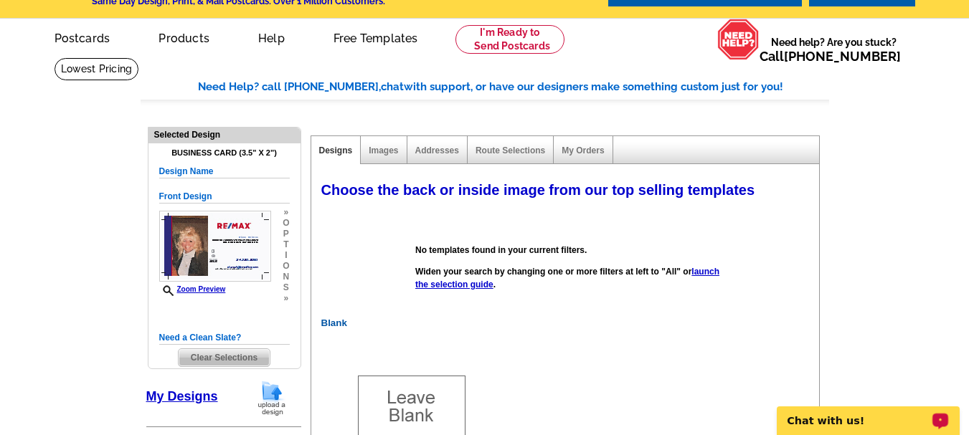
click at [174, 398] on link "My Designs" at bounding box center [182, 397] width 72 height 14
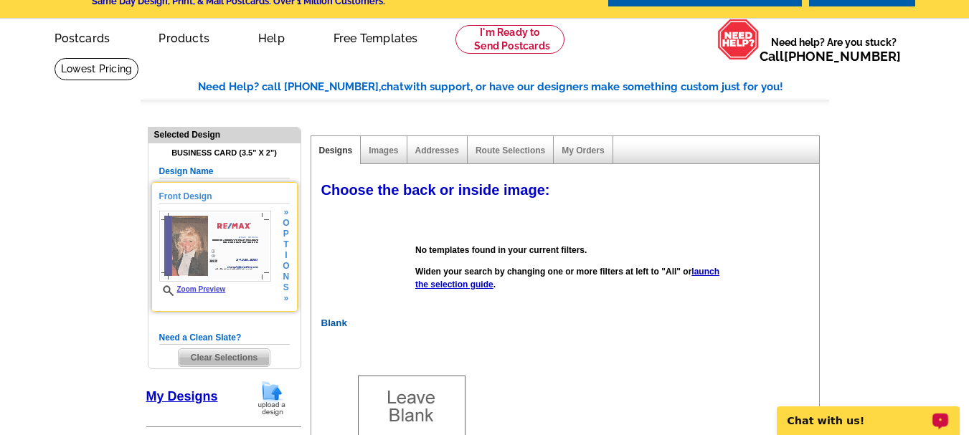
click at [209, 288] on link "Zoom Preview" at bounding box center [192, 290] width 67 height 8
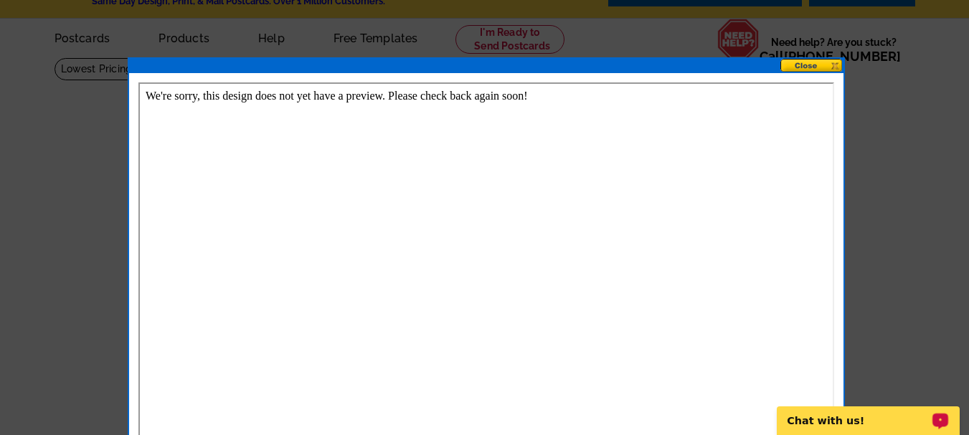
scroll to position [0, 0]
click at [803, 62] on button at bounding box center [812, 66] width 63 height 14
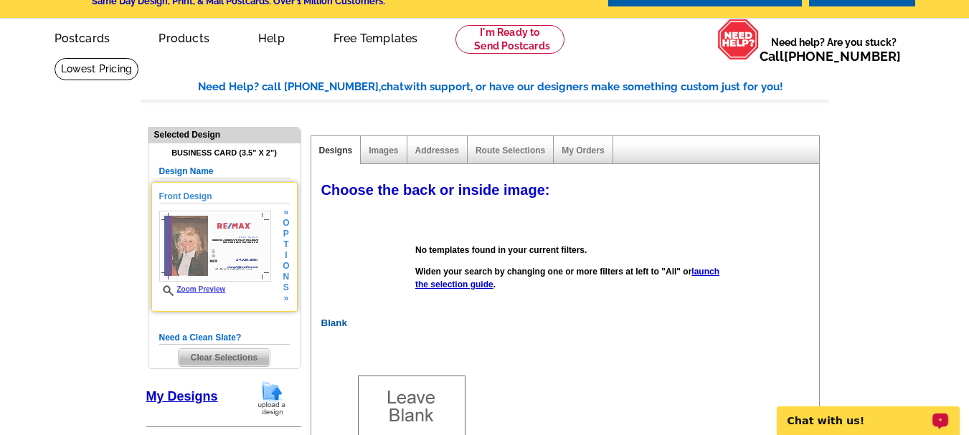
click at [200, 291] on link "Zoom Preview" at bounding box center [192, 290] width 67 height 8
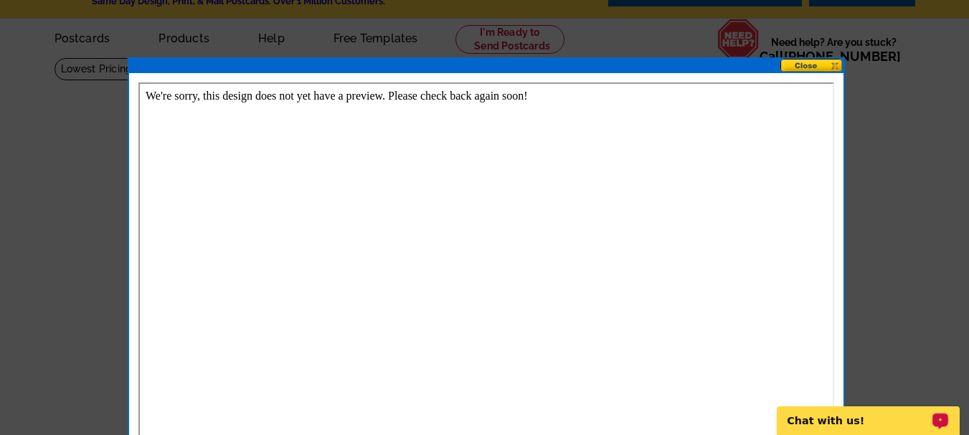
click at [806, 65] on button at bounding box center [812, 66] width 63 height 14
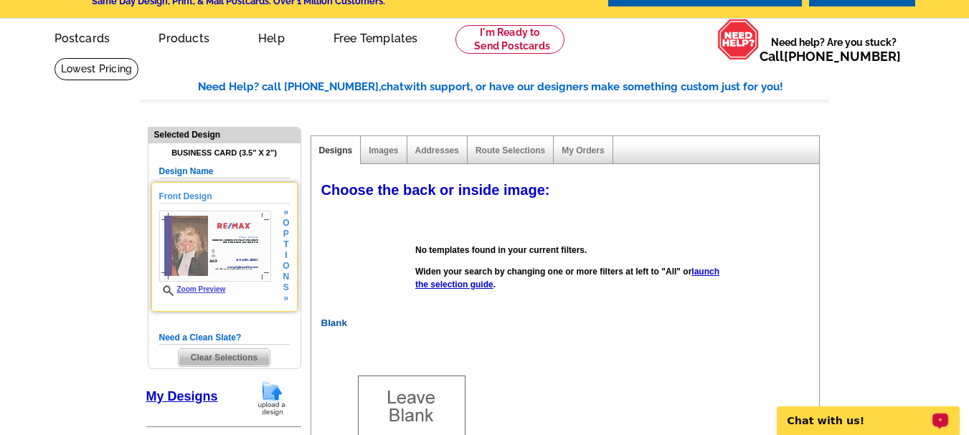
click at [197, 239] on img at bounding box center [215, 246] width 112 height 71
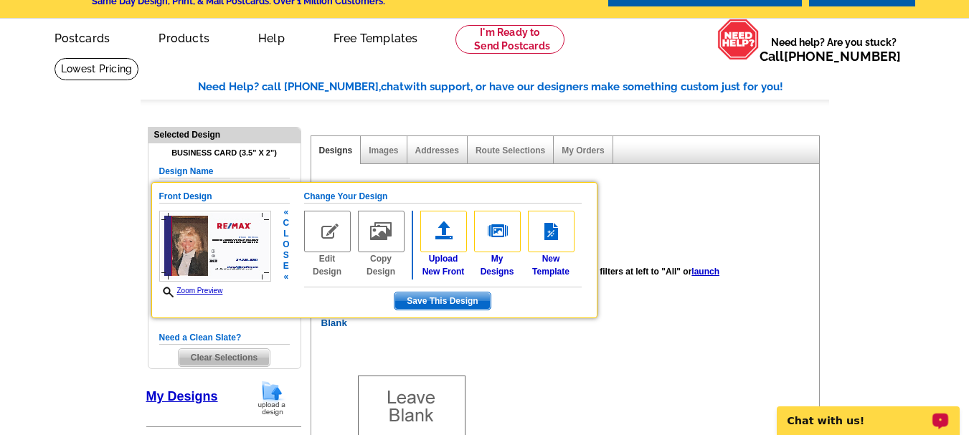
click at [197, 239] on img at bounding box center [215, 246] width 112 height 71
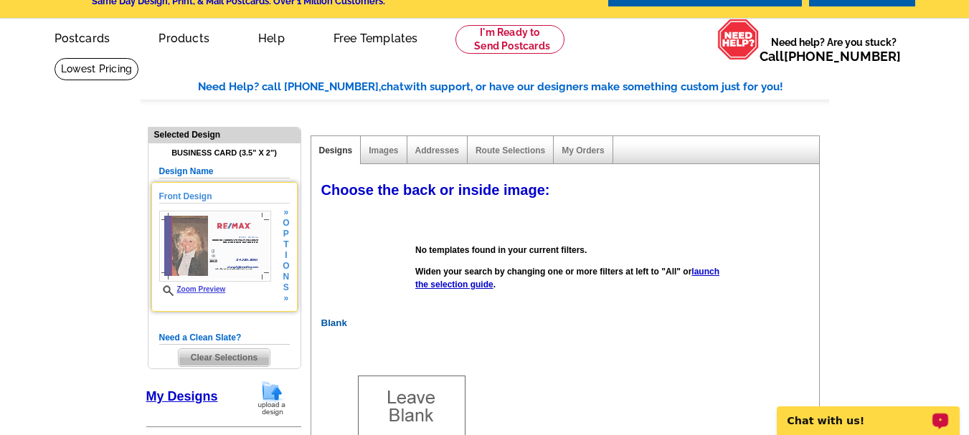
click at [209, 293] on link "Zoom Preview" at bounding box center [192, 290] width 67 height 8
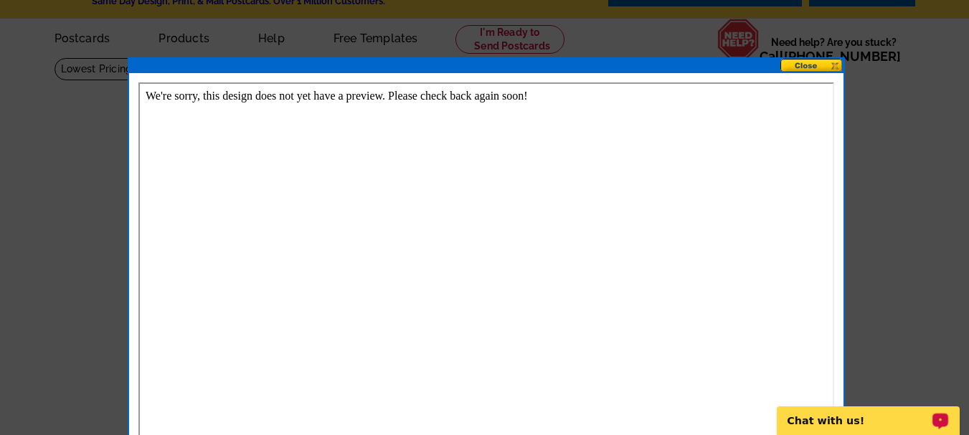
click at [809, 66] on button at bounding box center [812, 66] width 63 height 14
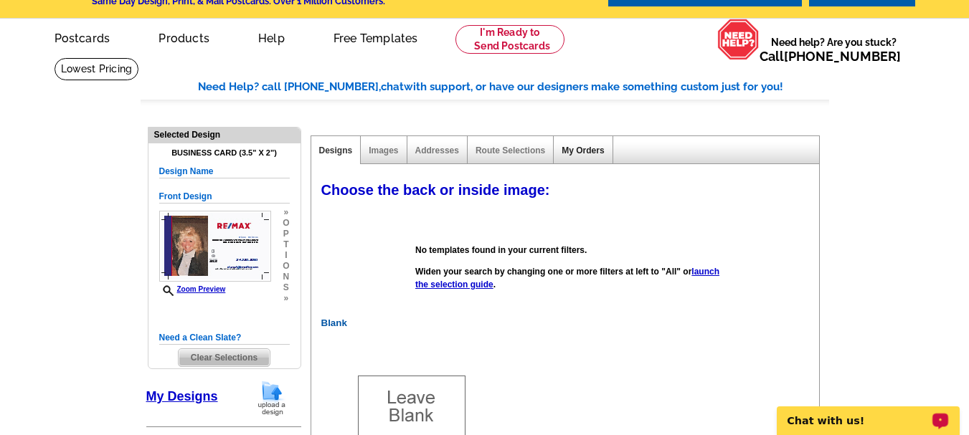
click at [578, 151] on link "My Orders" at bounding box center [583, 151] width 42 height 10
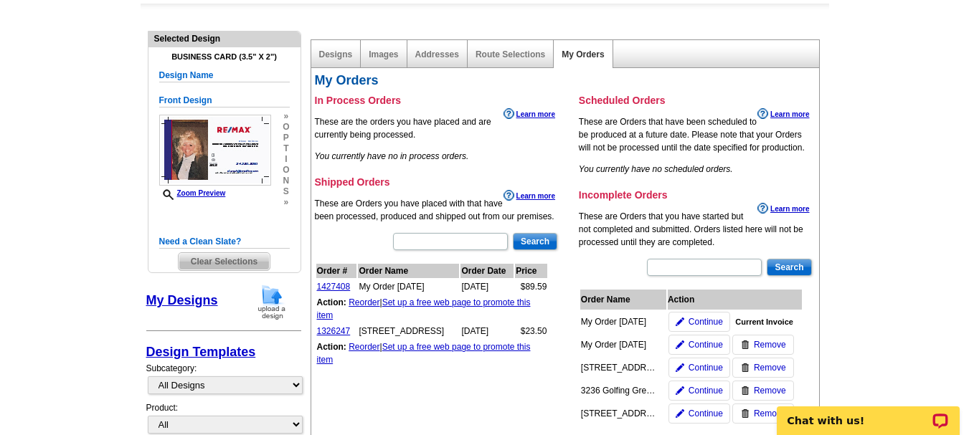
scroll to position [268, 0]
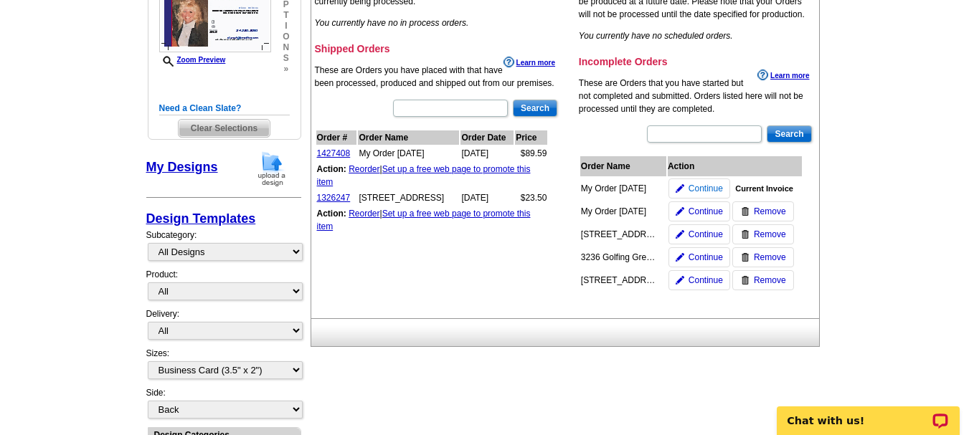
click at [705, 191] on span "Continue" at bounding box center [706, 188] width 34 height 13
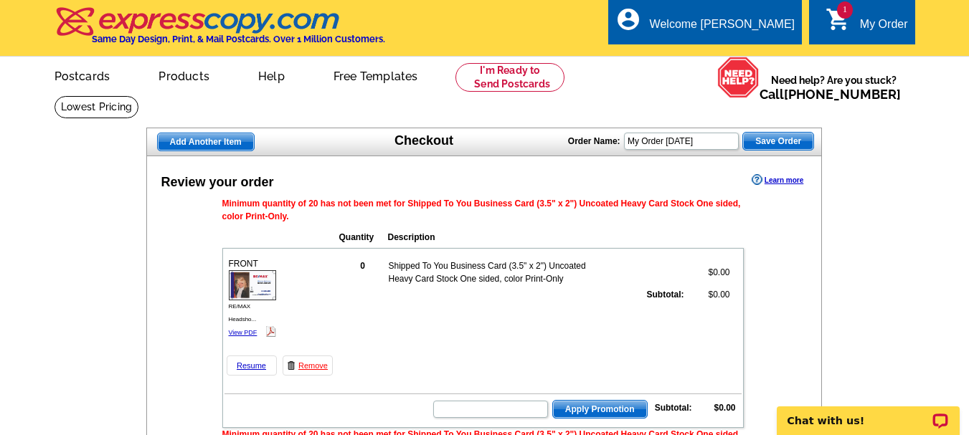
click at [610, 408] on span "Apply Promotion" at bounding box center [600, 409] width 94 height 17
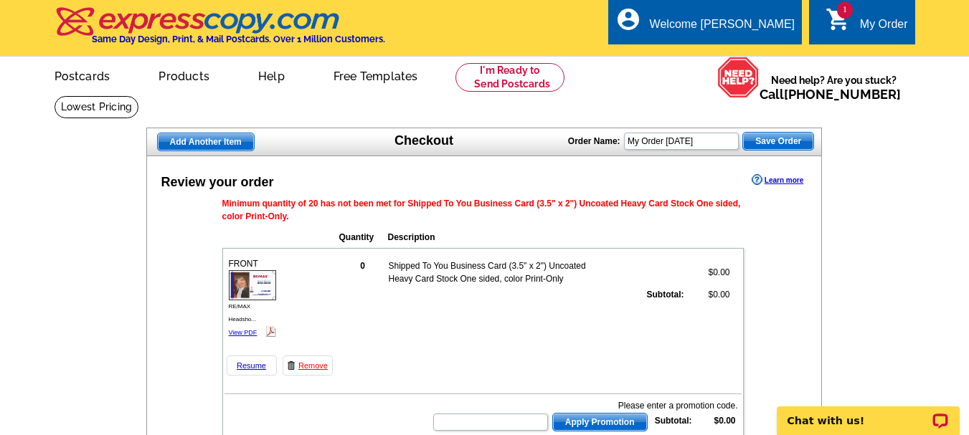
click at [781, 138] on span "Save Order" at bounding box center [778, 141] width 70 height 17
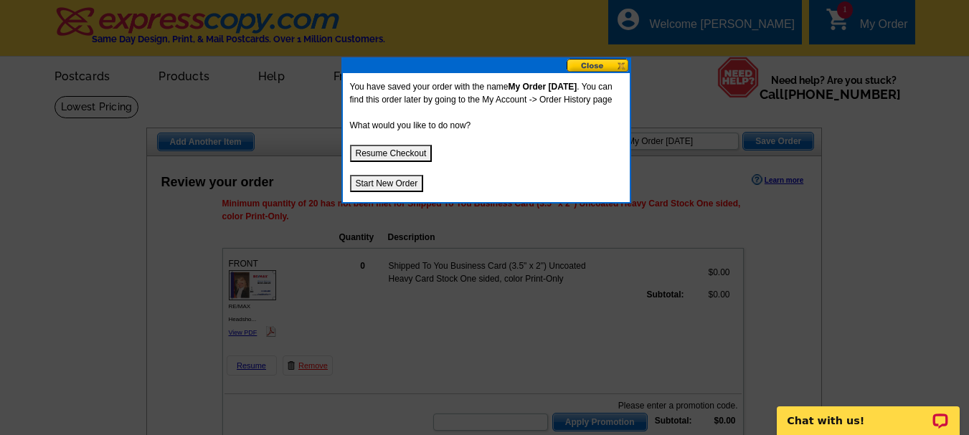
click at [592, 62] on button at bounding box center [598, 66] width 63 height 14
